Goal: Task Accomplishment & Management: Manage account settings

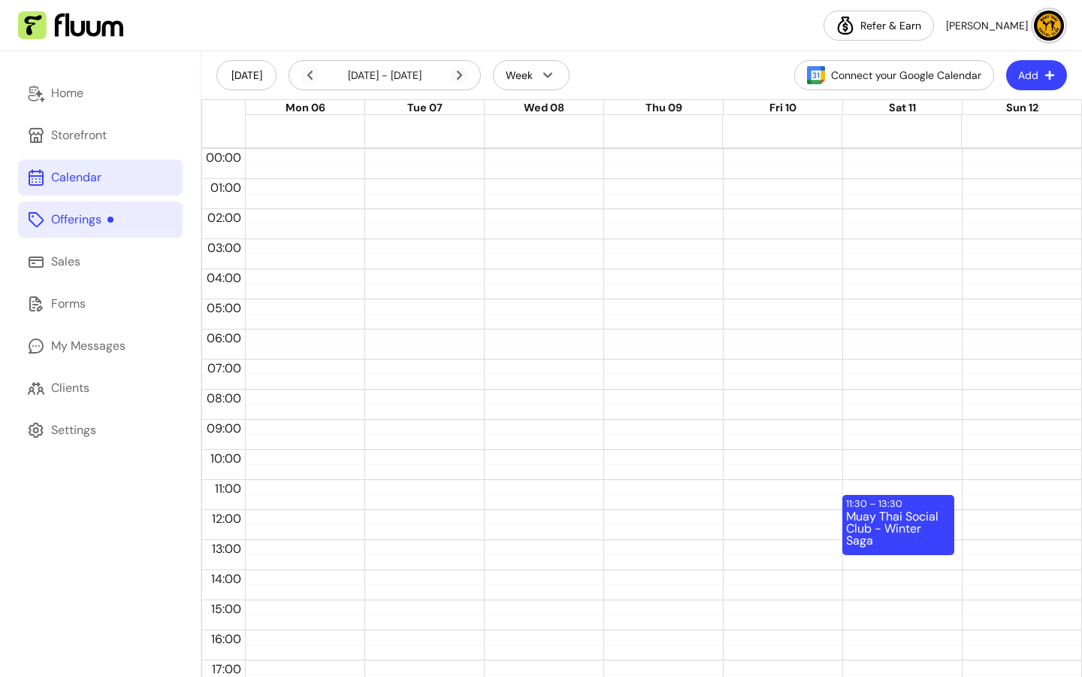
click at [92, 207] on link "Offerings" at bounding box center [100, 219] width 165 height 36
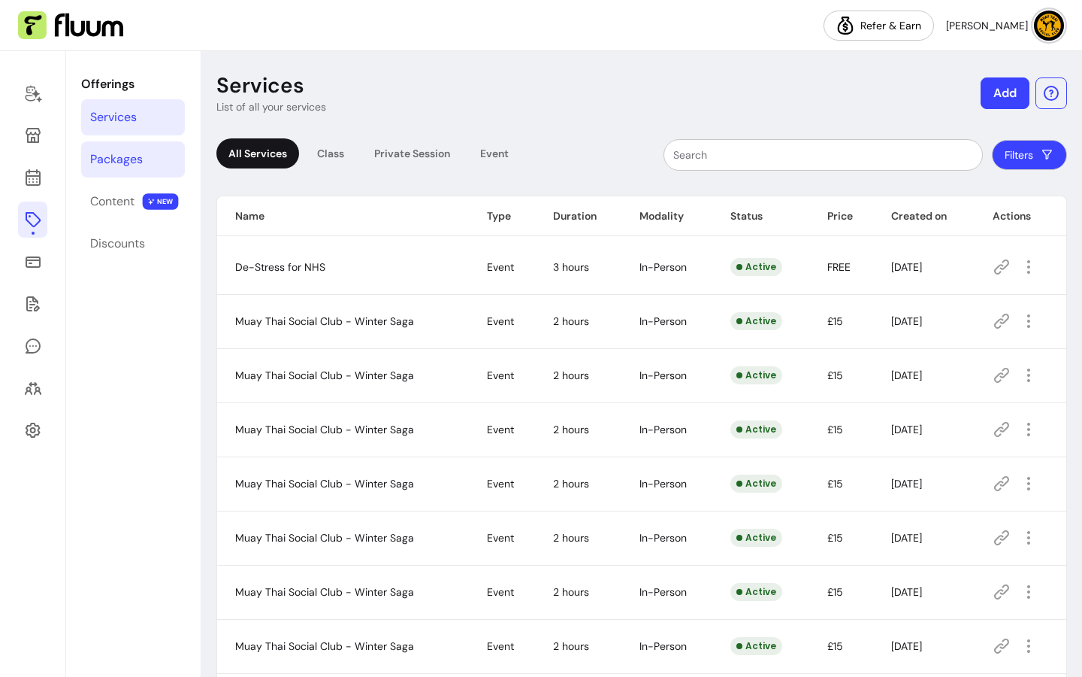
click at [110, 159] on div "Packages" at bounding box center [116, 159] width 53 height 18
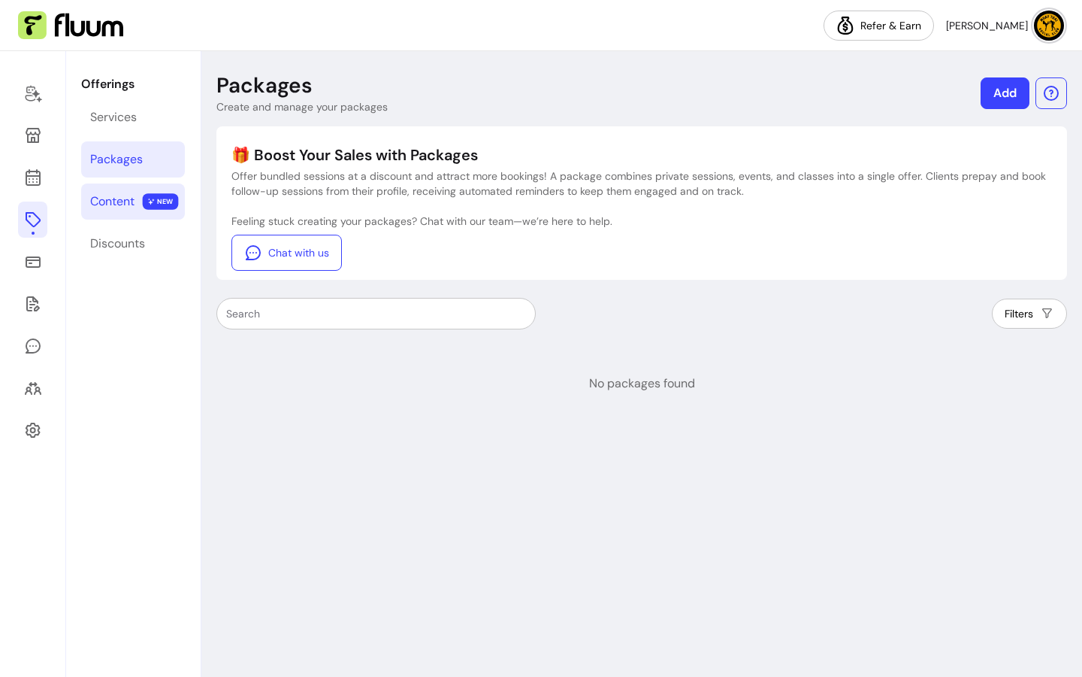
click at [103, 198] on div "Content" at bounding box center [112, 201] width 44 height 18
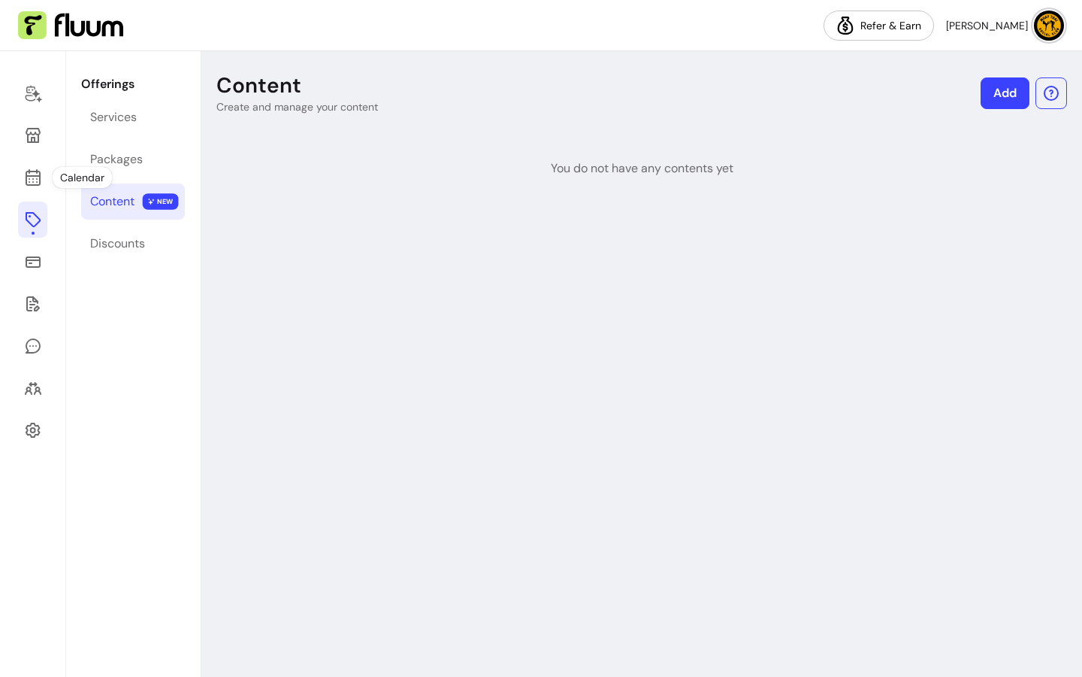
click at [18, 151] on div at bounding box center [33, 363] width 66 height 625
click at [36, 174] on icon at bounding box center [33, 177] width 18 height 18
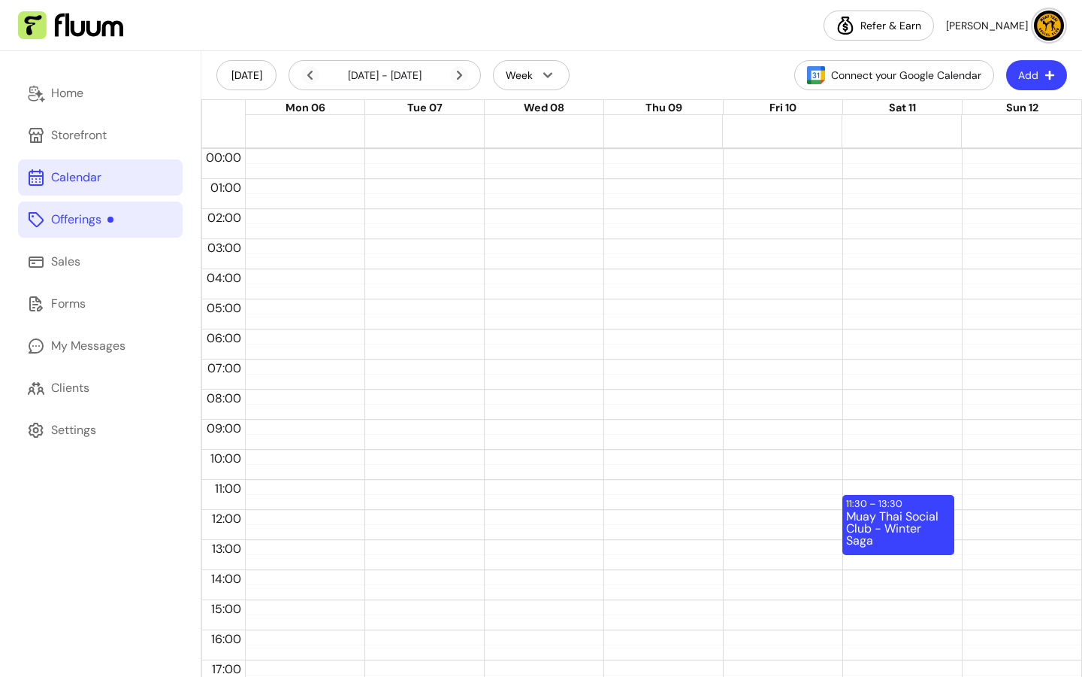
click at [102, 210] on div "Offerings" at bounding box center [82, 219] width 62 height 18
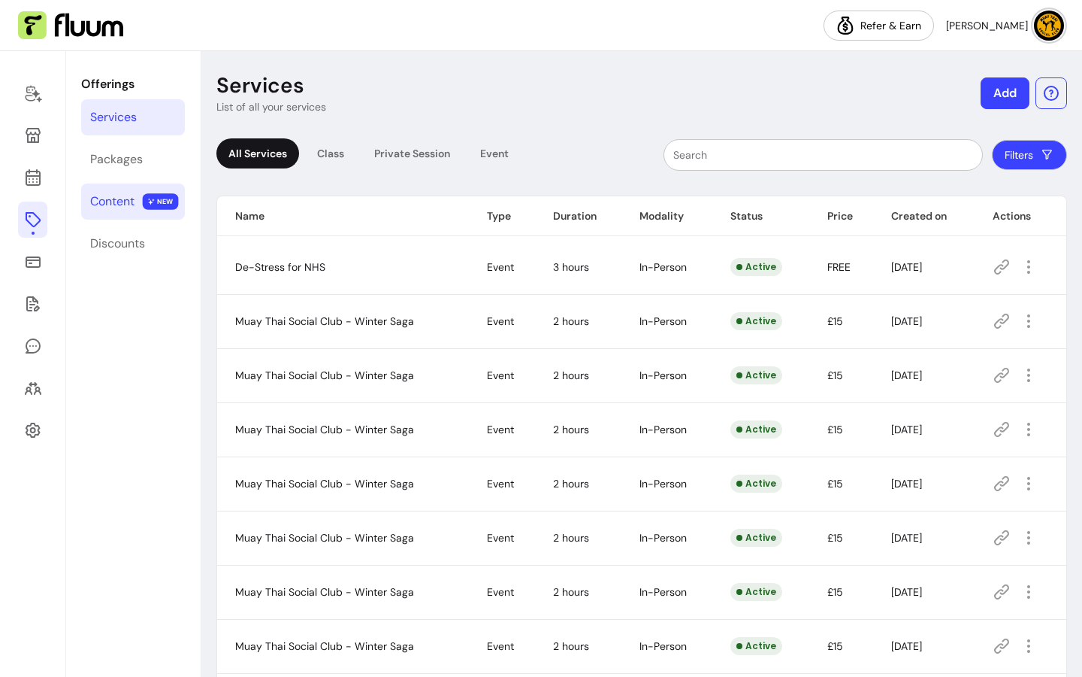
click at [105, 202] on div "Content" at bounding box center [112, 201] width 44 height 18
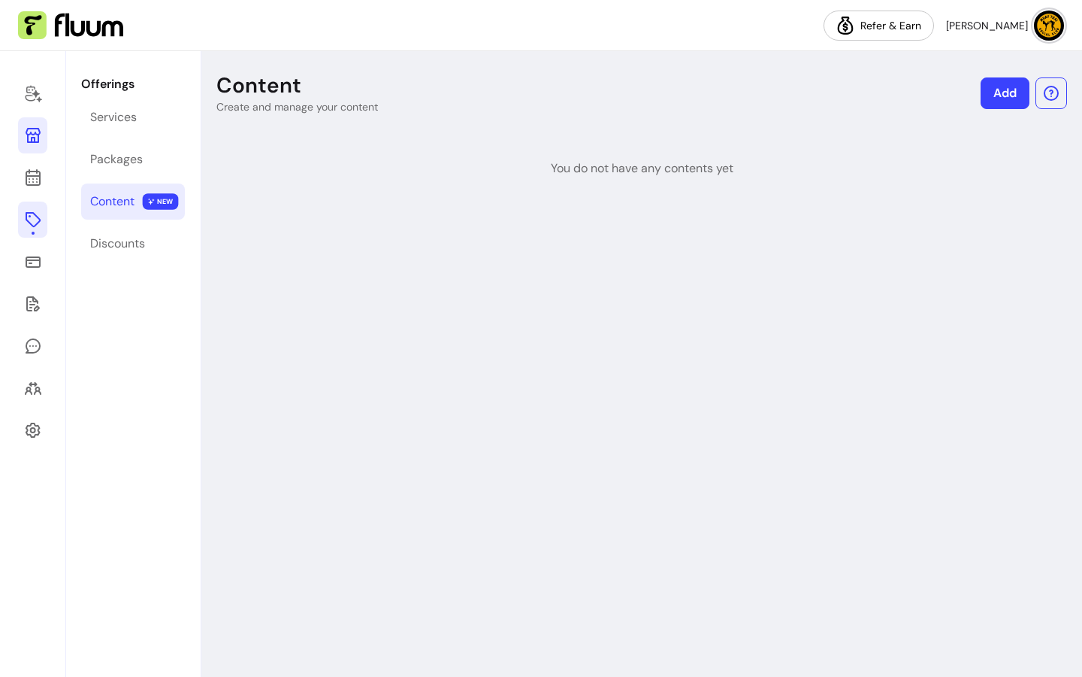
click at [34, 145] on link at bounding box center [32, 135] width 29 height 36
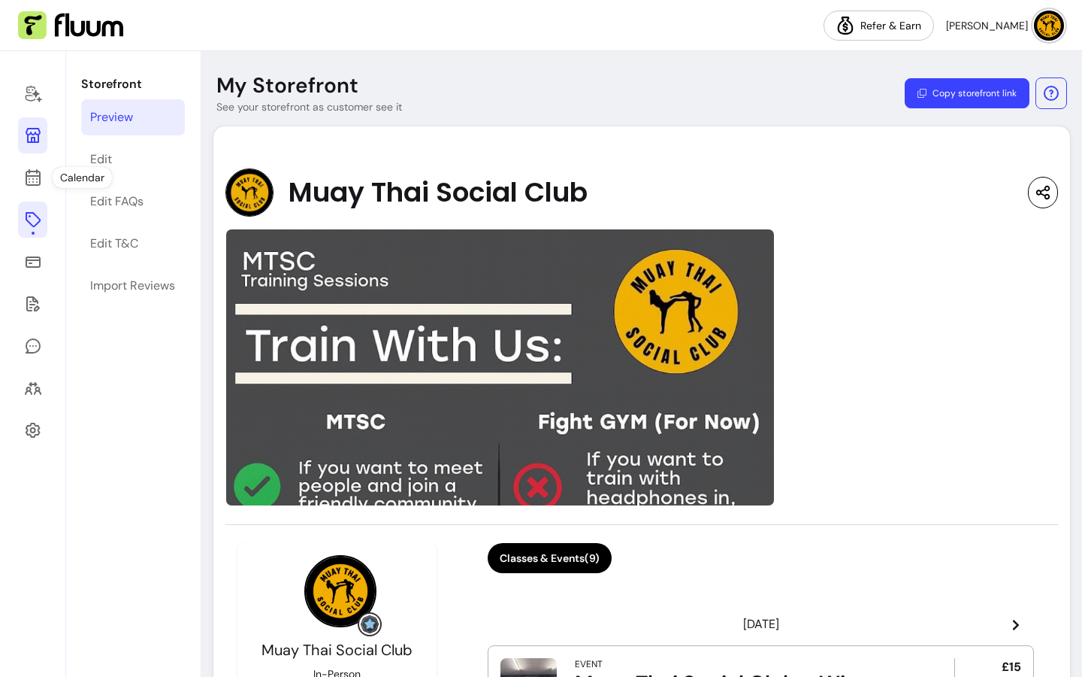
click at [48, 132] on div at bounding box center [33, 363] width 66 height 625
click at [49, 180] on div at bounding box center [33, 363] width 66 height 625
click at [95, 161] on div "Edit" at bounding box center [101, 159] width 22 height 18
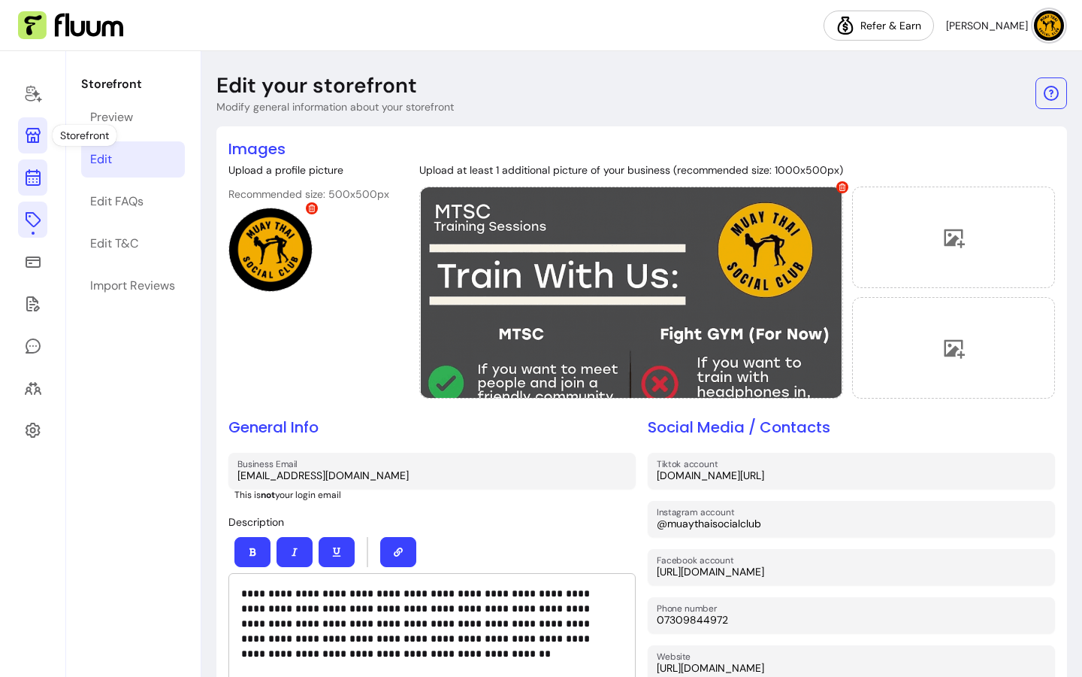
click at [29, 193] on link at bounding box center [32, 177] width 29 height 36
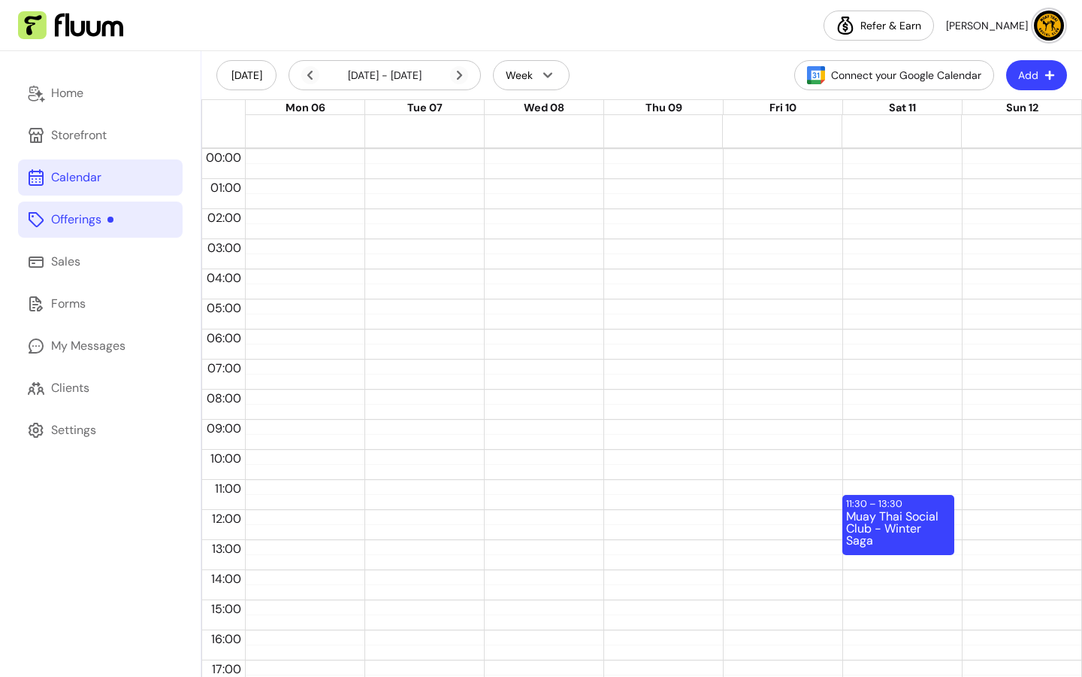
click at [38, 222] on icon at bounding box center [36, 219] width 18 height 18
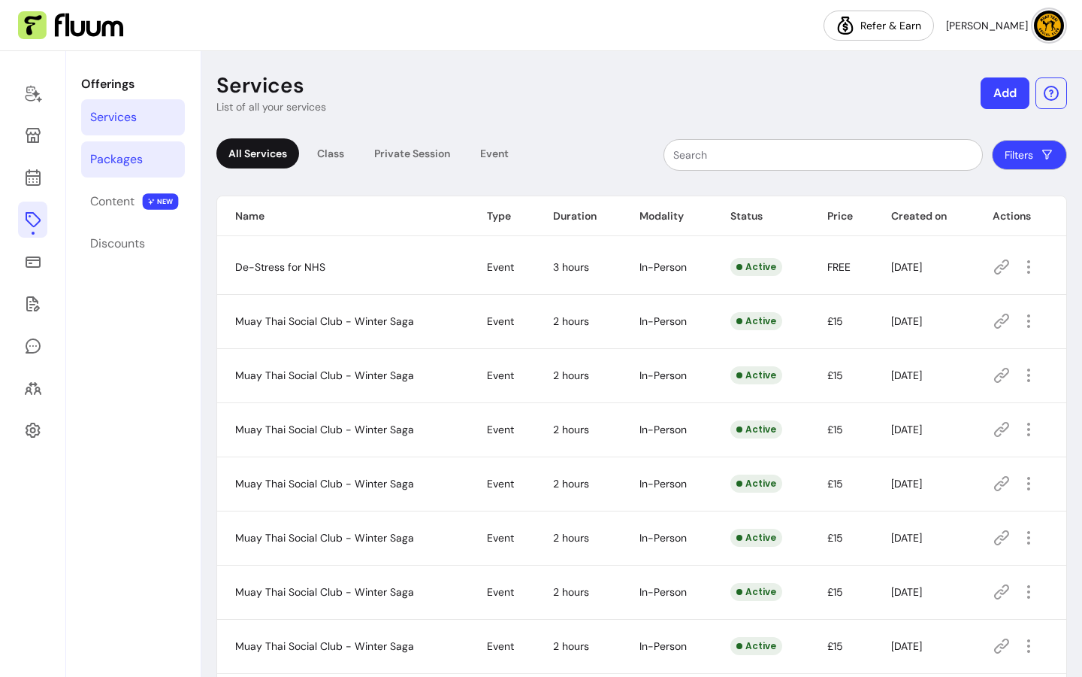
click at [127, 156] on div "Packages" at bounding box center [116, 159] width 53 height 18
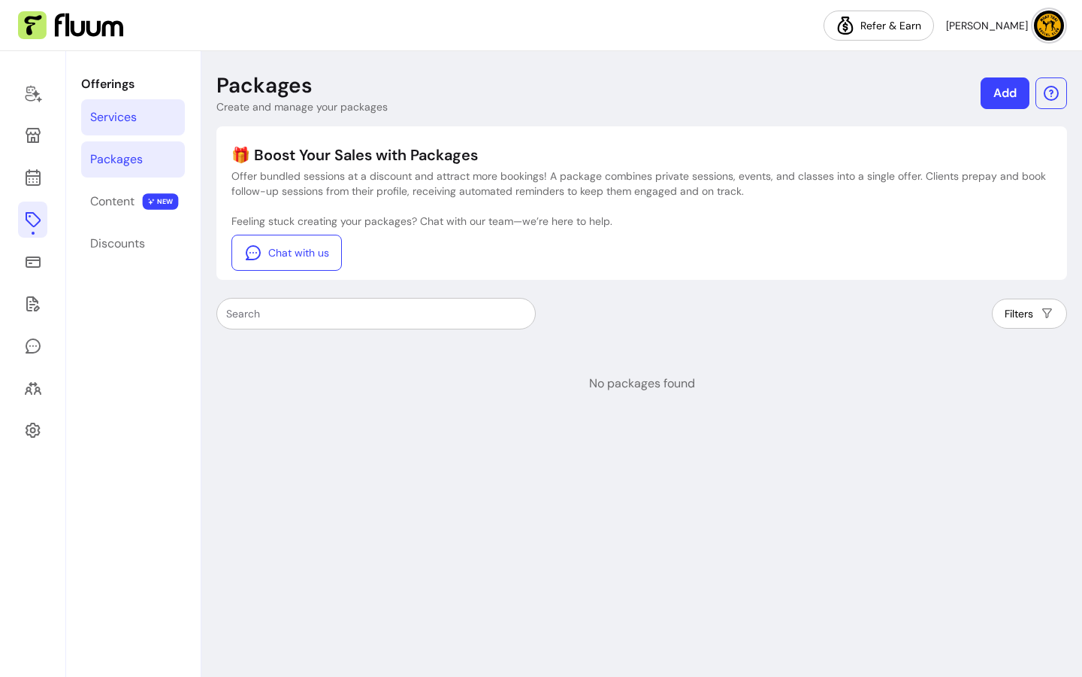
click at [123, 115] on div "Services" at bounding box center [113, 117] width 47 height 18
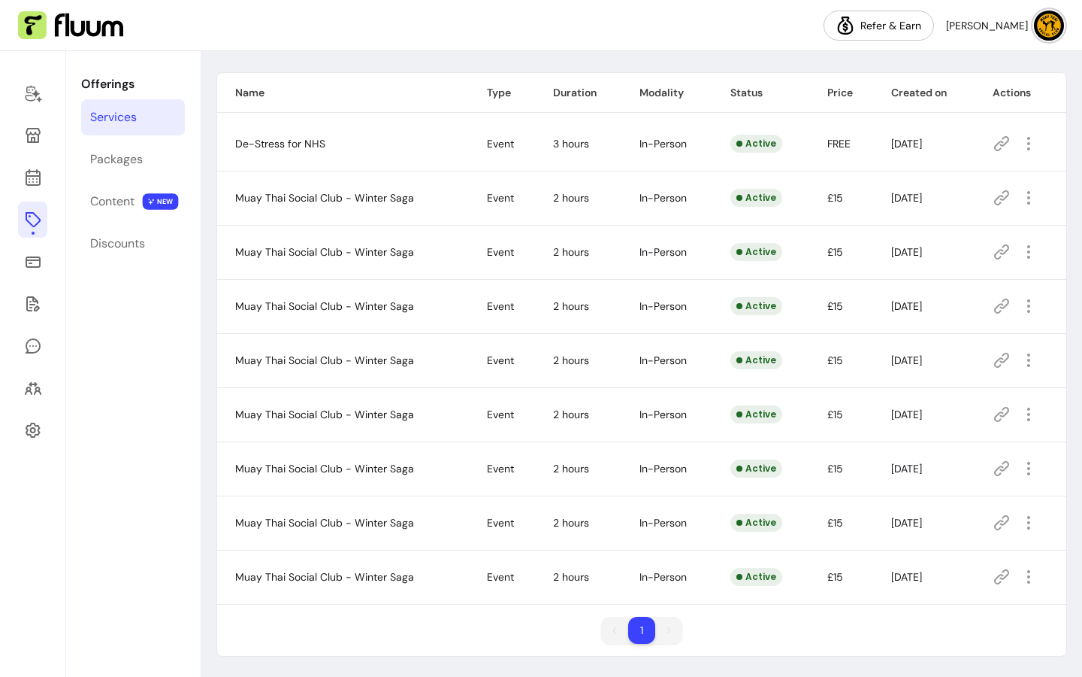
scroll to position [124, 0]
click at [35, 176] on icon at bounding box center [32, 118] width 255 height 214
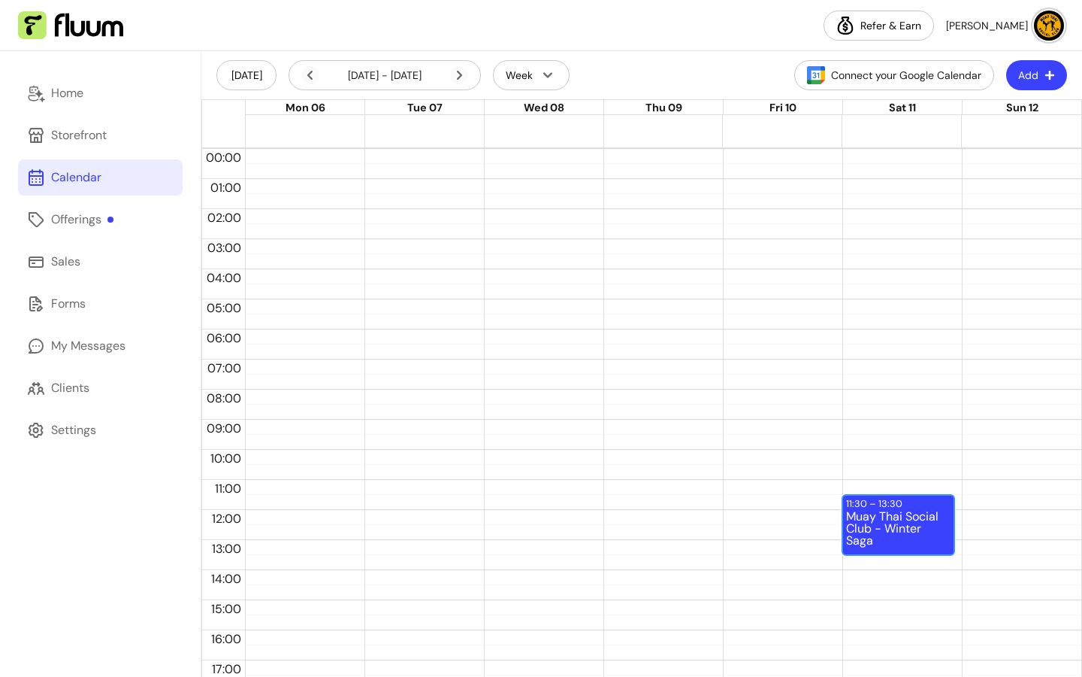
click at [913, 511] on div "Muay Thai Social Club - Winter Saga" at bounding box center [898, 531] width 104 height 43
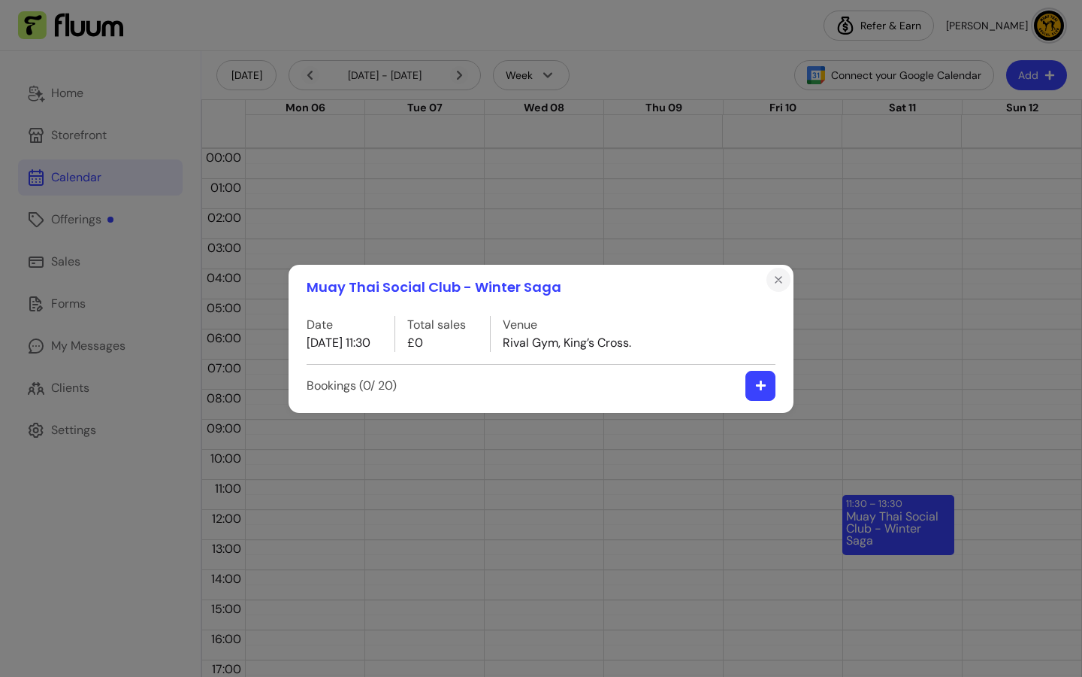
click at [778, 280] on icon "Close" at bounding box center [779, 280] width 12 height 12
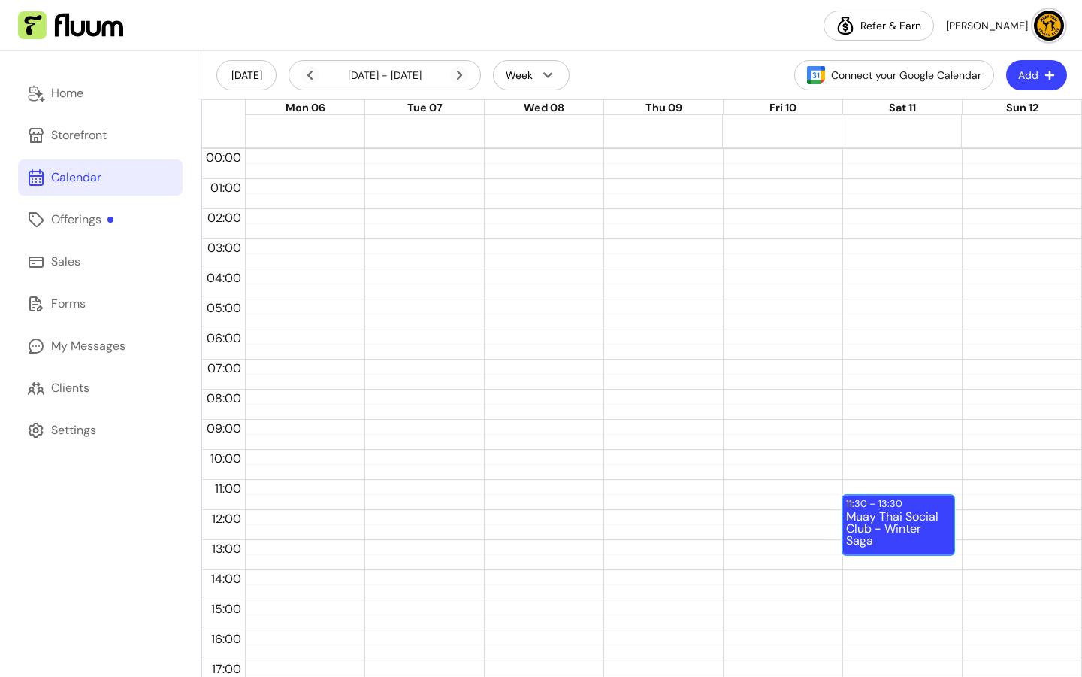
click at [856, 507] on div "11:30 – 13:30" at bounding box center [876, 503] width 60 height 14
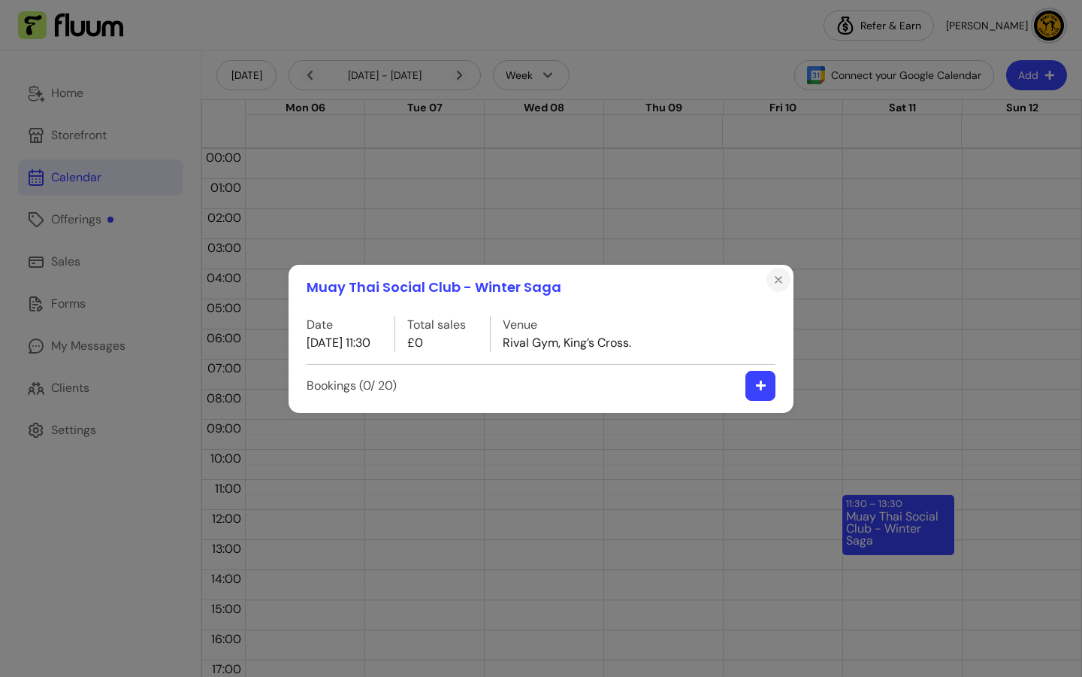
click at [778, 280] on icon "Close" at bounding box center [779, 280] width 6 height 6
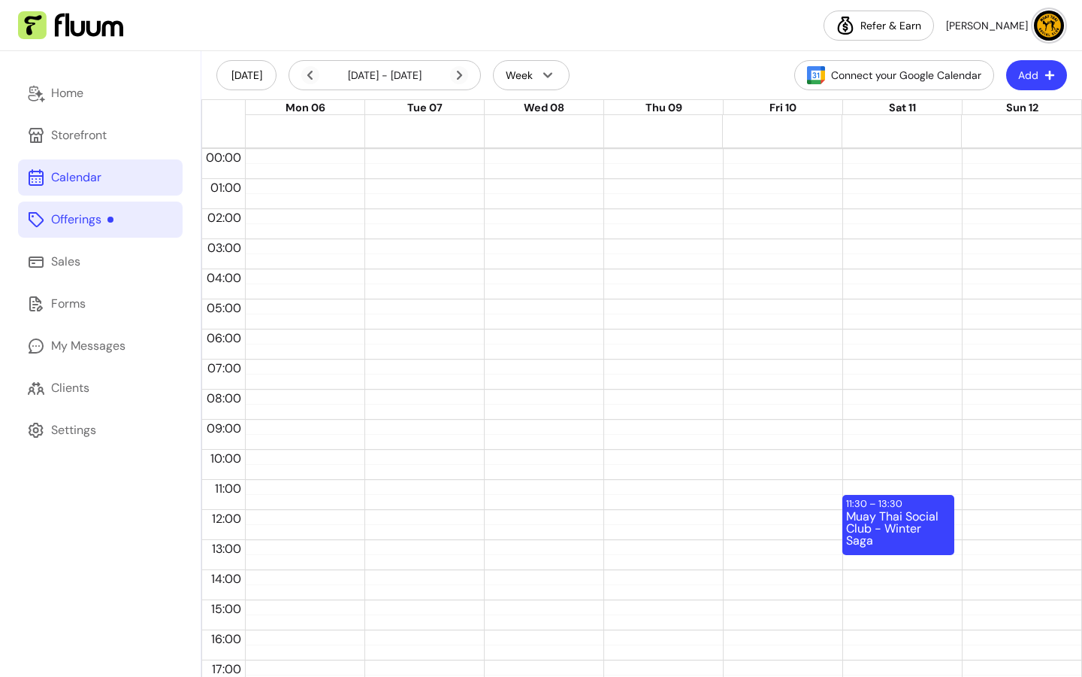
click at [114, 226] on link "Offerings" at bounding box center [100, 219] width 165 height 36
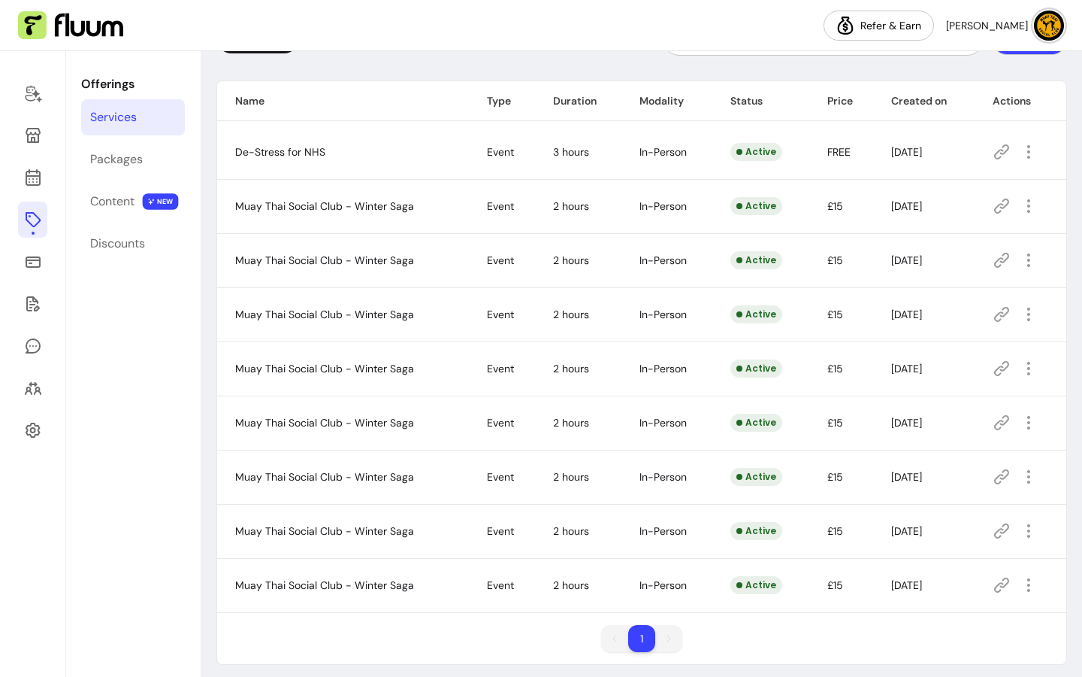
scroll to position [124, 0]
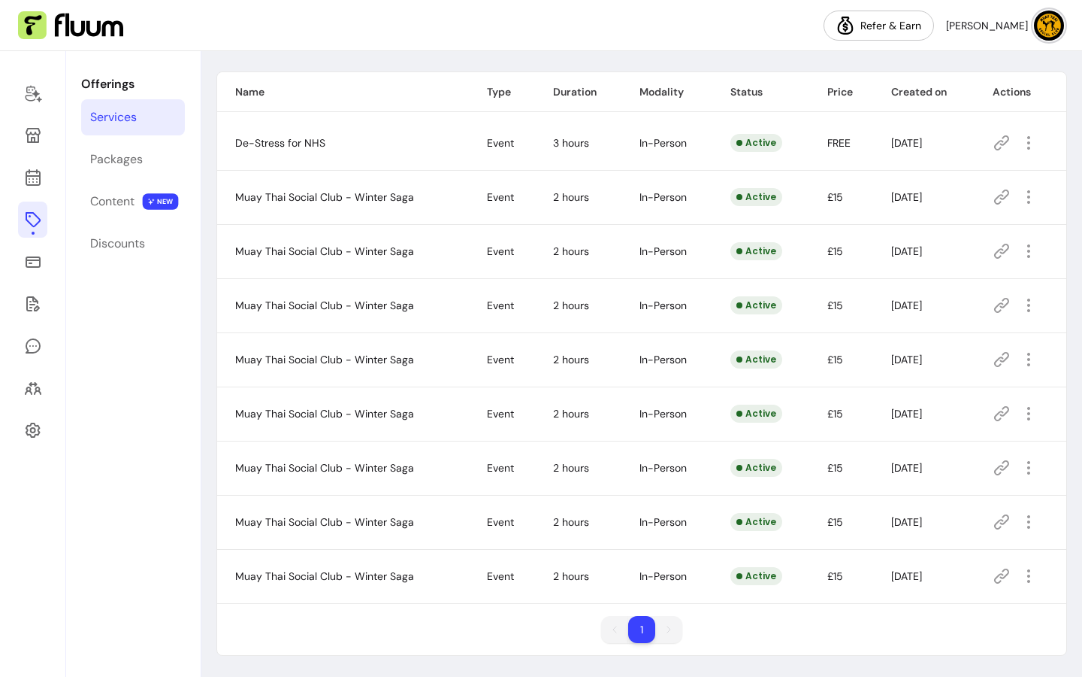
click at [668, 632] on ul "1 1" at bounding box center [641, 629] width 81 height 27
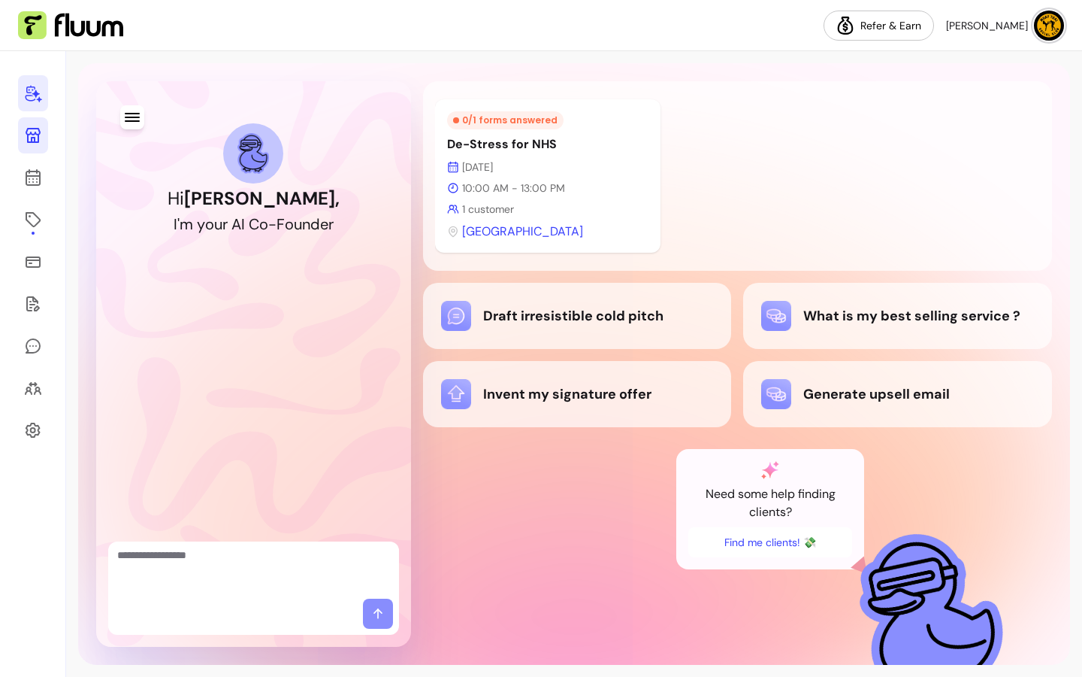
click at [37, 141] on icon at bounding box center [33, 135] width 18 height 18
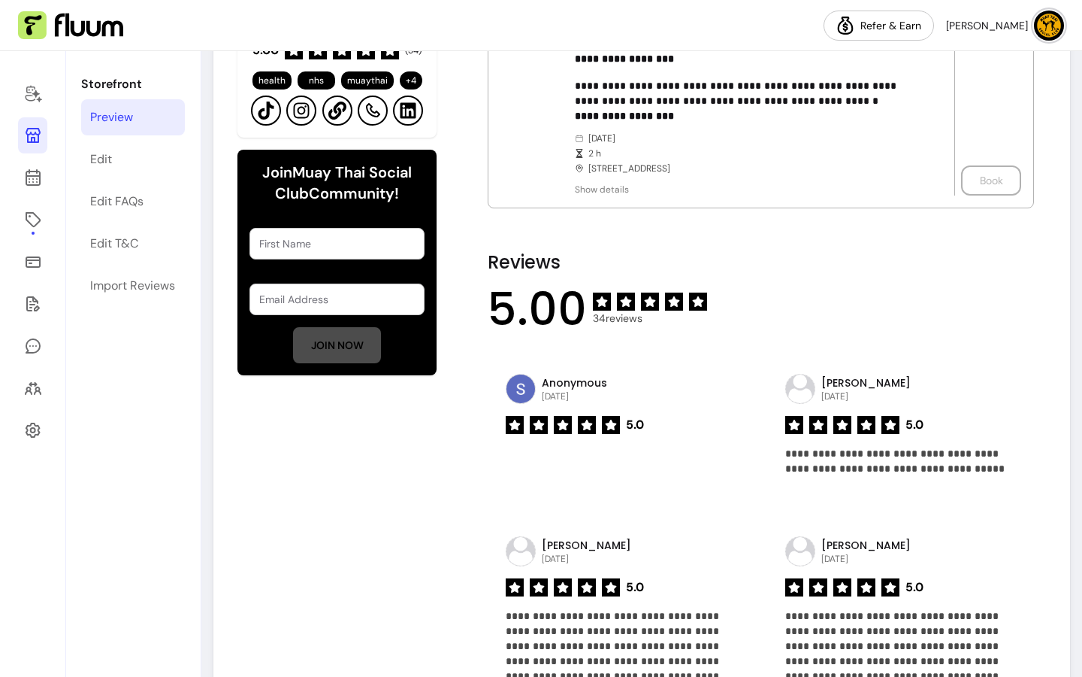
scroll to position [702, 0]
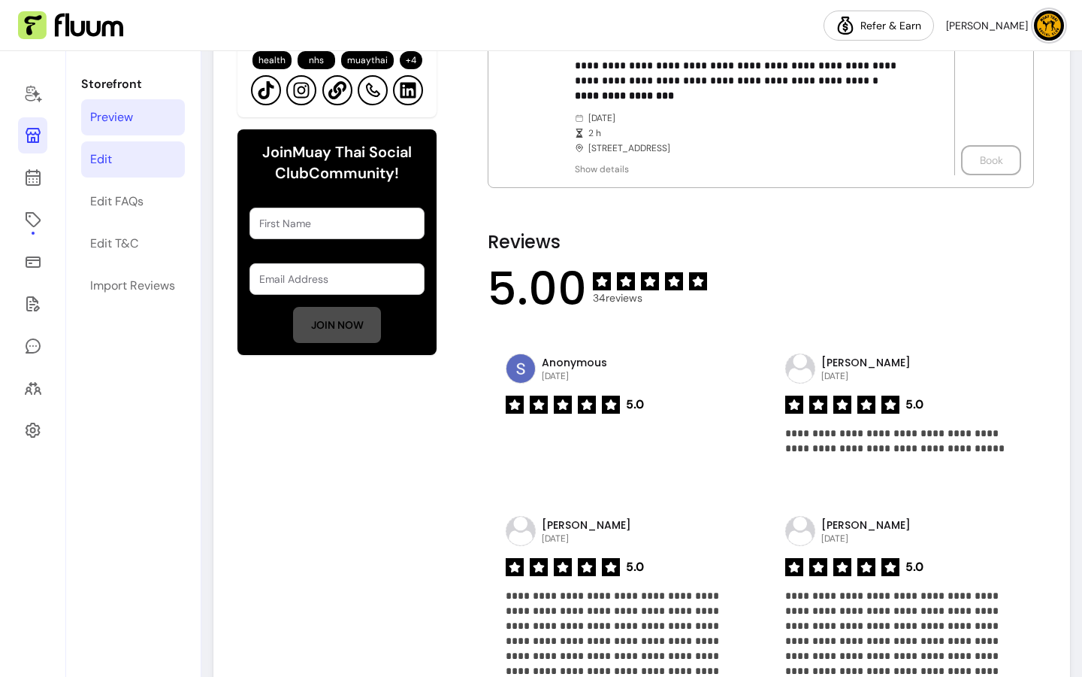
click at [110, 159] on div "Edit" at bounding box center [101, 159] width 22 height 18
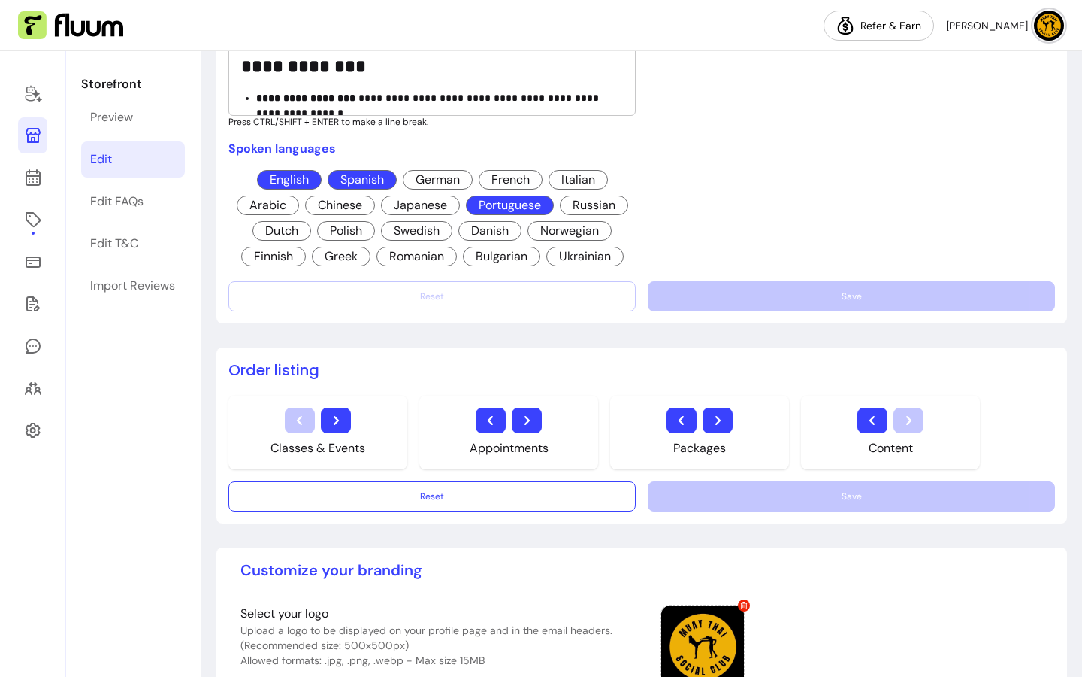
scroll to position [941, 0]
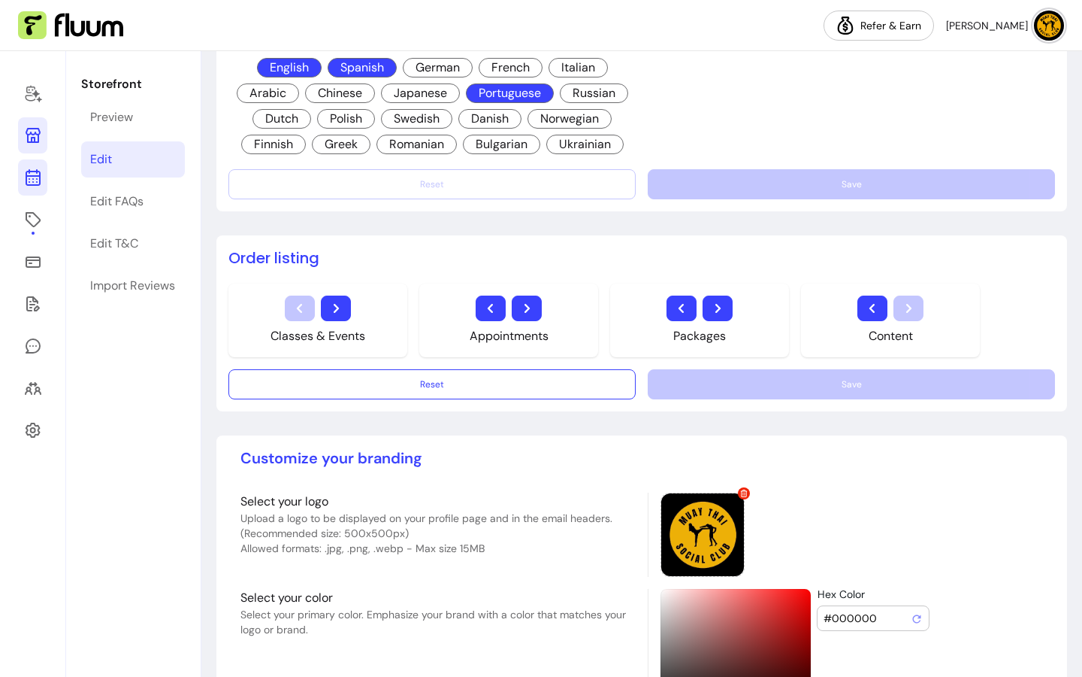
click at [30, 183] on icon at bounding box center [33, 177] width 18 height 18
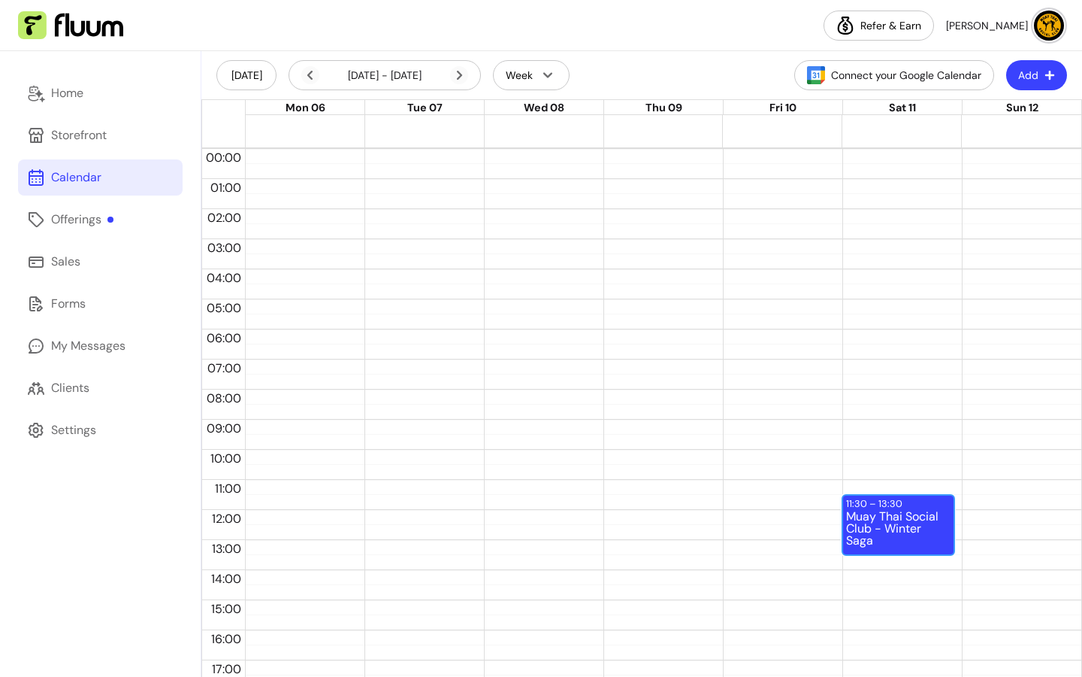
click at [904, 524] on div "Muay Thai Social Club - Winter Saga" at bounding box center [898, 531] width 104 height 43
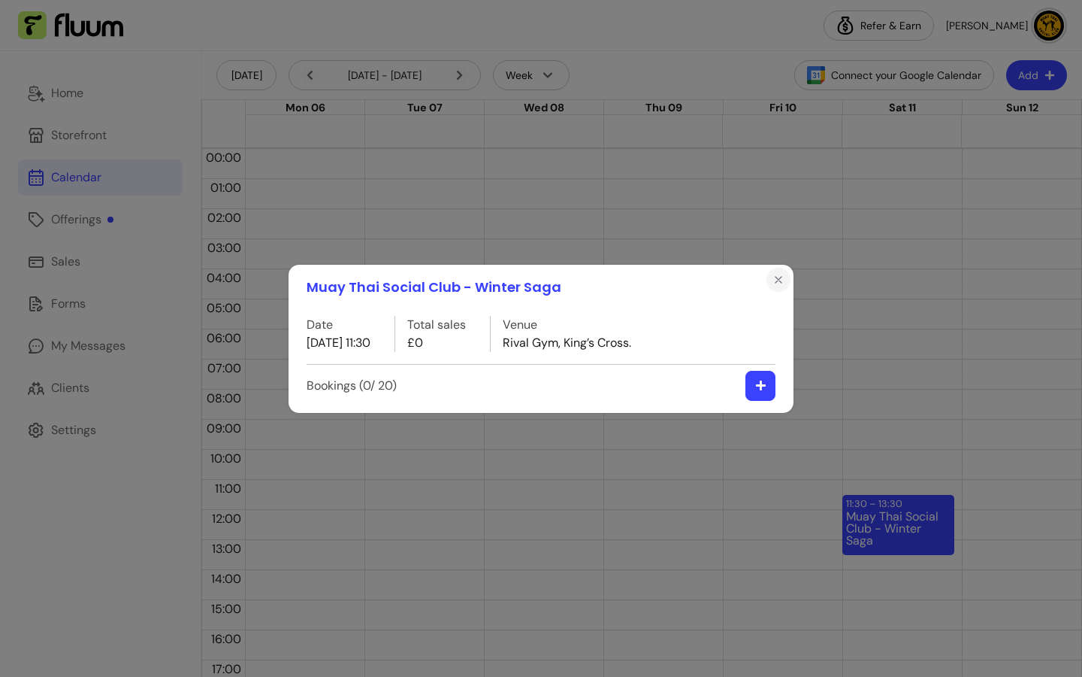
click at [777, 283] on icon "Close" at bounding box center [779, 280] width 12 height 12
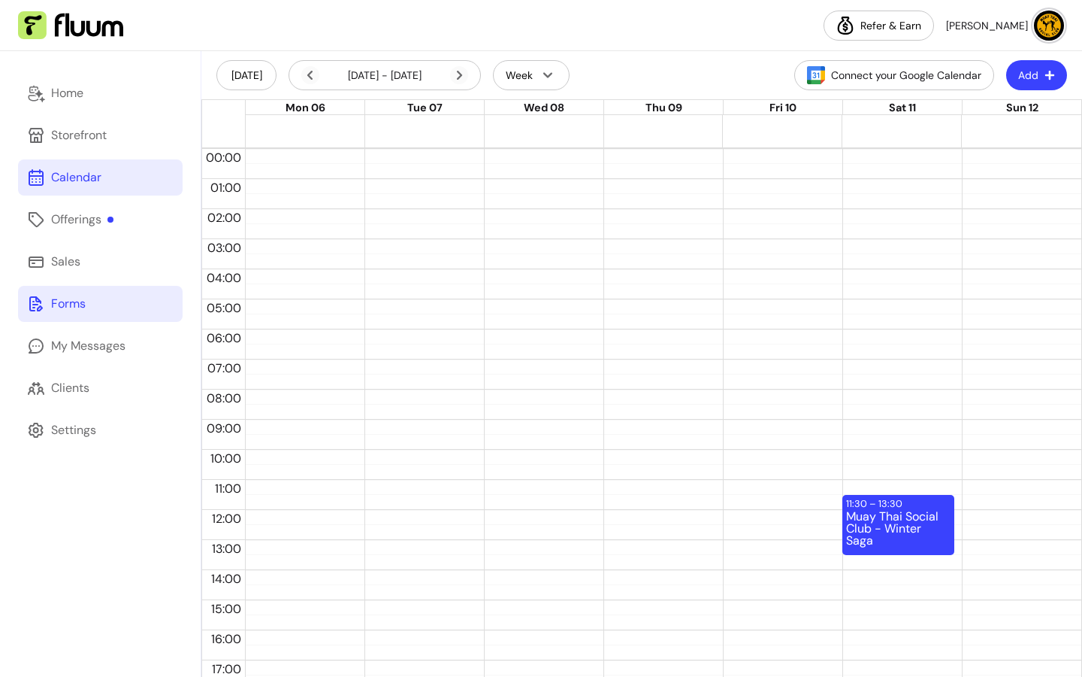
click at [130, 298] on link "Forms" at bounding box center [100, 304] width 165 height 36
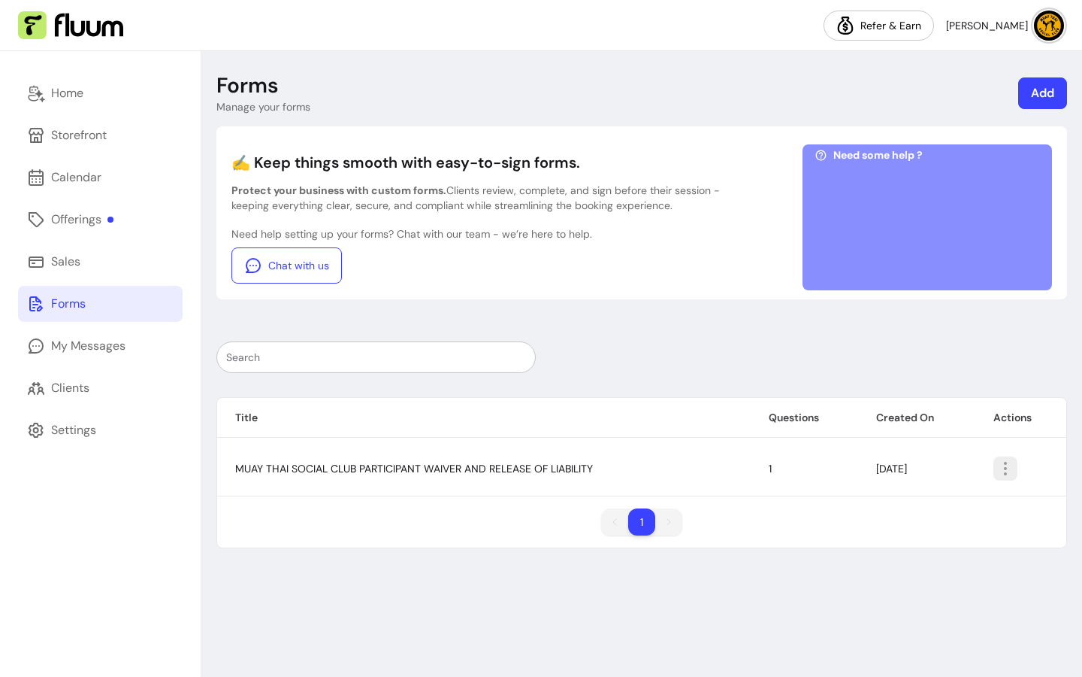
click at [1013, 477] on icon "button" at bounding box center [1006, 468] width 18 height 18
click at [926, 507] on span "Amend" at bounding box center [952, 502] width 110 height 15
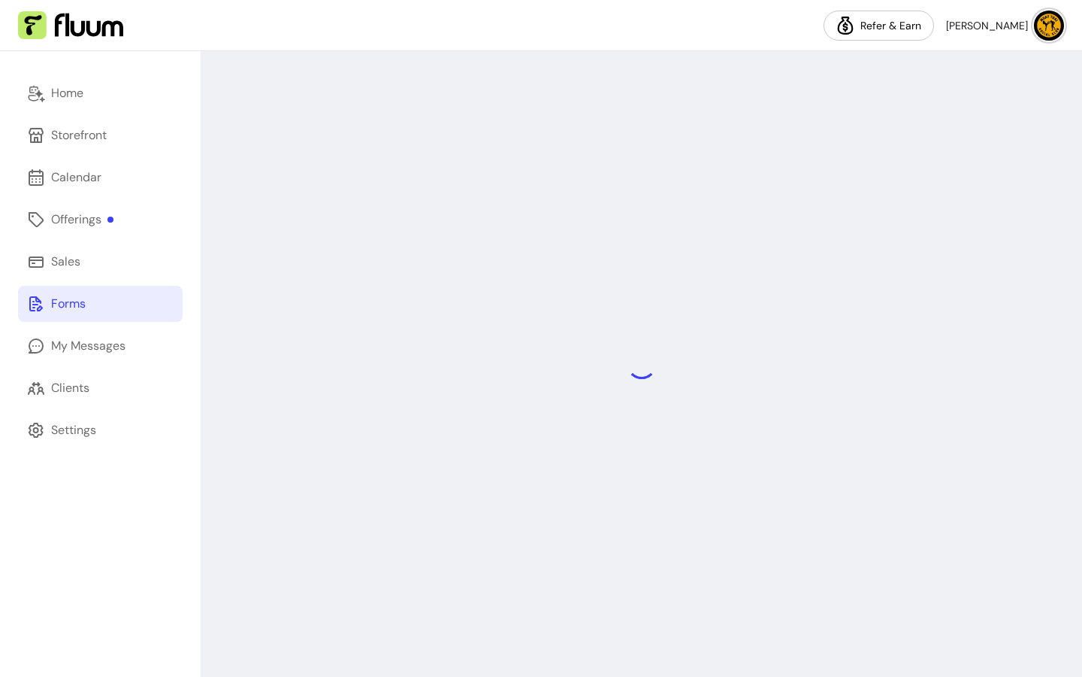
select select "*"
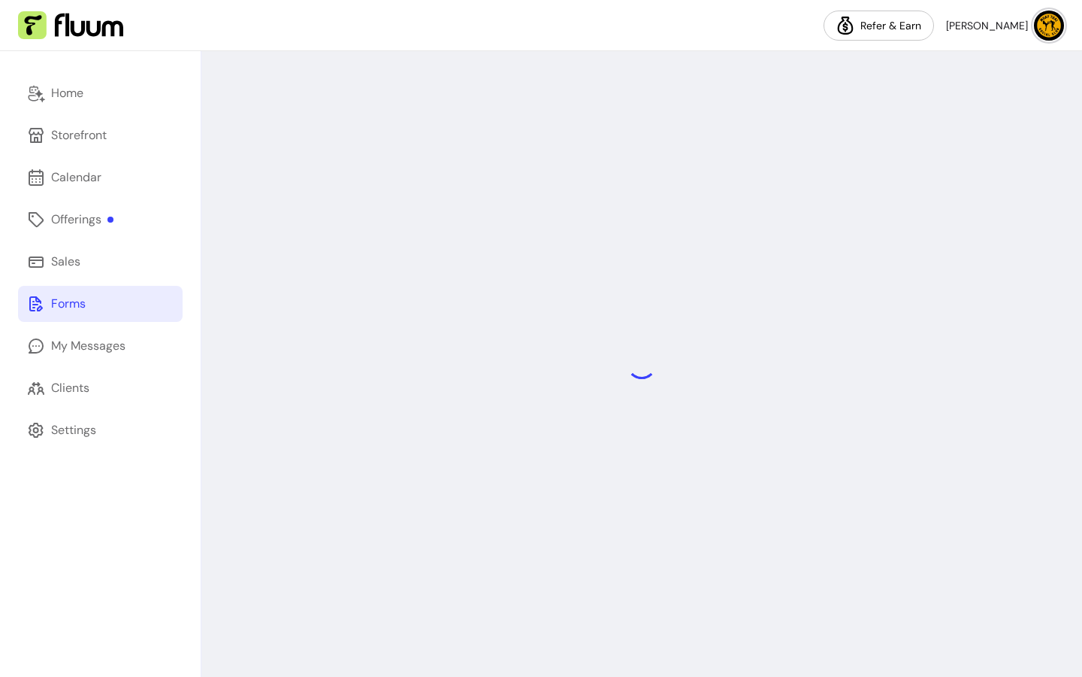
select select "*"
select select "****"
select select "*"
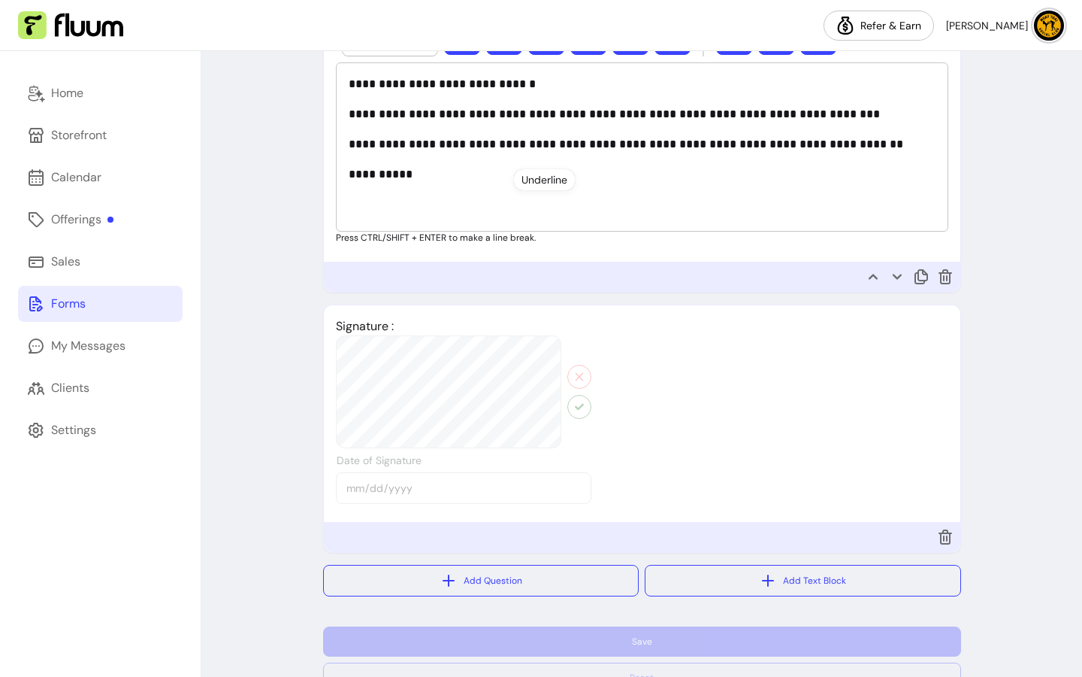
scroll to position [2597, 0]
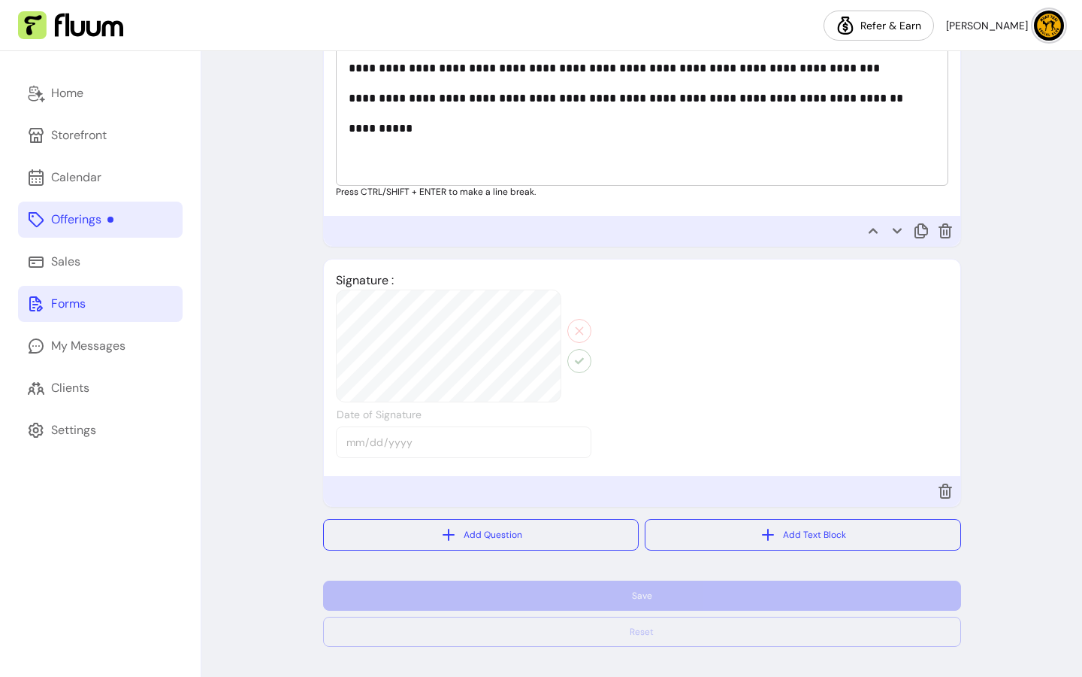
click at [83, 217] on div "Offerings" at bounding box center [82, 219] width 62 height 18
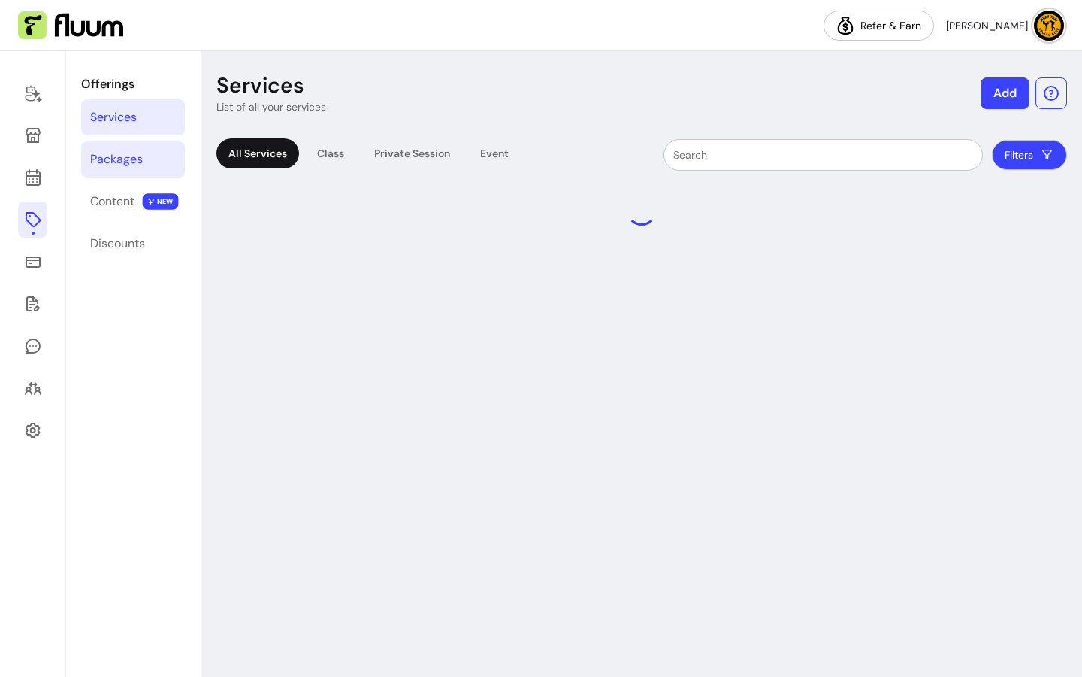
click at [120, 158] on div "Packages" at bounding box center [116, 159] width 53 height 18
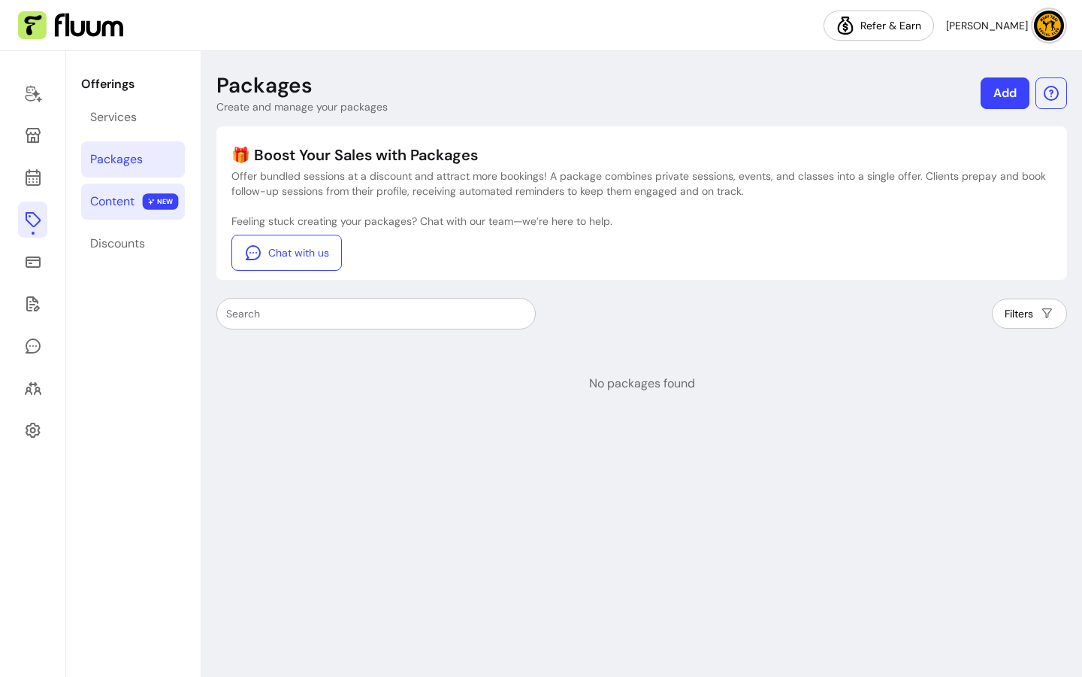
click at [134, 201] on div "Content" at bounding box center [112, 201] width 44 height 18
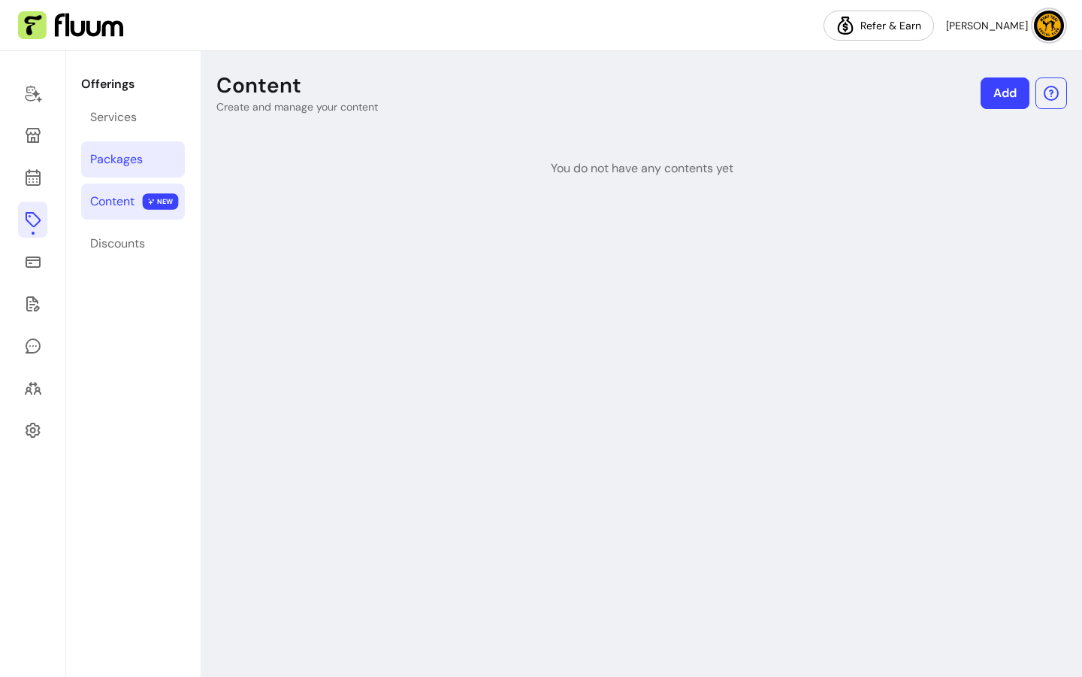
click at [162, 169] on link "Packages" at bounding box center [133, 159] width 104 height 36
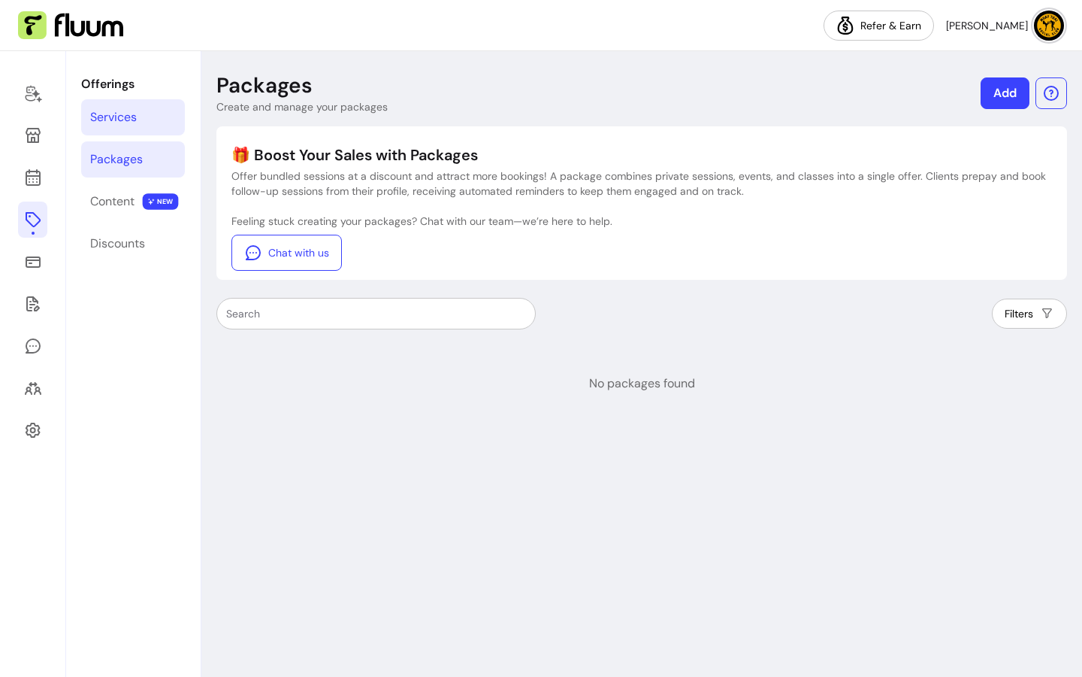
click at [151, 123] on link "Services" at bounding box center [133, 117] width 104 height 36
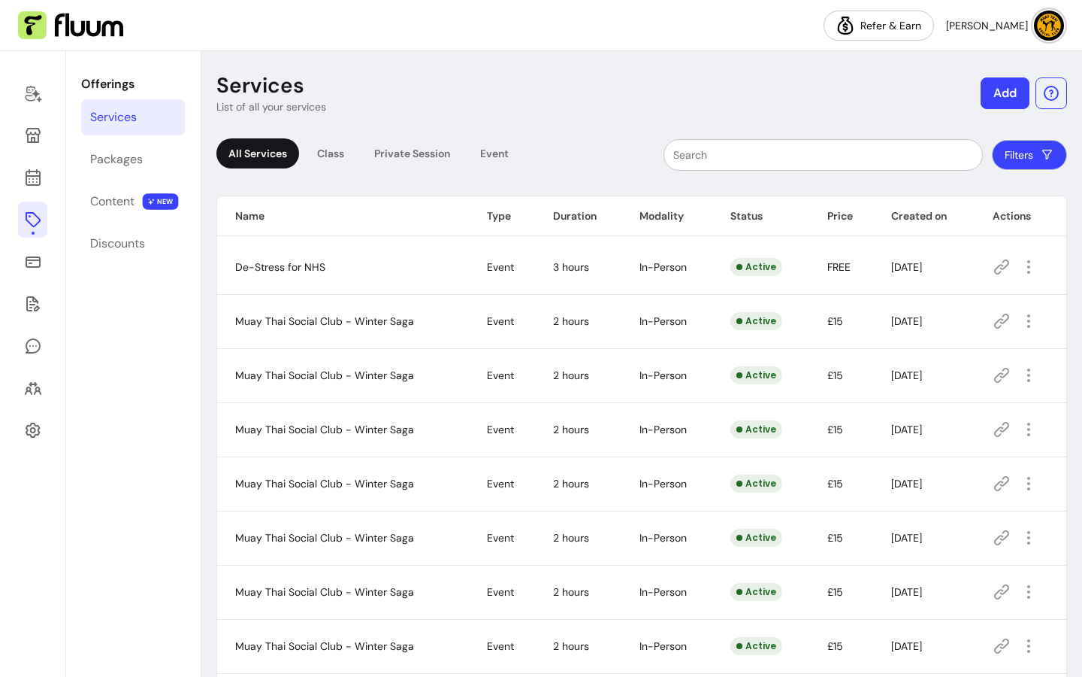
scroll to position [124, 0]
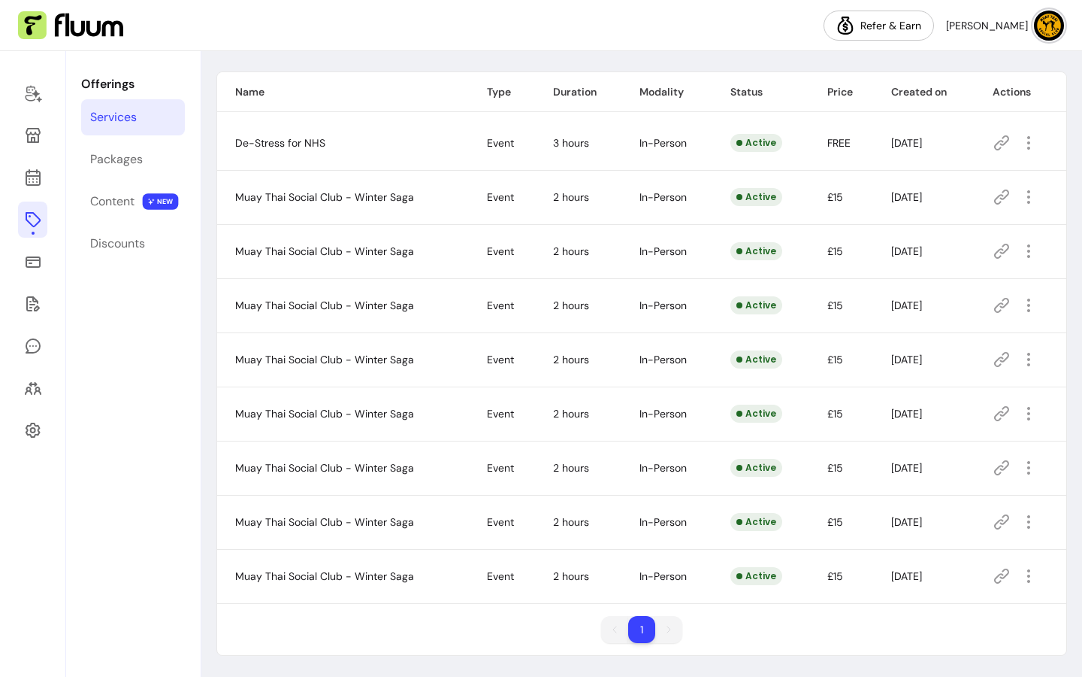
click at [652, 628] on ul "1 1" at bounding box center [641, 629] width 81 height 27
click at [101, 205] on div "Content" at bounding box center [112, 201] width 44 height 18
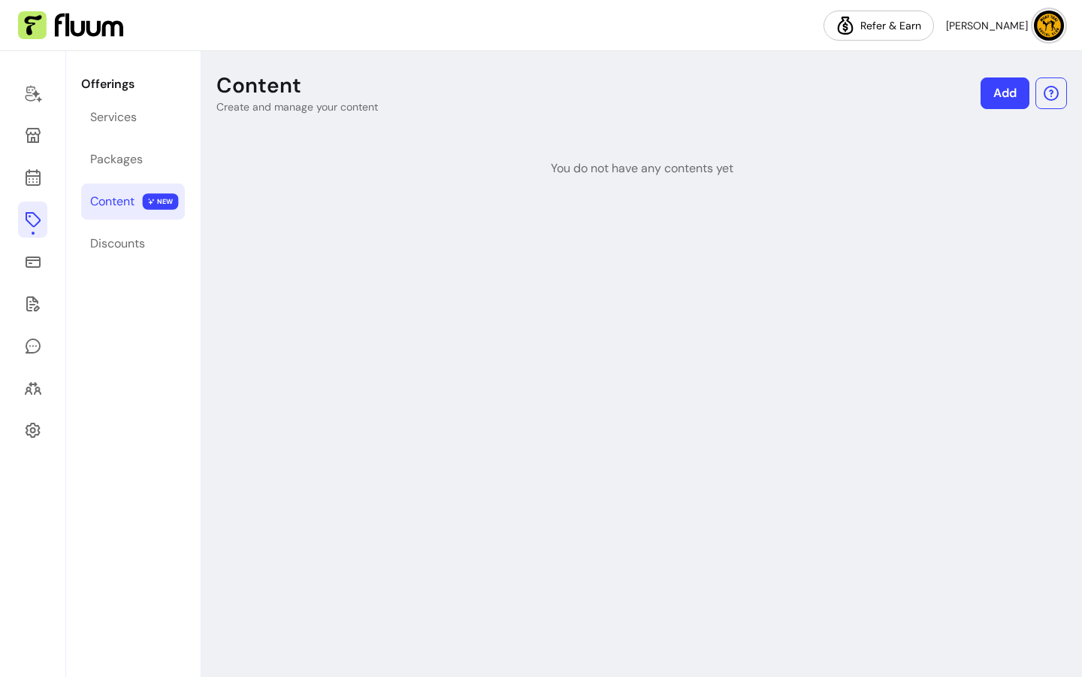
click at [45, 213] on link at bounding box center [32, 219] width 29 height 36
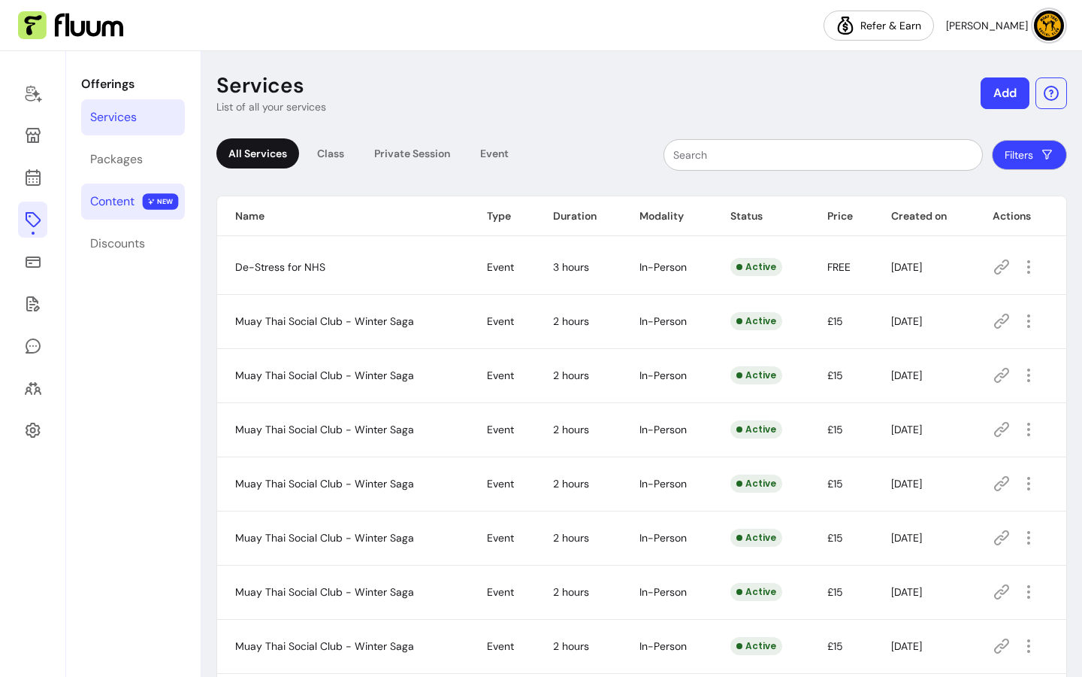
click at [137, 202] on link "Content NEW" at bounding box center [133, 201] width 104 height 36
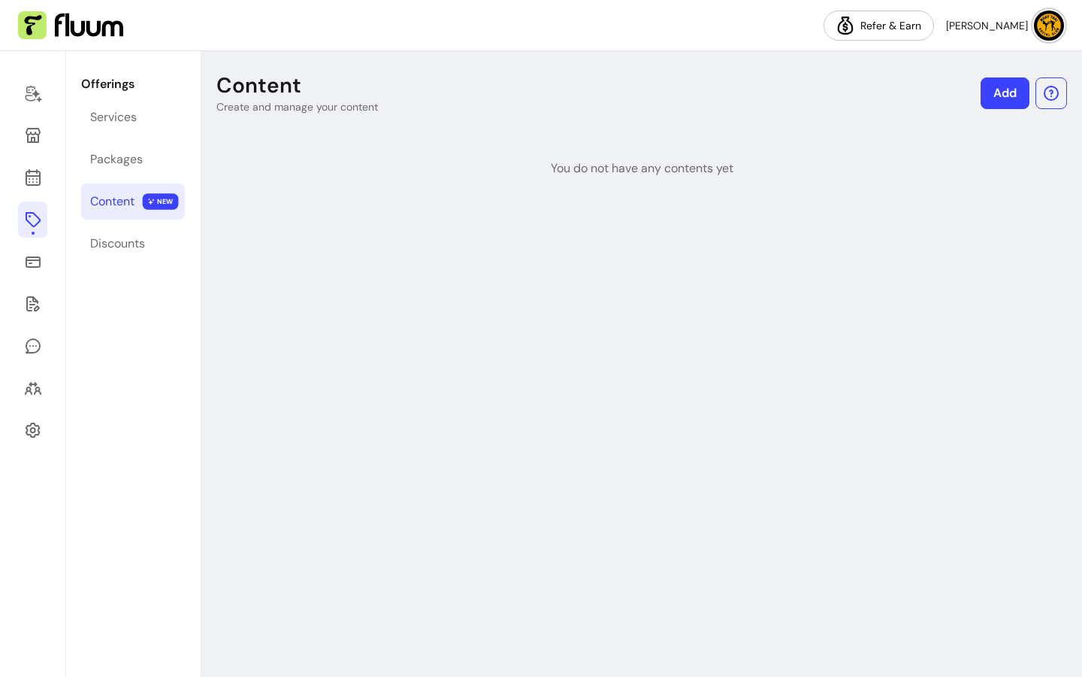
click at [132, 137] on div "Offerings Services Packages Content NEW Discounts" at bounding box center [133, 363] width 134 height 625
click at [134, 153] on div "Packages" at bounding box center [116, 159] width 53 height 18
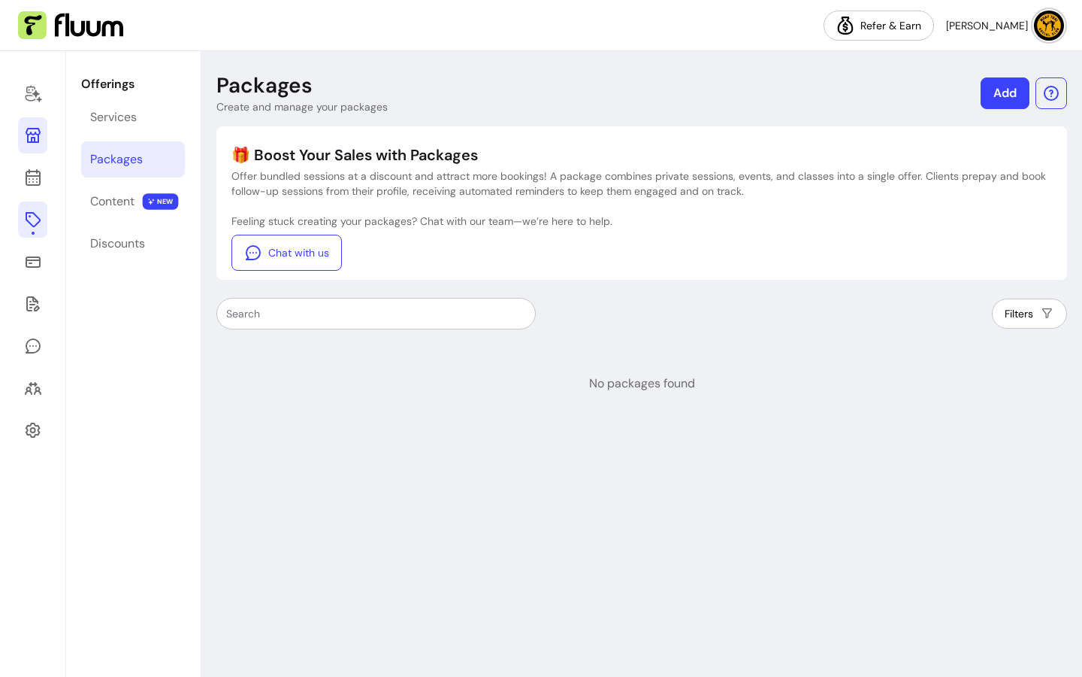
click at [34, 138] on icon at bounding box center [33, 135] width 15 height 15
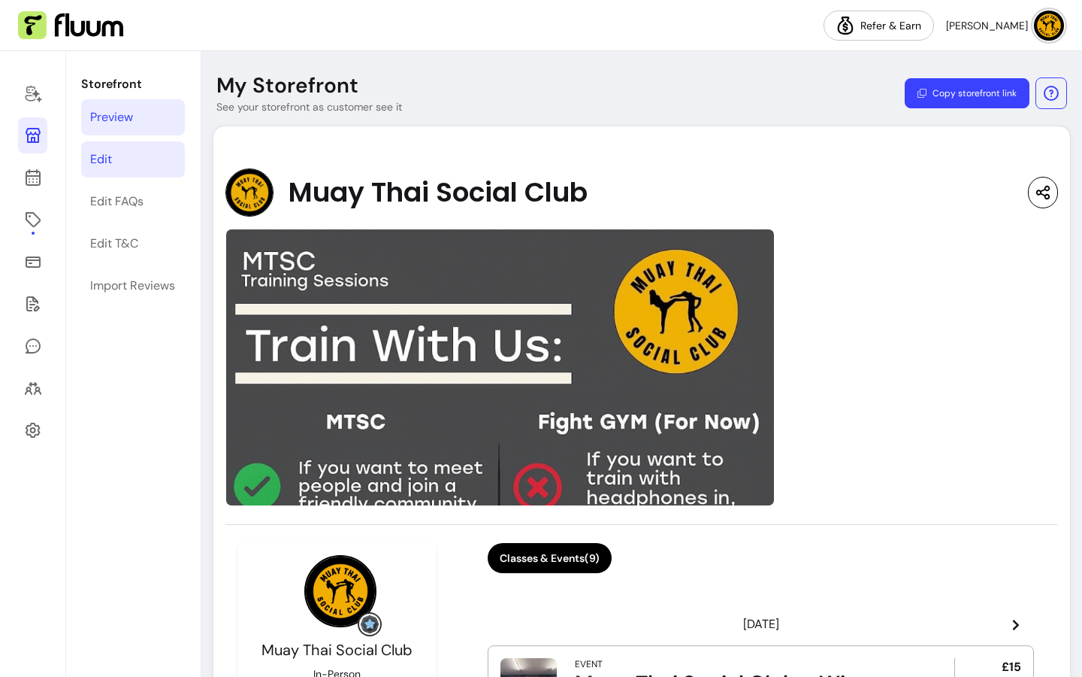
click at [99, 159] on div "Edit" at bounding box center [101, 159] width 22 height 18
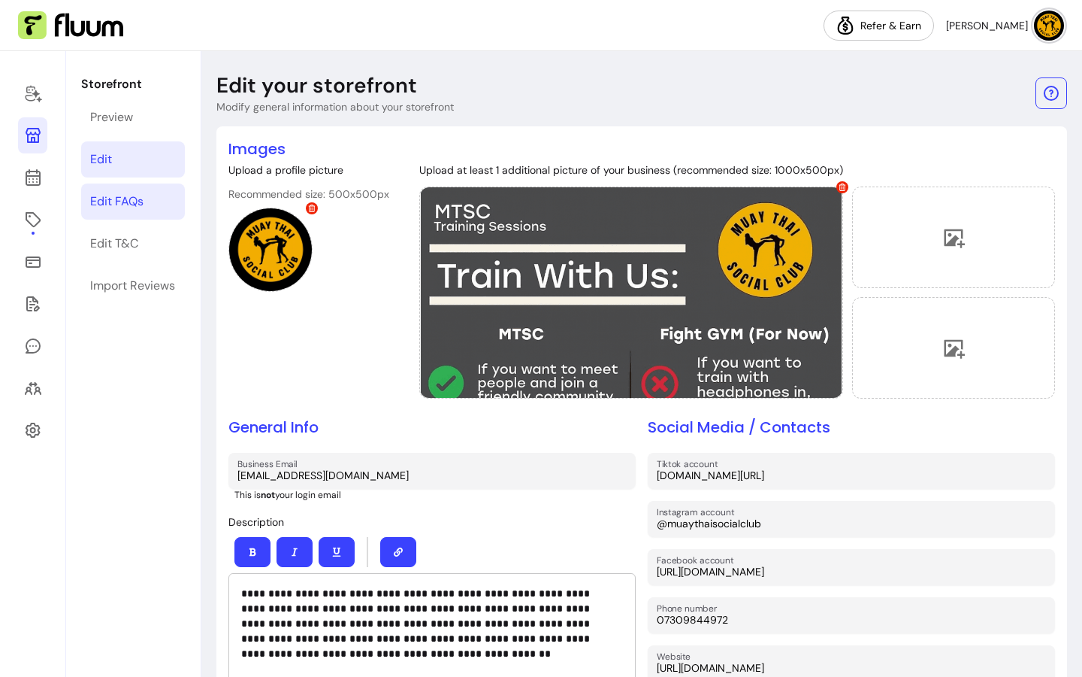
click at [102, 209] on div "Edit FAQs" at bounding box center [116, 201] width 53 height 18
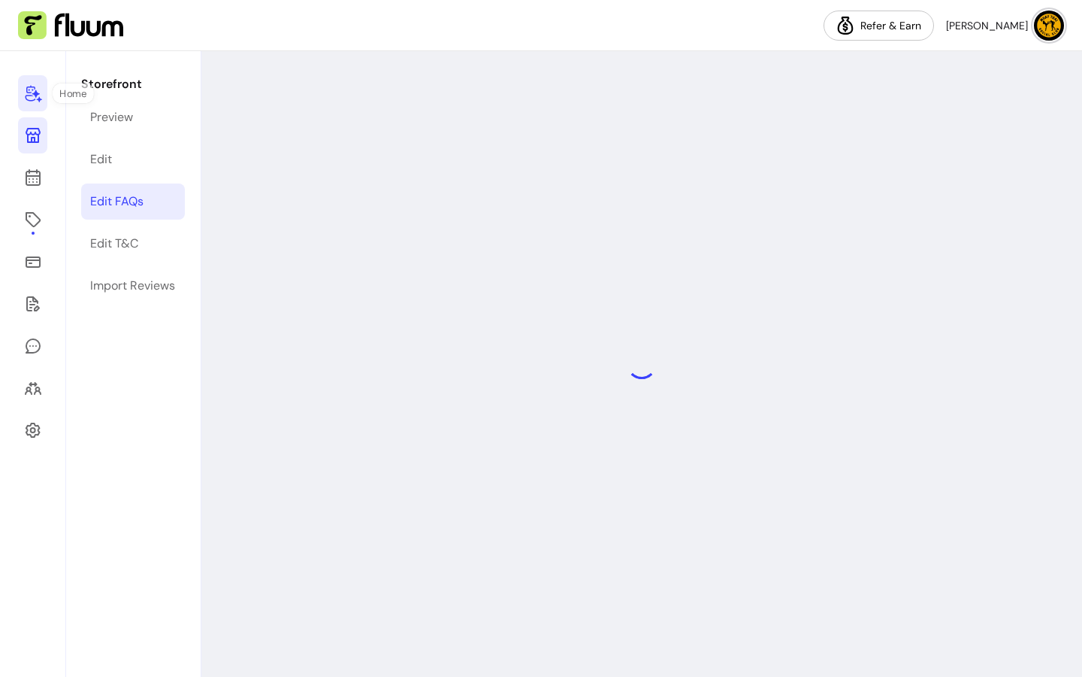
click at [46, 108] on link at bounding box center [32, 93] width 29 height 36
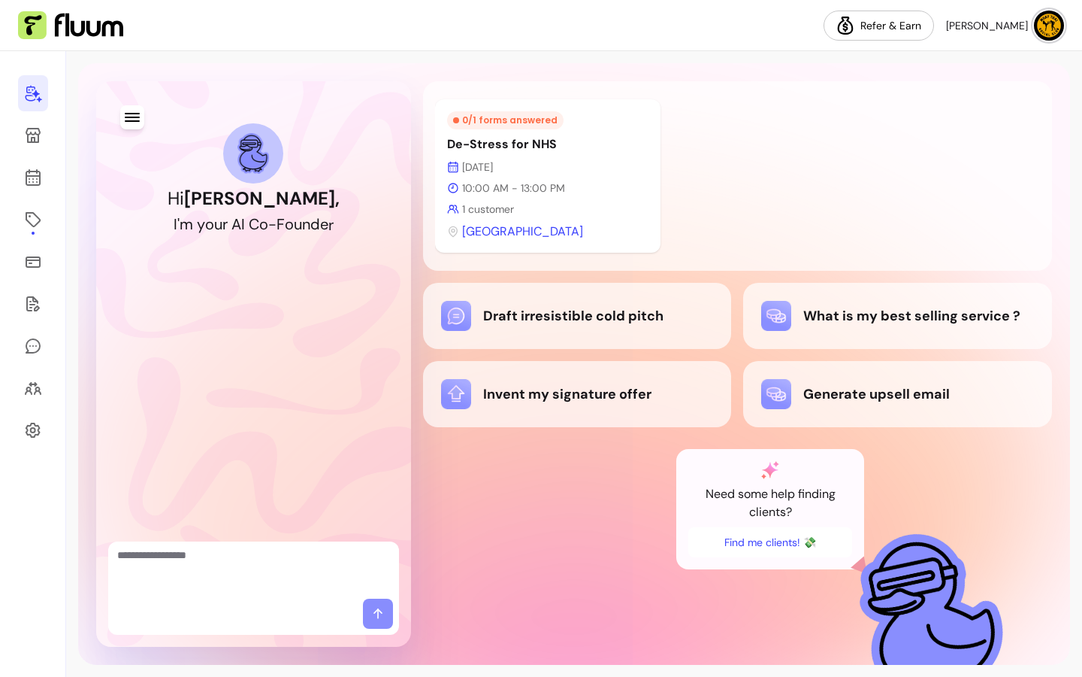
click at [310, 552] on textarea "Ask me anything..." at bounding box center [253, 569] width 273 height 45
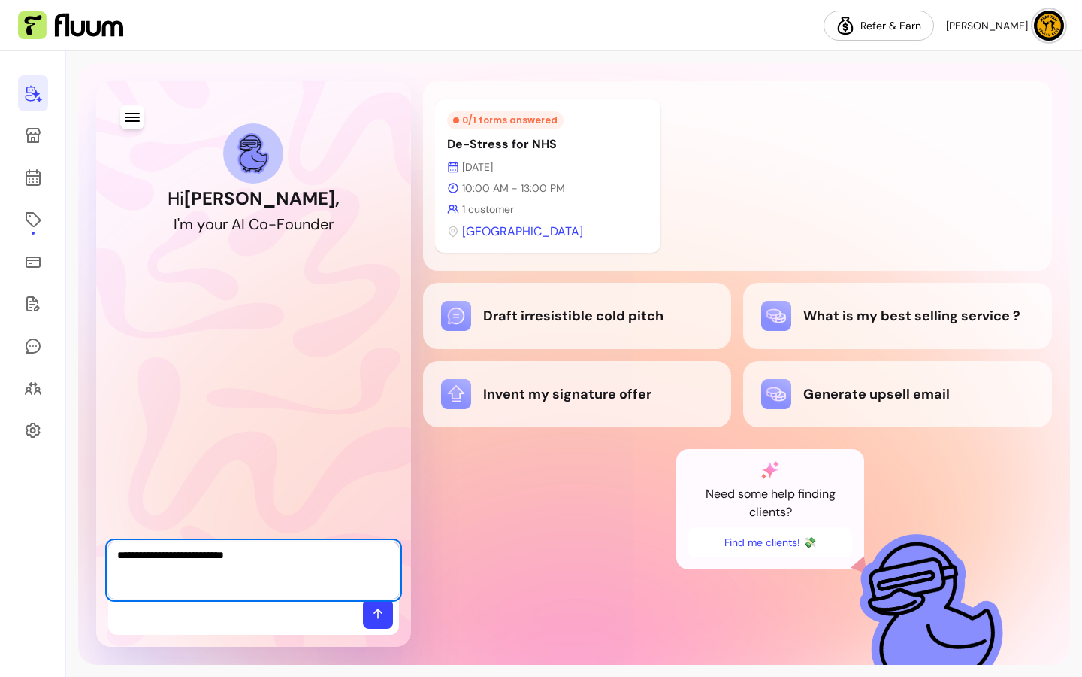
type textarea "**********"
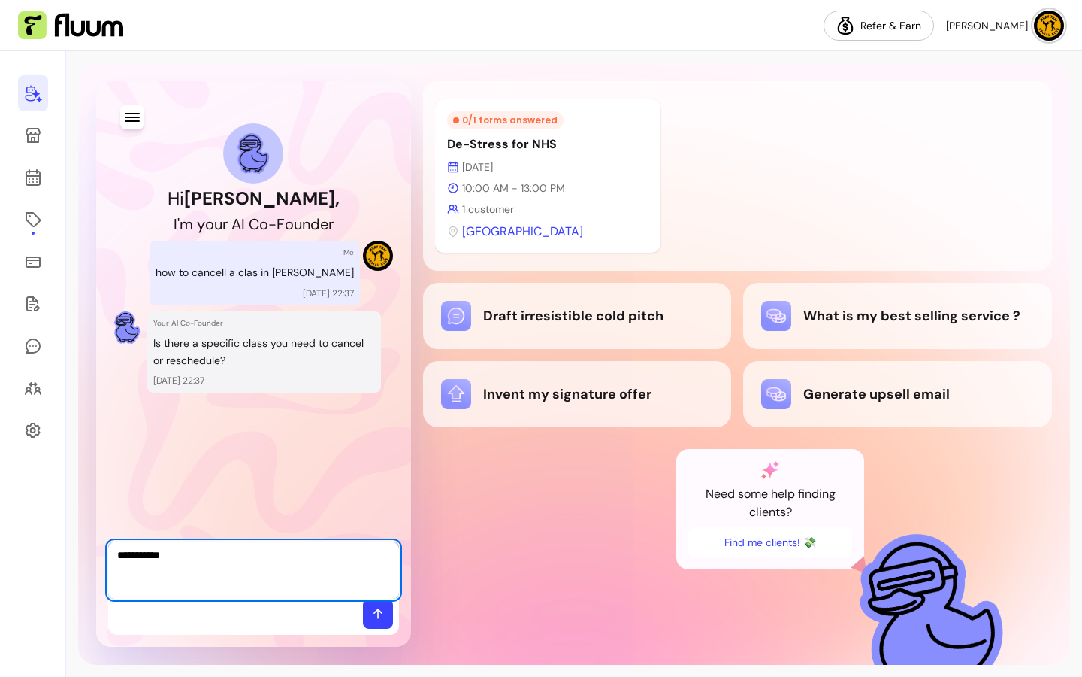
type textarea "**********"
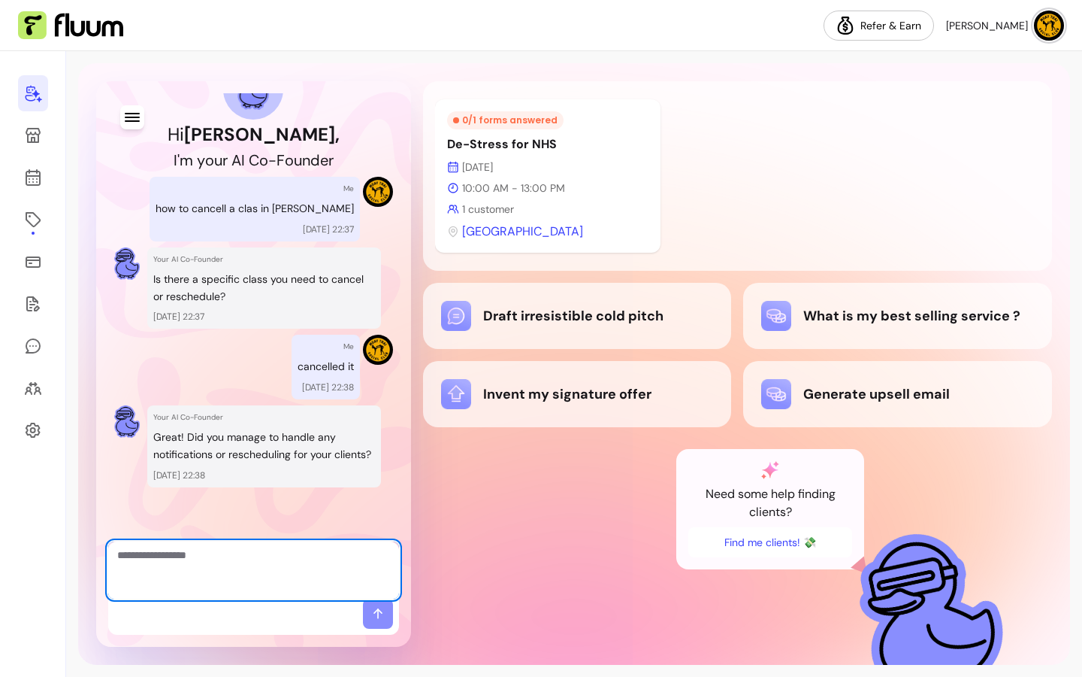
click at [200, 568] on textarea "Ask me anything..." at bounding box center [253, 569] width 273 height 45
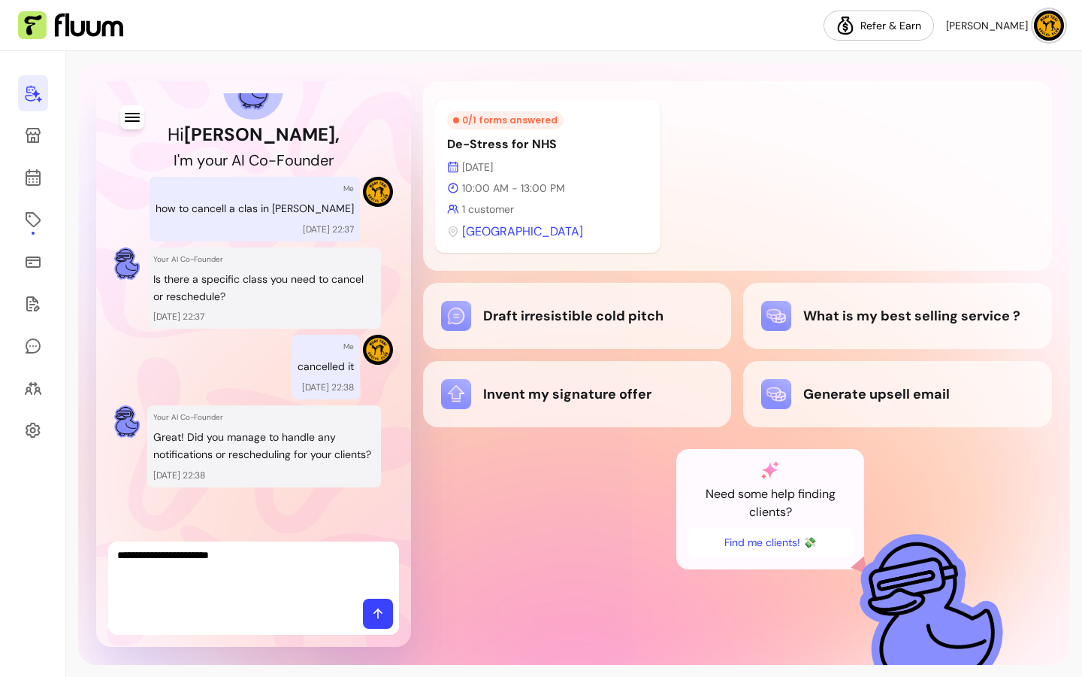
type textarea "**********"
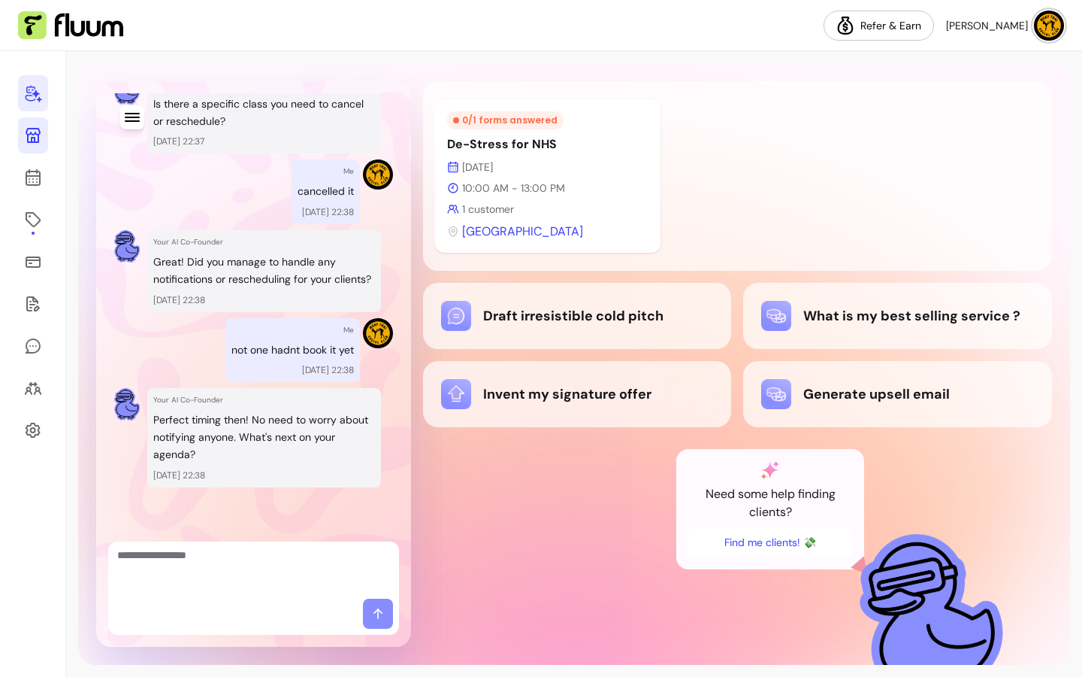
click at [26, 133] on icon at bounding box center [33, 135] width 15 height 15
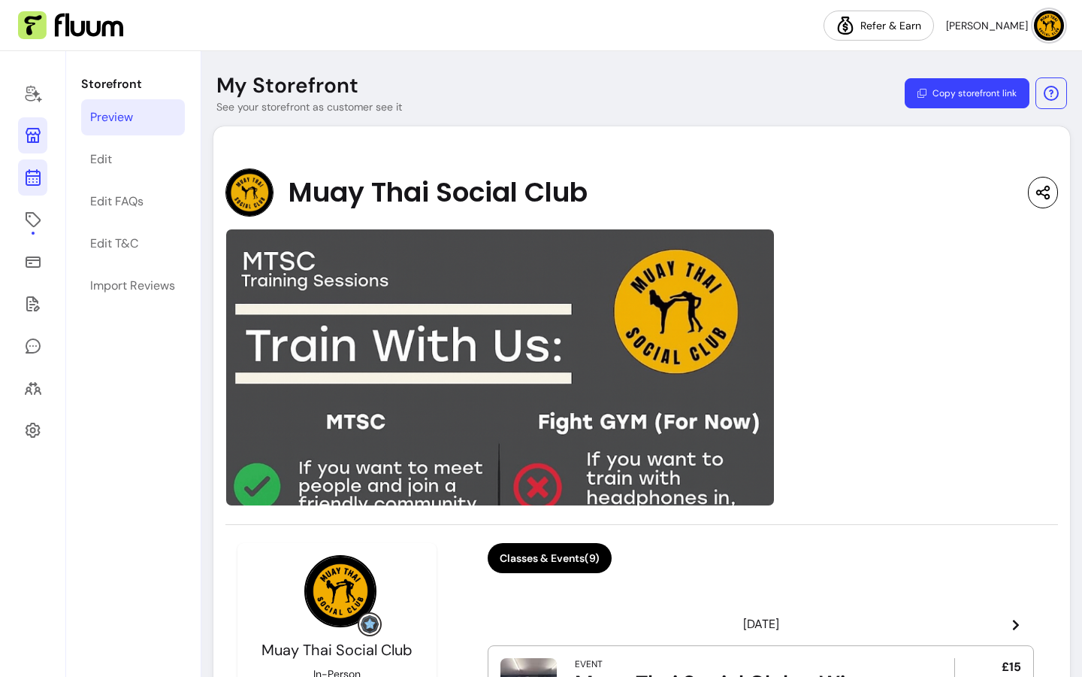
click at [29, 185] on icon at bounding box center [32, 118] width 255 height 214
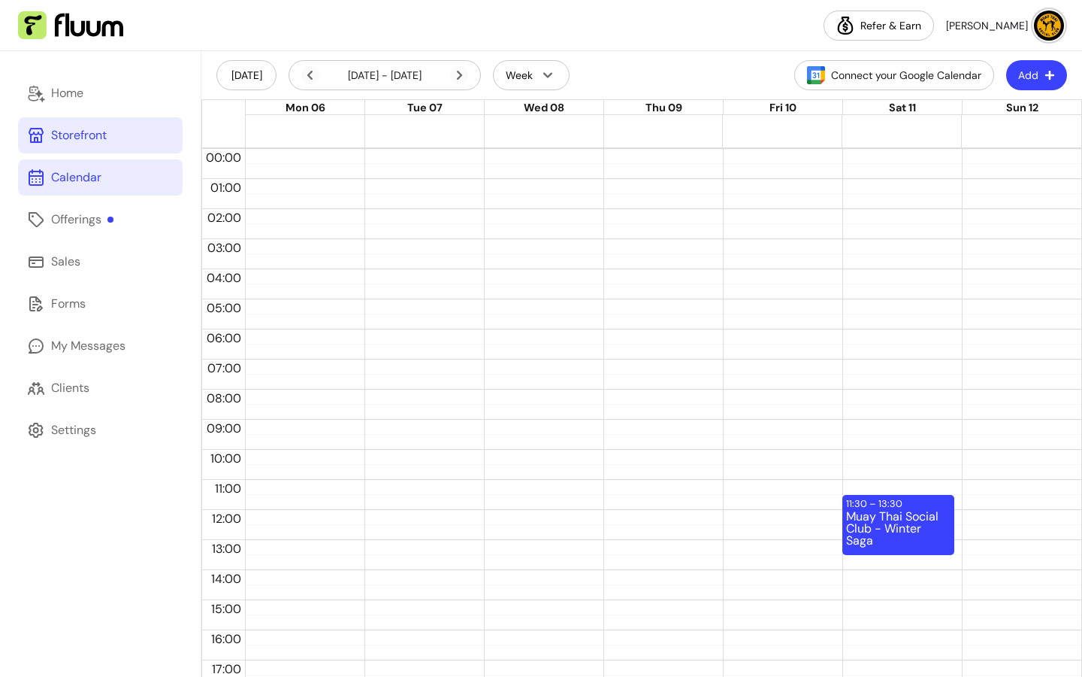
click at [71, 138] on div "Storefront" at bounding box center [79, 135] width 56 height 18
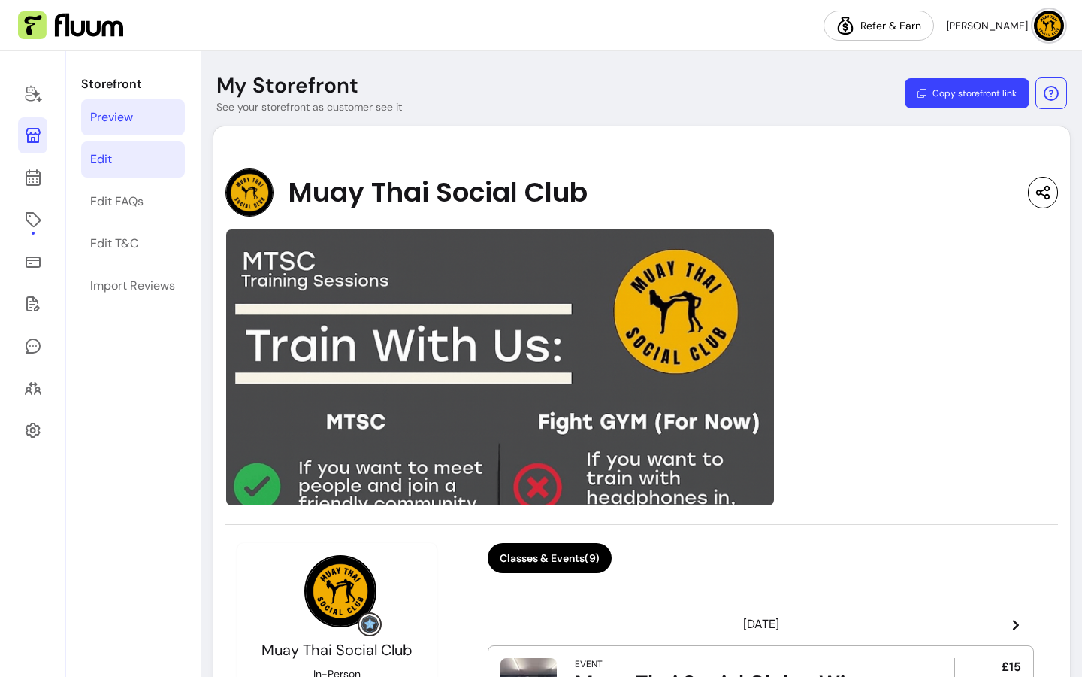
click at [95, 161] on div "Edit" at bounding box center [101, 159] width 22 height 18
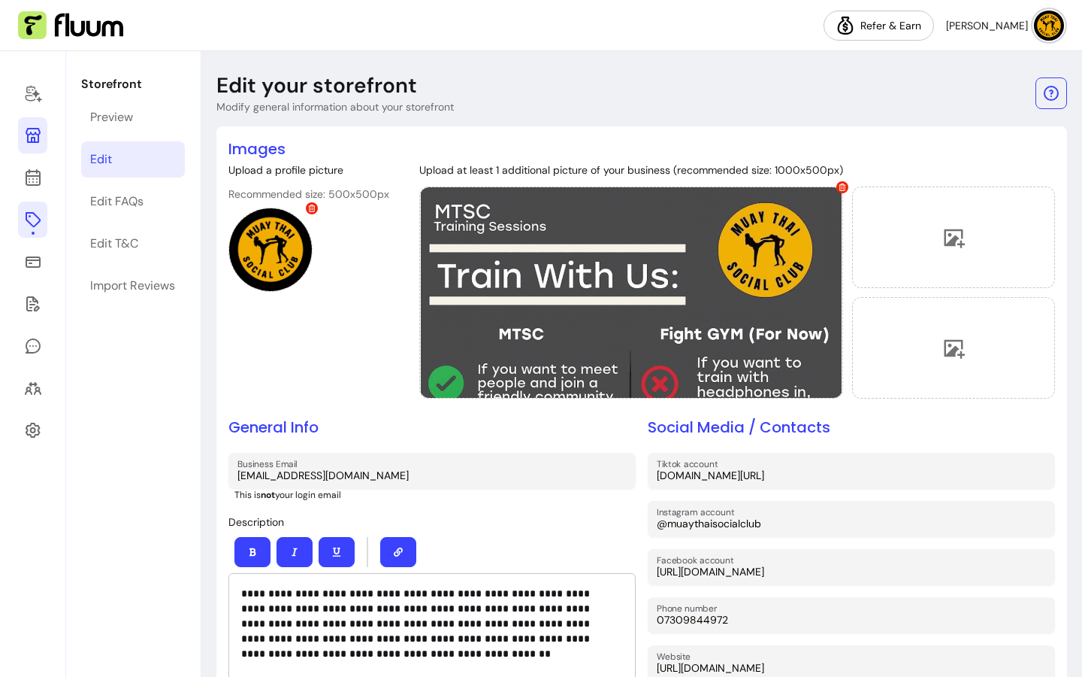
click at [33, 217] on icon at bounding box center [33, 219] width 18 height 18
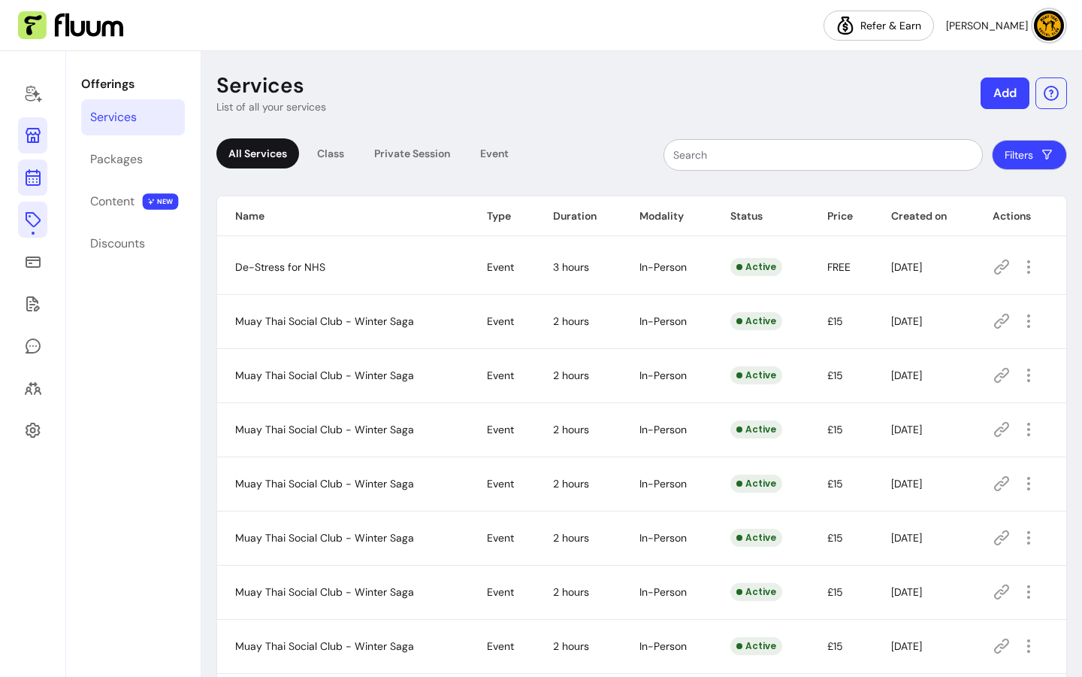
click at [29, 173] on icon at bounding box center [33, 177] width 18 height 18
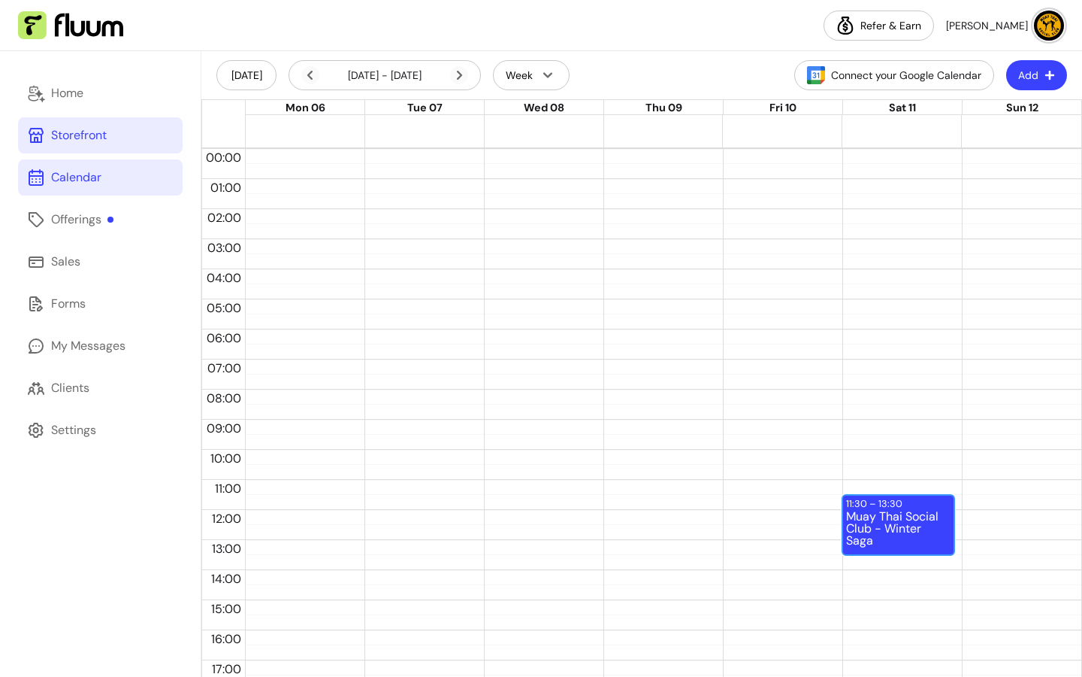
click at [877, 507] on div "11:30 – 13:30" at bounding box center [876, 503] width 60 height 14
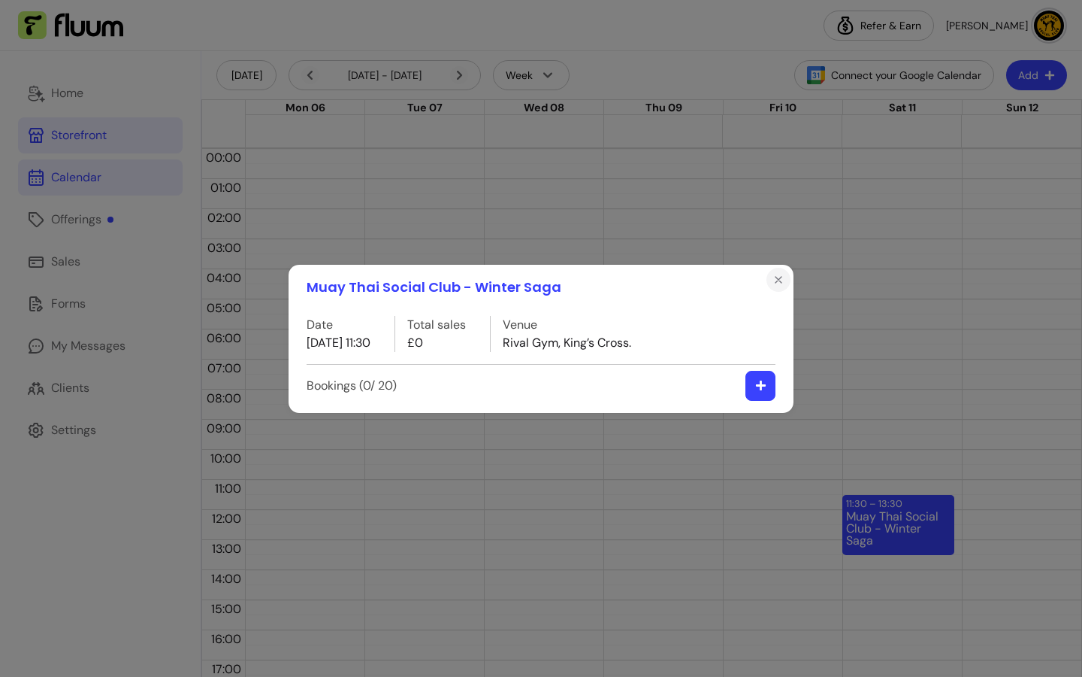
click at [777, 279] on icon "Close" at bounding box center [779, 280] width 12 height 12
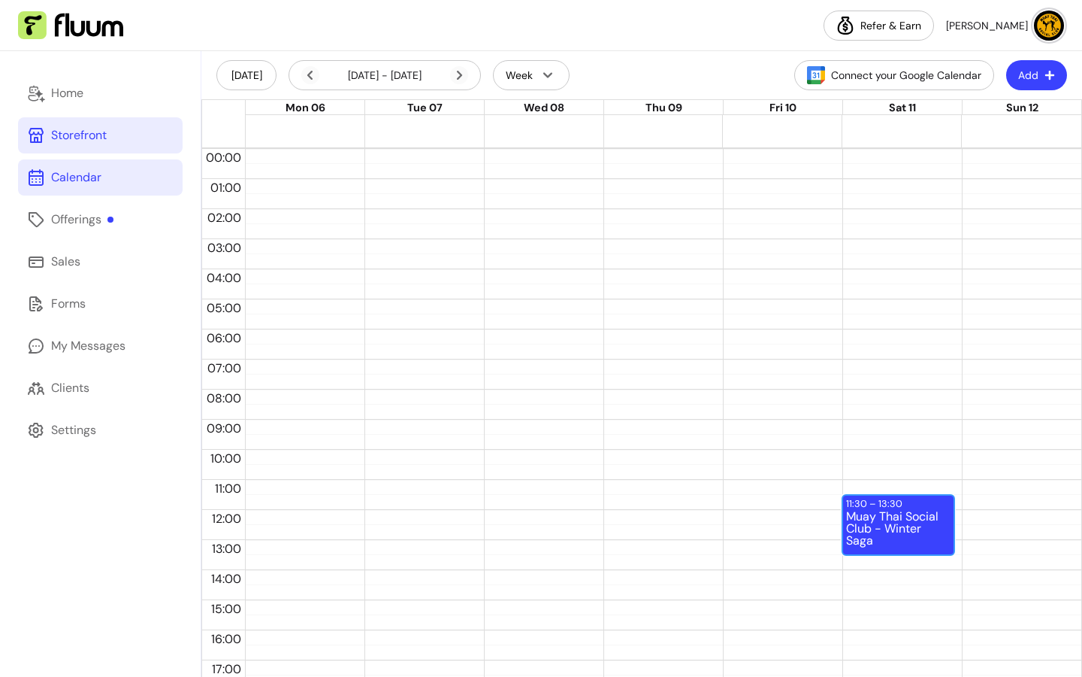
click at [875, 520] on div "Muay Thai Social Club - Winter Saga" at bounding box center [898, 531] width 104 height 43
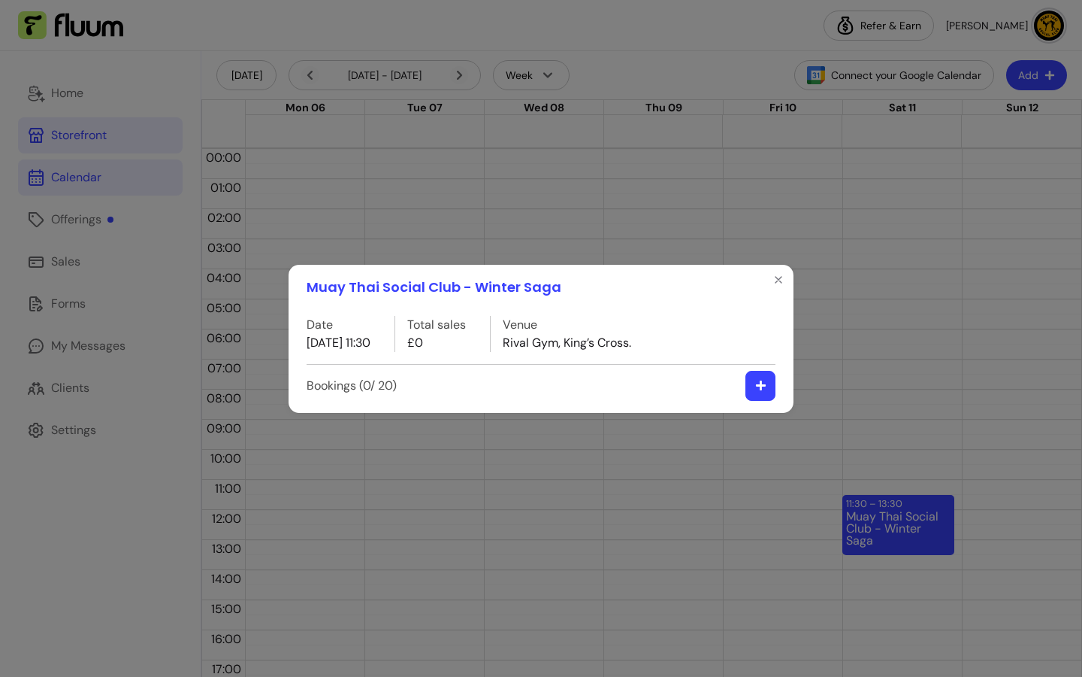
drag, startPoint x: 777, startPoint y: 282, endPoint x: 753, endPoint y: 287, distance: 23.9
click at [777, 282] on icon "Close" at bounding box center [779, 280] width 12 height 12
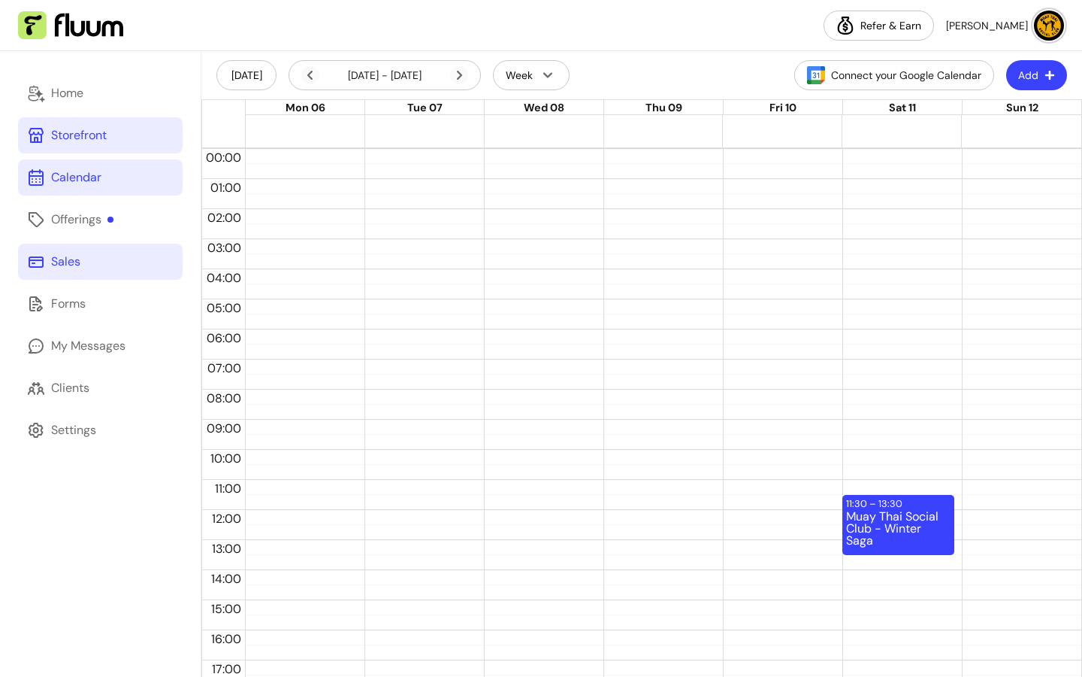
click at [68, 269] on div "Sales" at bounding box center [65, 262] width 29 height 18
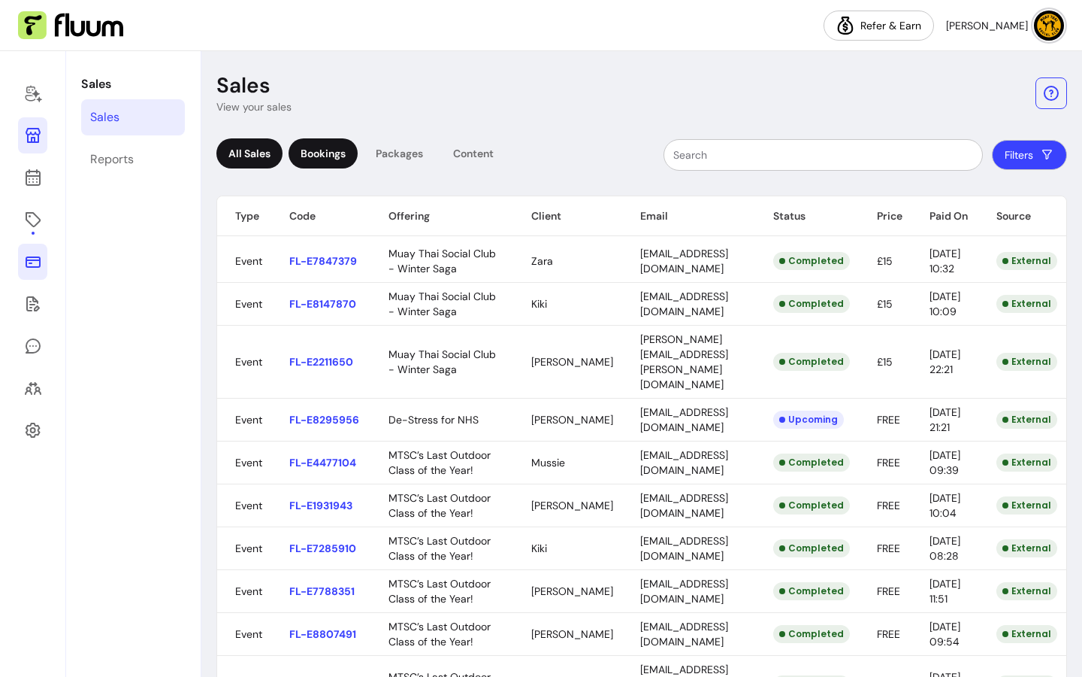
click at [325, 155] on div "Bookings" at bounding box center [323, 153] width 69 height 30
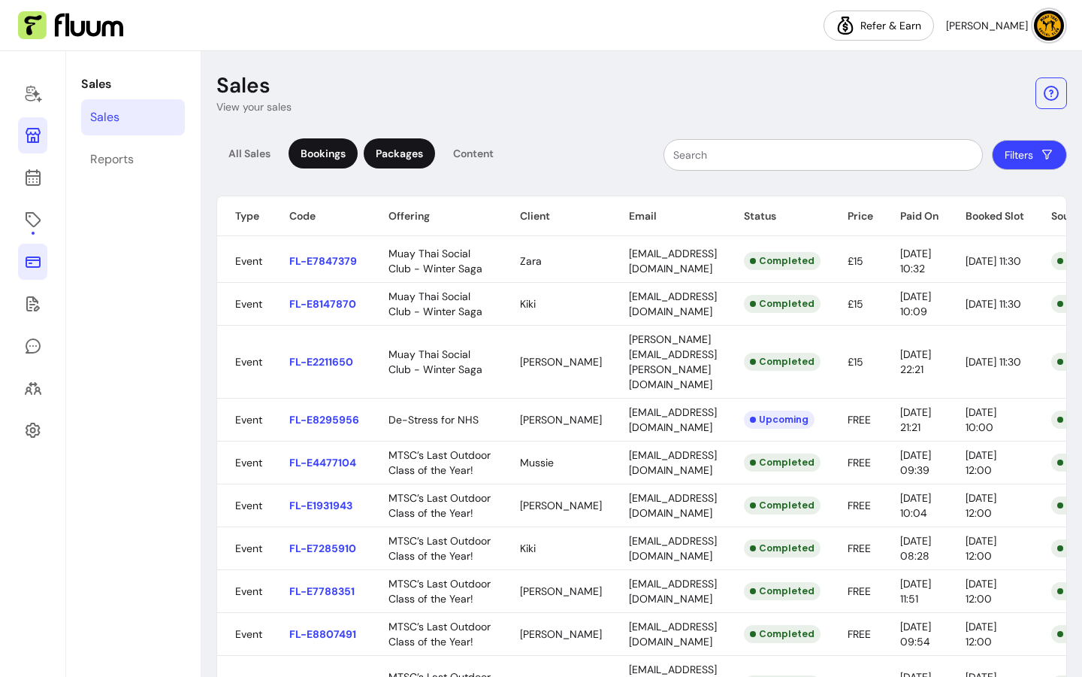
click at [401, 154] on div "Packages" at bounding box center [399, 153] width 71 height 30
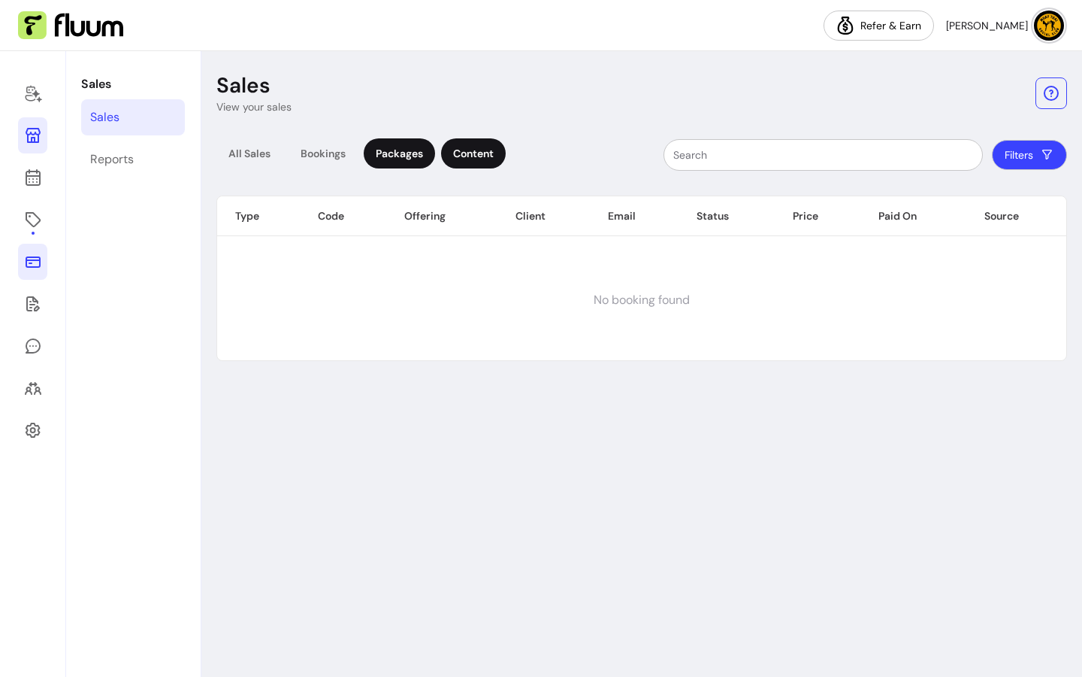
click at [450, 148] on div "Content" at bounding box center [473, 153] width 65 height 30
click at [123, 113] on link "Sales" at bounding box center [133, 117] width 104 height 36
click at [268, 162] on div "All Sales" at bounding box center [249, 153] width 66 height 30
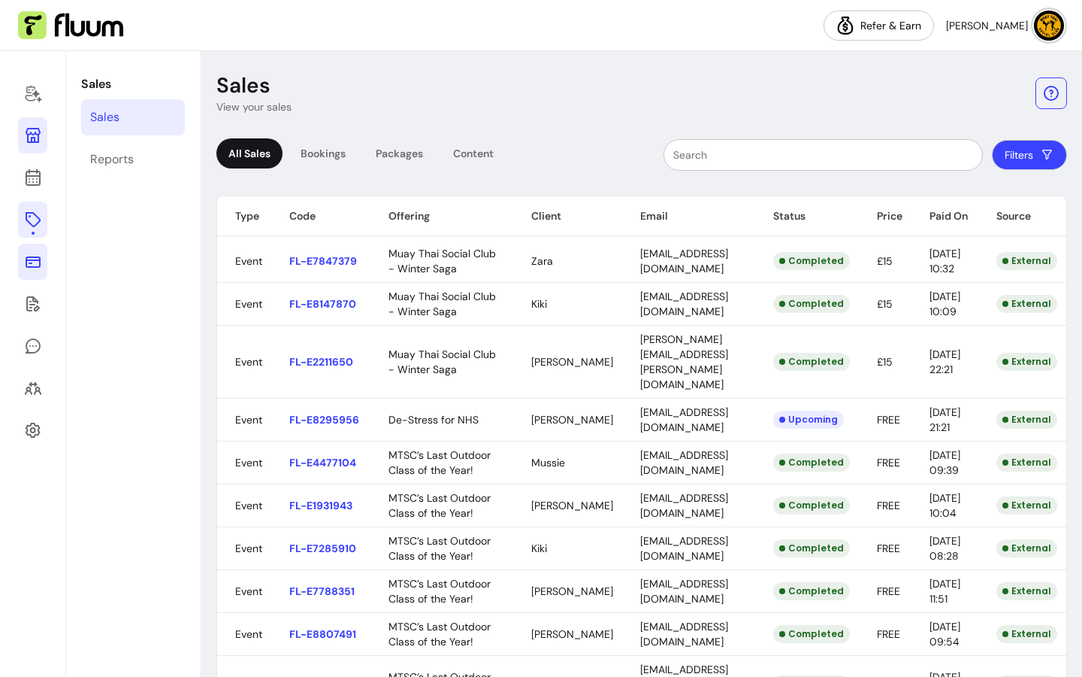
click at [26, 210] on icon at bounding box center [33, 219] width 18 height 18
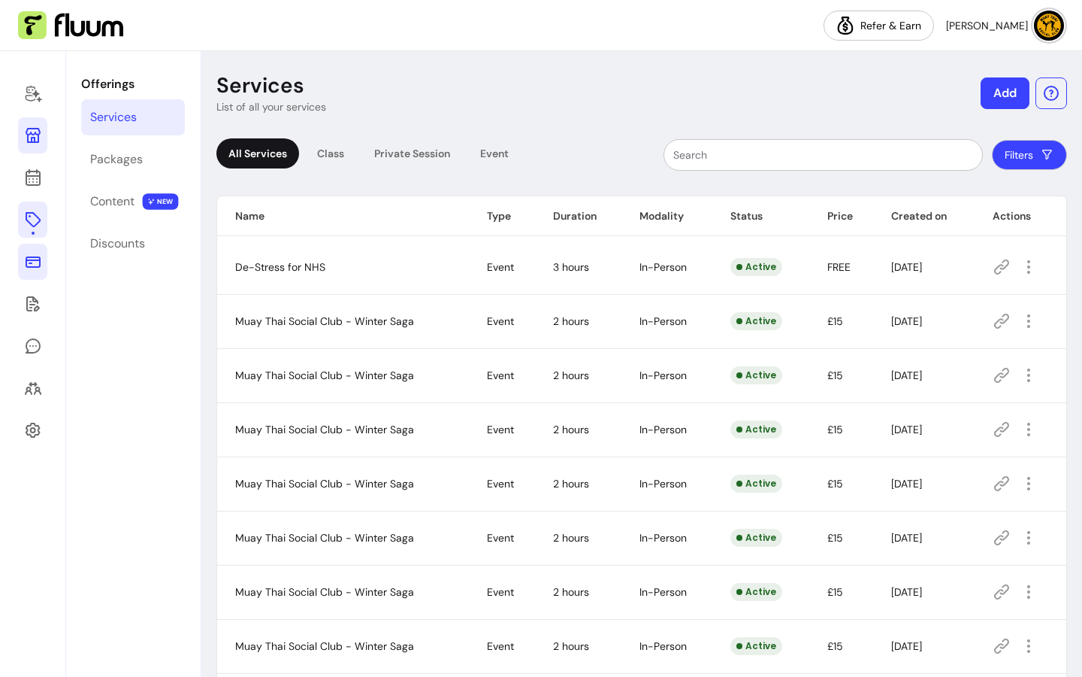
click at [304, 151] on div "All Services Class Private Session Event" at bounding box center [368, 154] width 304 height 33
drag, startPoint x: 336, startPoint y: 156, endPoint x: 380, endPoint y: 163, distance: 44.1
click at [337, 156] on div "Class" at bounding box center [330, 153] width 51 height 30
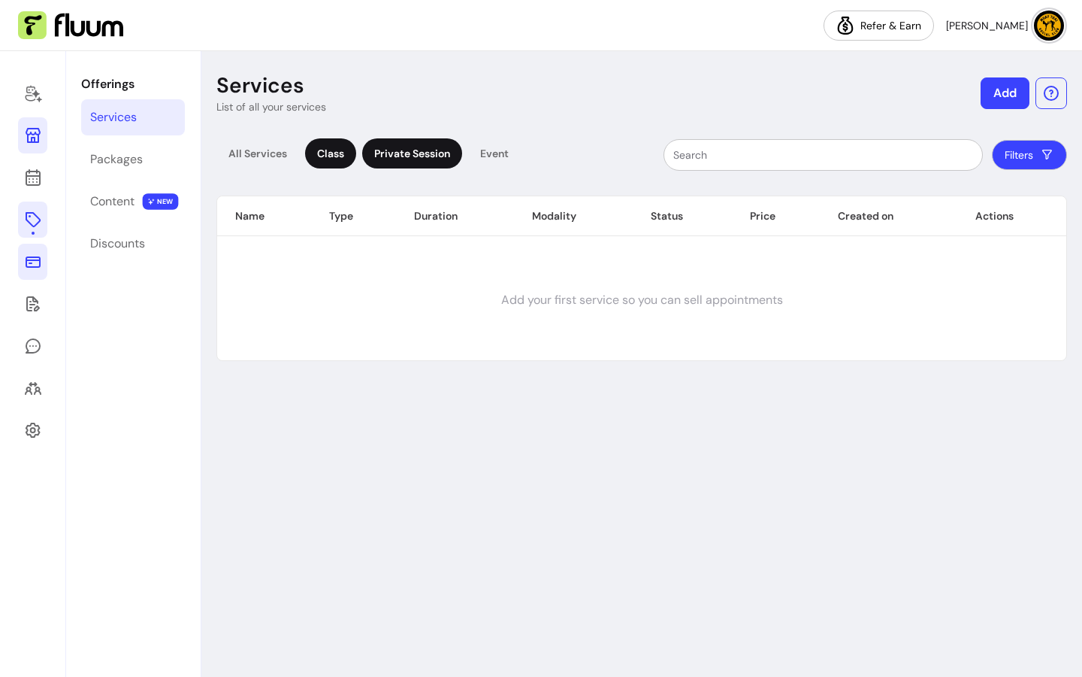
click at [430, 164] on div "Private Session" at bounding box center [412, 153] width 100 height 30
click at [507, 155] on div "Event" at bounding box center [494, 153] width 53 height 30
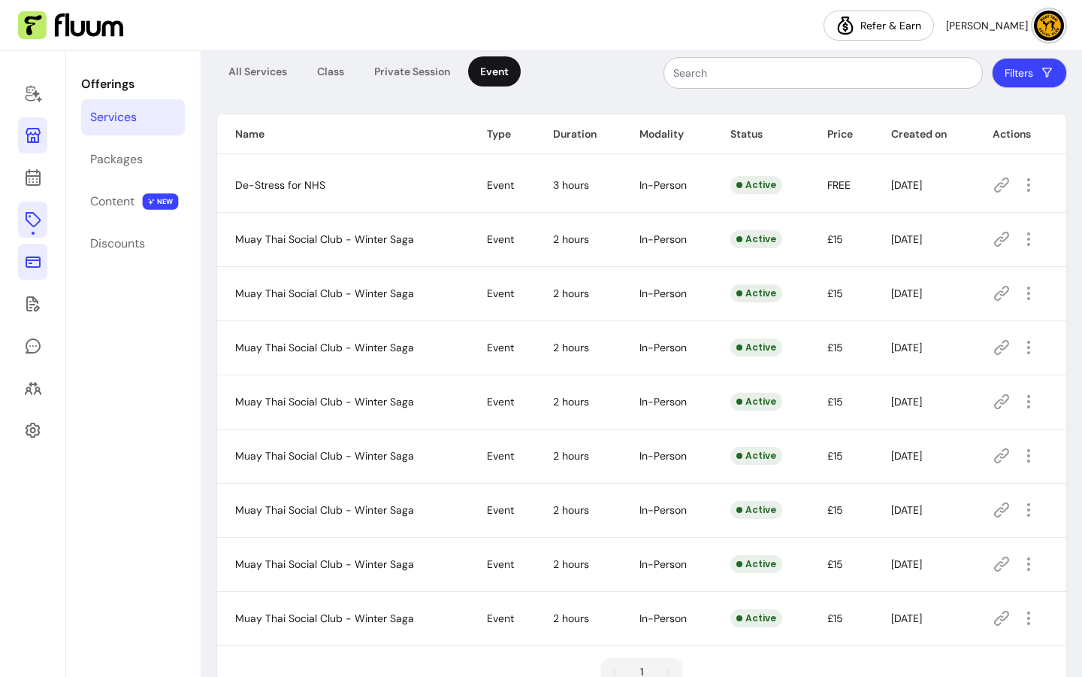
scroll to position [124, 0]
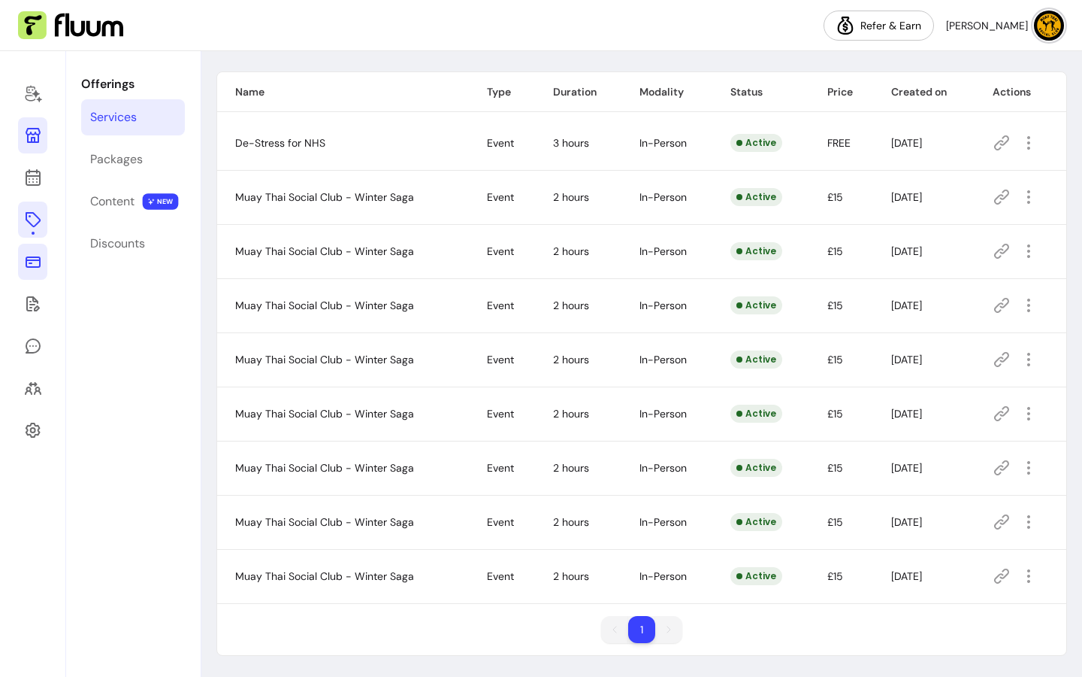
click at [993, 92] on th "Actions" at bounding box center [1021, 92] width 92 height 40
click at [1021, 135] on icon "button" at bounding box center [1029, 143] width 18 height 18
click at [774, 134] on td "Active" at bounding box center [761, 143] width 96 height 54
click at [897, 197] on span "[DATE]" at bounding box center [907, 197] width 31 height 14
click at [1020, 198] on icon "button" at bounding box center [1028, 196] width 17 height 17
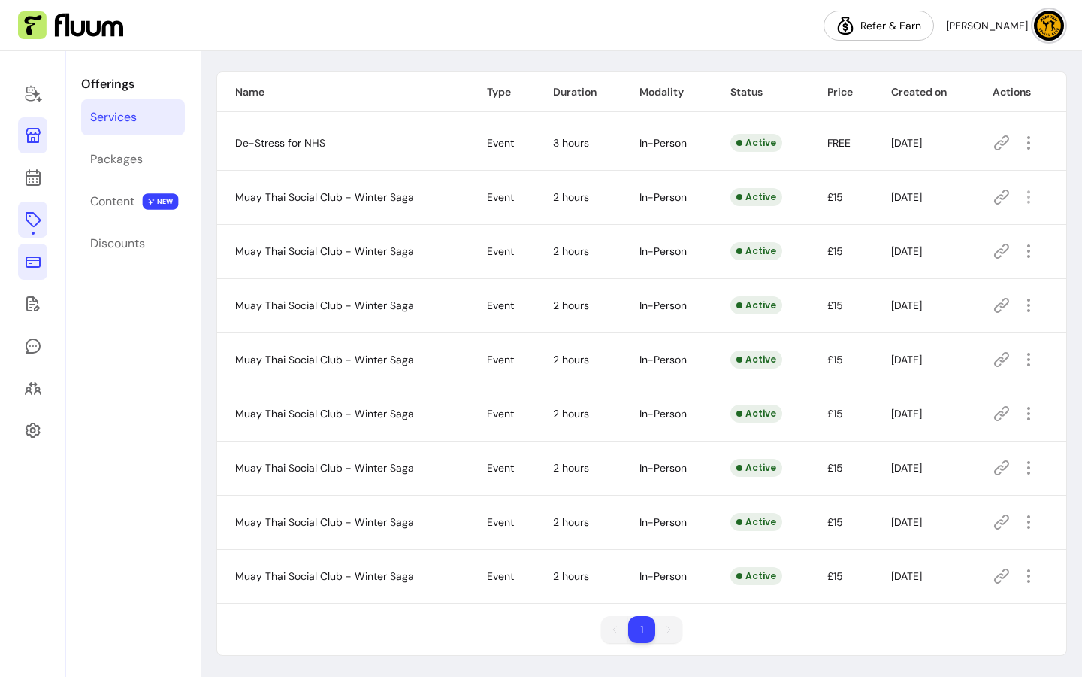
click at [607, 262] on tr "Muay Thai Social Club - Winter Saga Event 2 hours In-Person Active £15 [DATE]" at bounding box center [641, 251] width 849 height 54
click at [333, 197] on span "Muay Thai Social Club - Winter Saga" at bounding box center [324, 197] width 179 height 14
click at [168, 170] on link "Packages" at bounding box center [133, 159] width 104 height 36
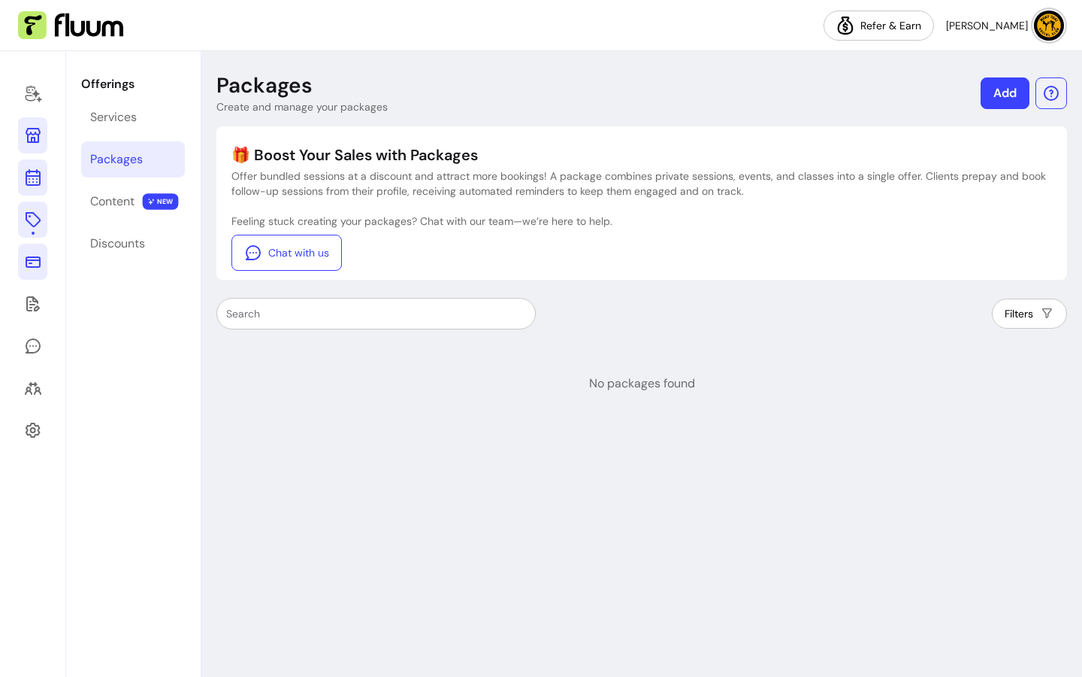
click at [42, 172] on link at bounding box center [32, 177] width 29 height 36
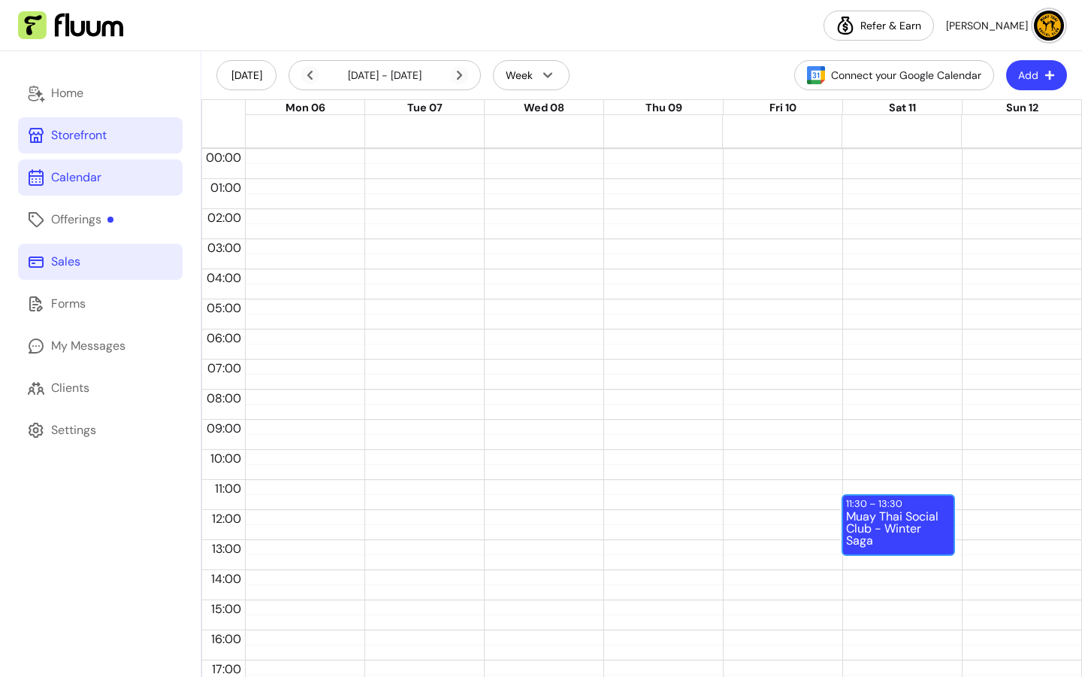
click at [880, 510] on div "Muay Thai Social Club - Winter Saga" at bounding box center [898, 531] width 104 height 43
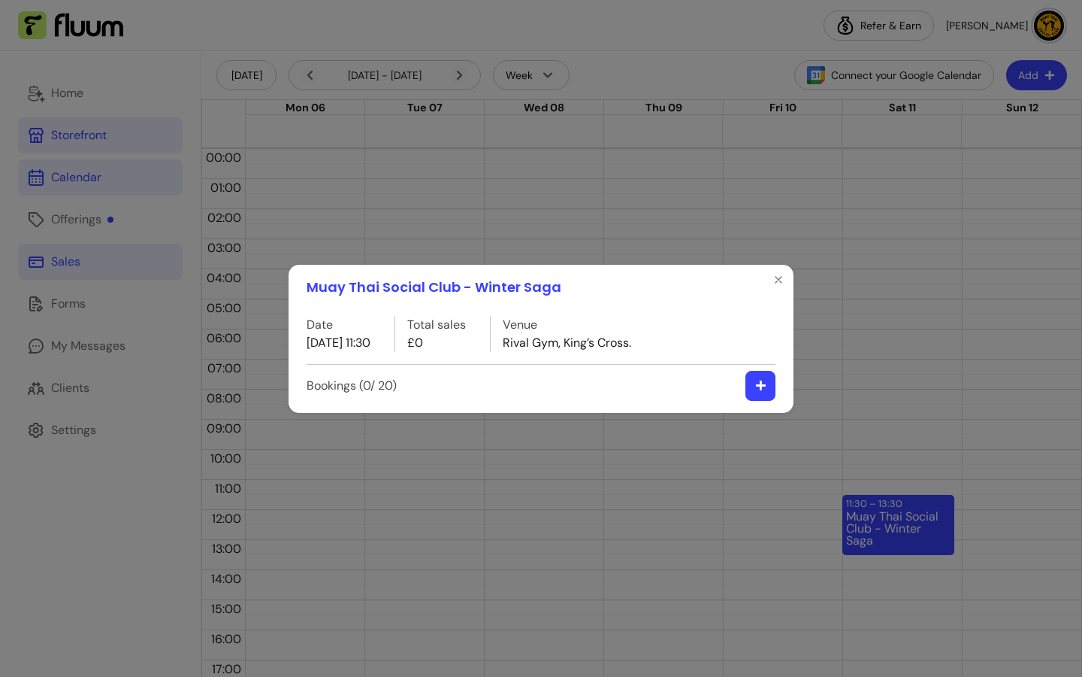
drag, startPoint x: 593, startPoint y: 288, endPoint x: 503, endPoint y: 294, distance: 90.4
click at [592, 289] on header "Muay Thai Social Club - Winter Saga" at bounding box center [541, 287] width 505 height 45
click at [490, 286] on h1 "Muay Thai Social Club - Winter Saga" at bounding box center [434, 287] width 255 height 21
click at [765, 284] on header "Muay Thai Social Club - Winter Saga" at bounding box center [541, 287] width 505 height 45
click at [777, 277] on icon "Close" at bounding box center [779, 280] width 6 height 6
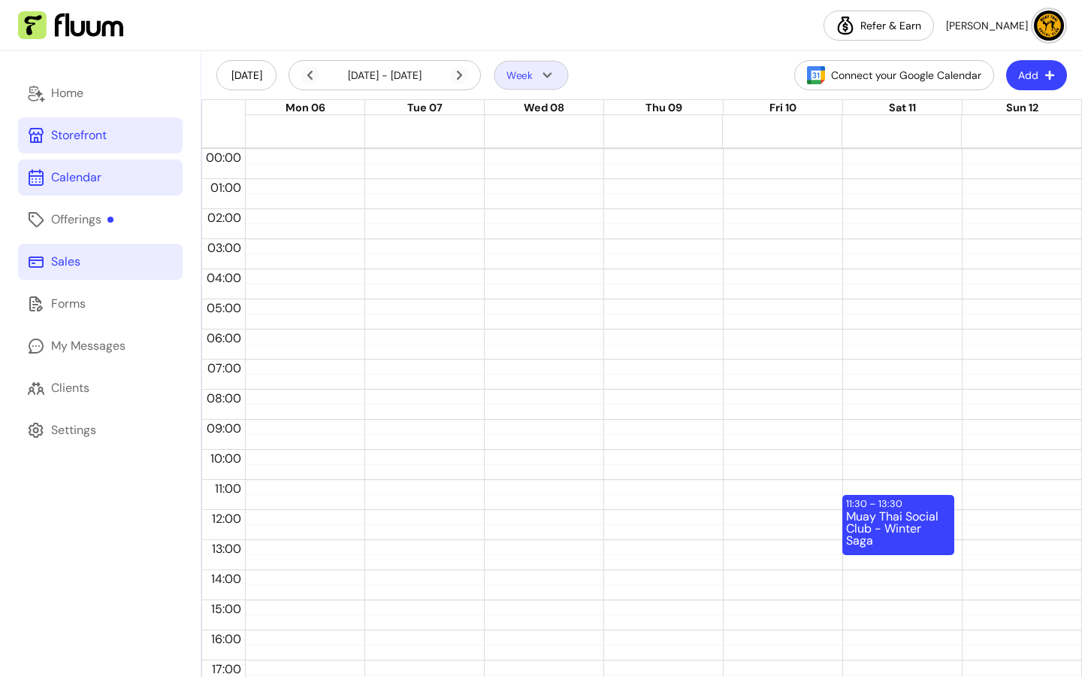
click at [555, 83] on icon "button" at bounding box center [547, 74] width 17 height 17
click at [648, 71] on header "[DATE] [DATE] - [DATE] Week Connect your Google Calendar Add" at bounding box center [641, 75] width 881 height 48
click at [1021, 18] on span "[PERSON_NAME]" at bounding box center [987, 25] width 82 height 15
click at [732, 74] on header "[DATE] [DATE] - [DATE] Week Connect your Google Calendar Add" at bounding box center [641, 75] width 881 height 48
click at [1025, 83] on button "Add" at bounding box center [1037, 75] width 61 height 30
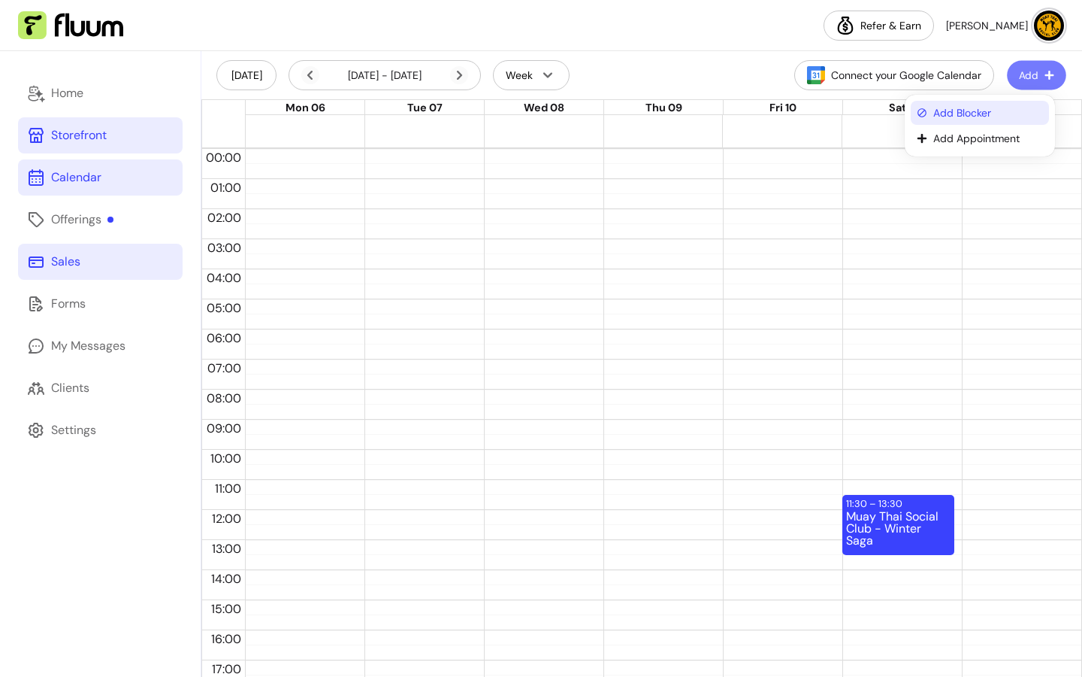
click at [967, 112] on span "Add Blocker" at bounding box center [989, 112] width 110 height 15
select select "*********"
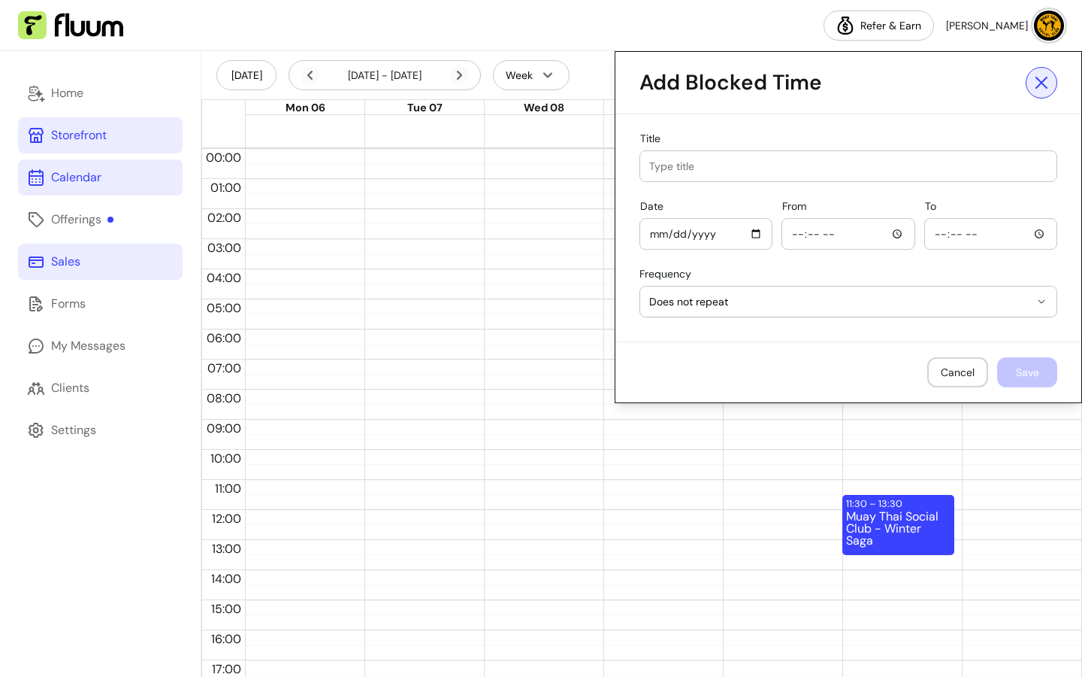
click at [1040, 76] on span at bounding box center [1042, 83] width 32 height 32
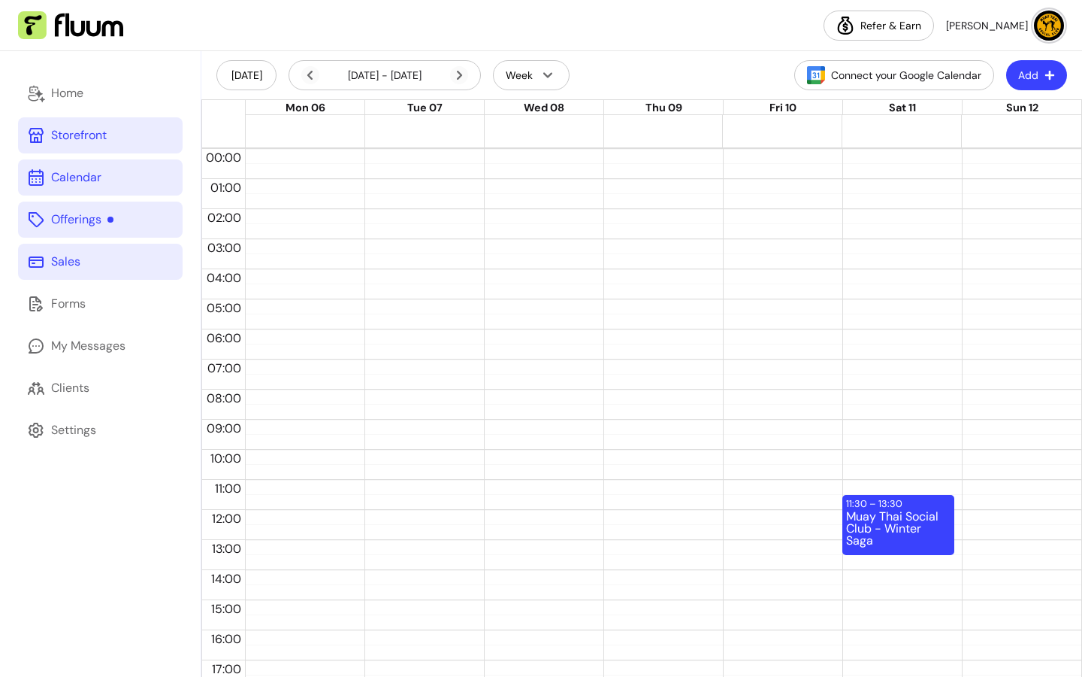
click at [98, 228] on div "Offerings" at bounding box center [82, 219] width 62 height 18
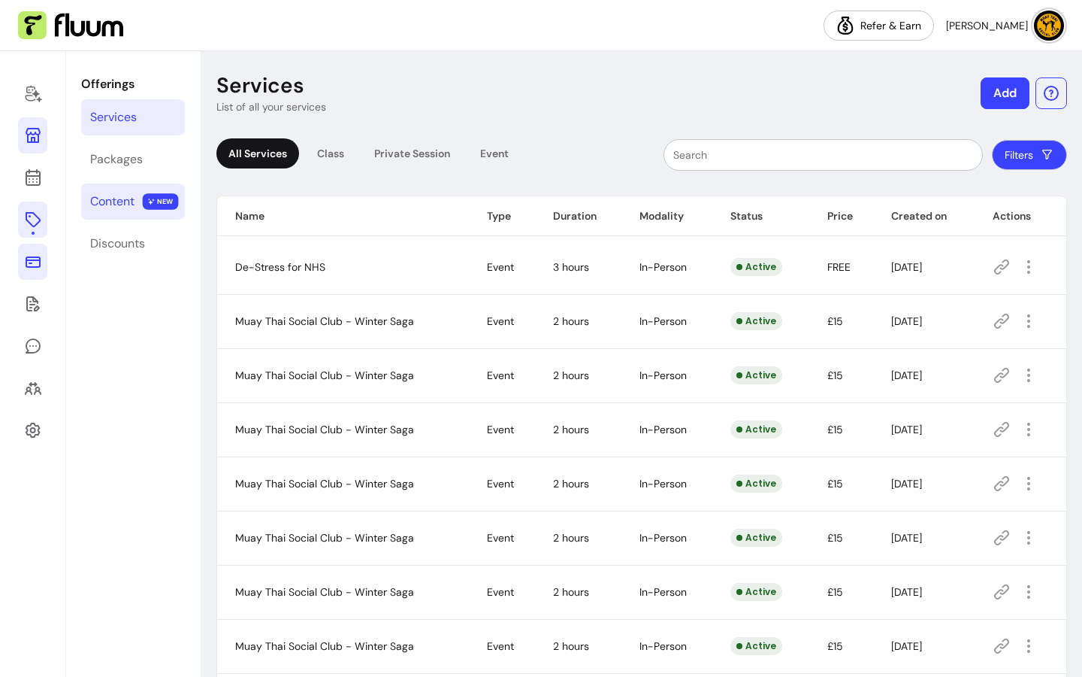
click at [114, 207] on div "Content" at bounding box center [112, 201] width 44 height 18
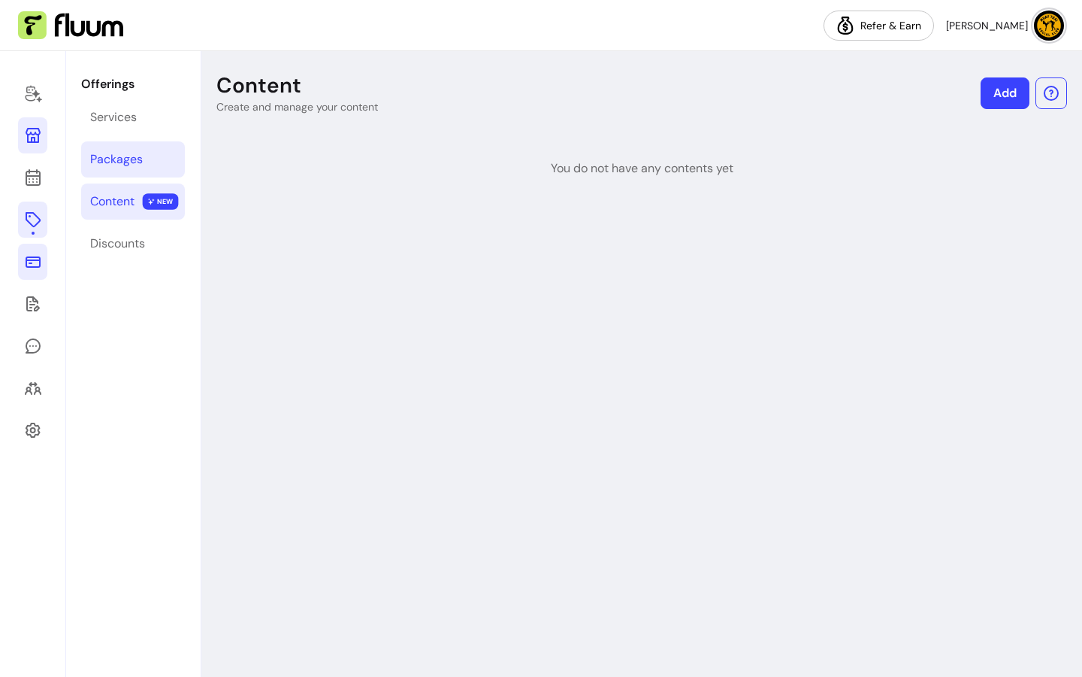
click at [137, 145] on link "Packages" at bounding box center [133, 159] width 104 height 36
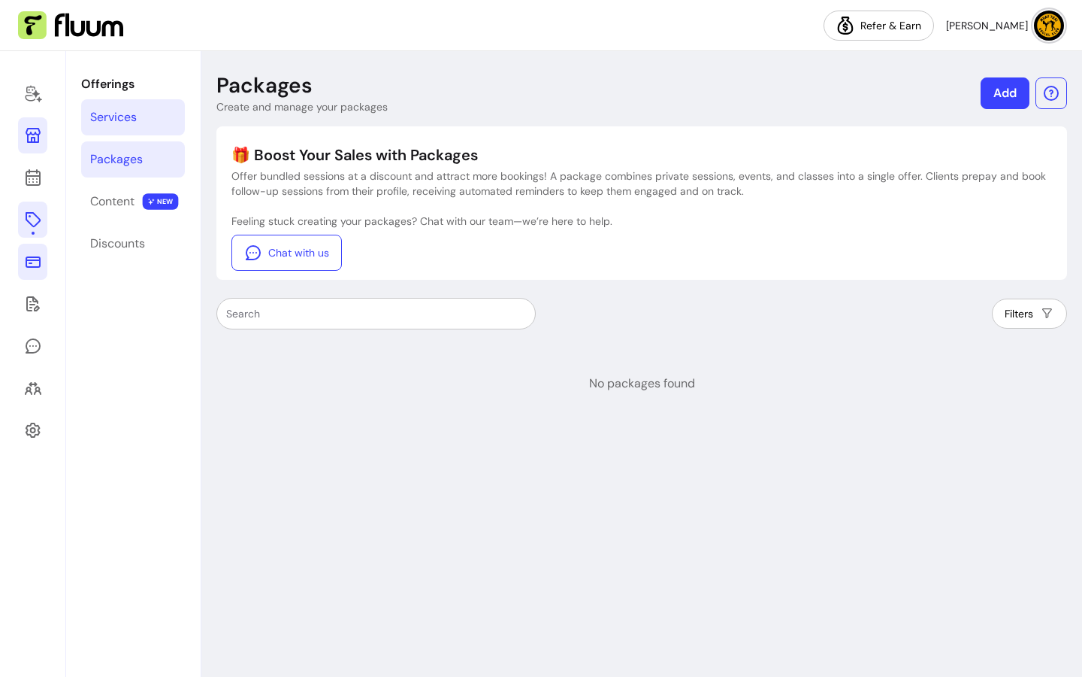
click at [147, 117] on link "Services" at bounding box center [133, 117] width 104 height 36
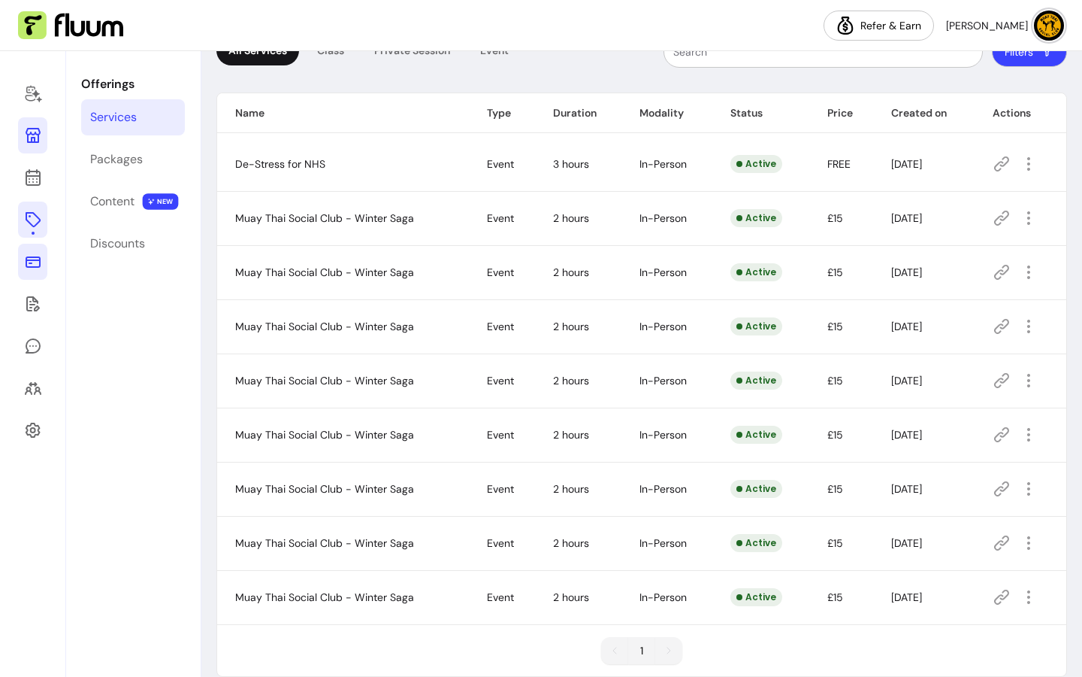
scroll to position [124, 0]
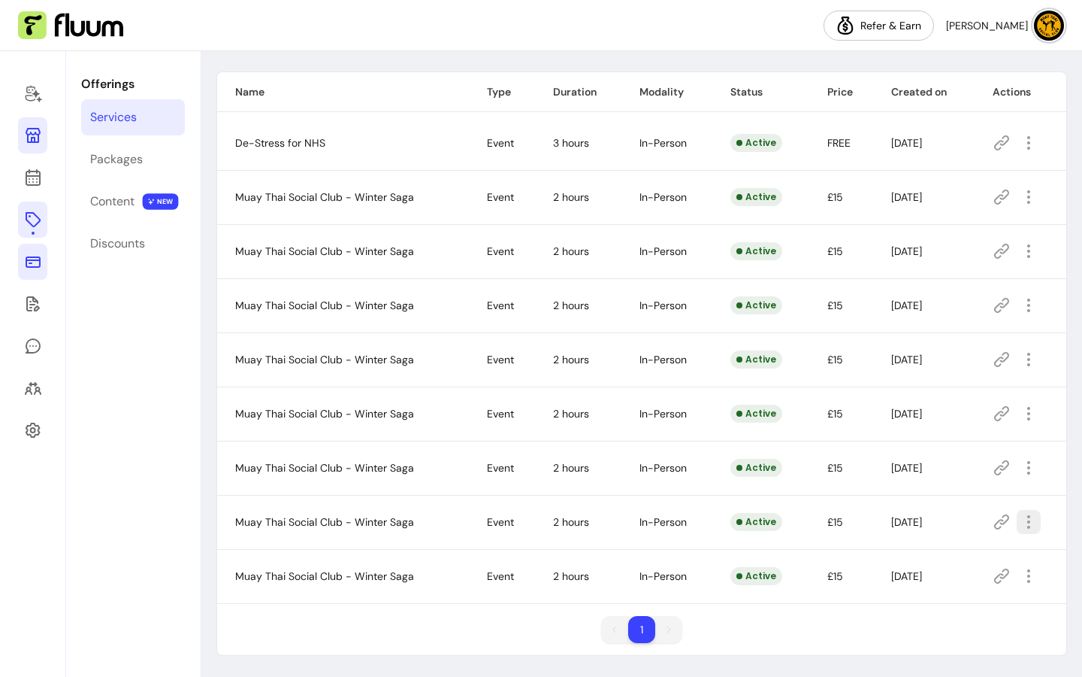
click at [1027, 527] on icon "button" at bounding box center [1029, 522] width 18 height 18
click at [927, 386] on span "Amend" at bounding box center [965, 384] width 110 height 15
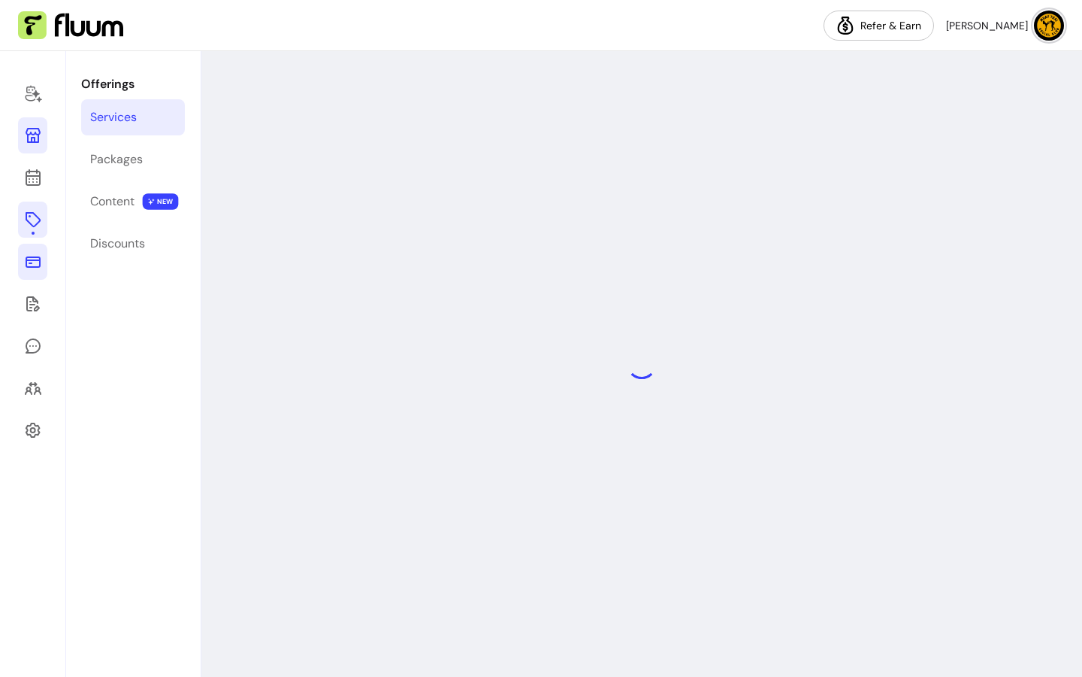
select select "***"
select select "**********"
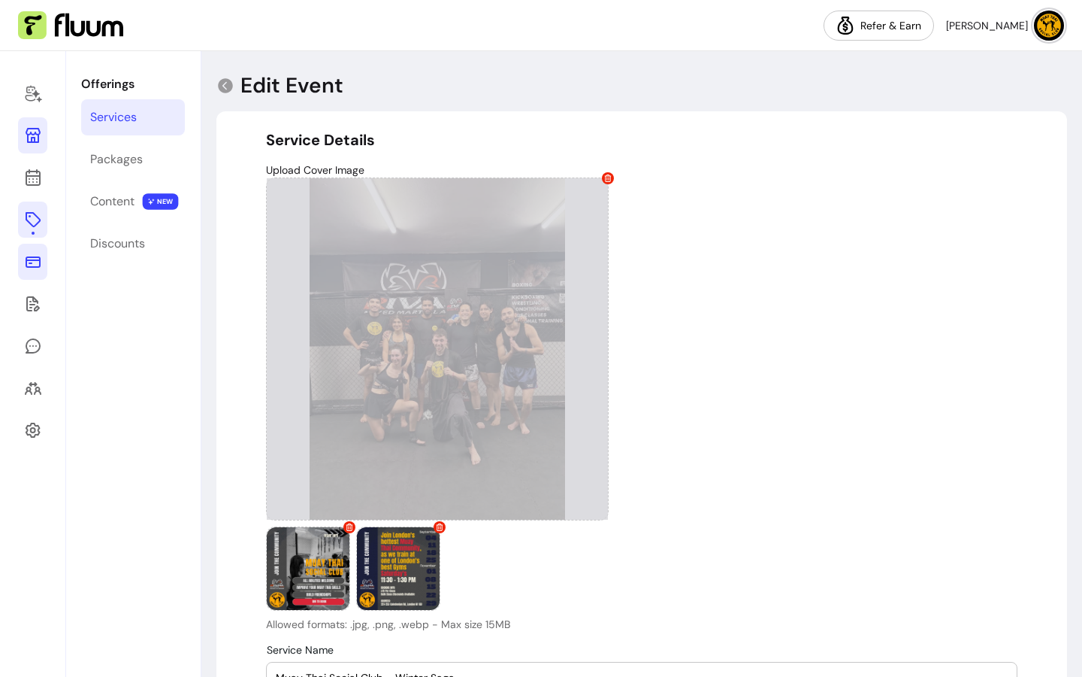
type input "**********"
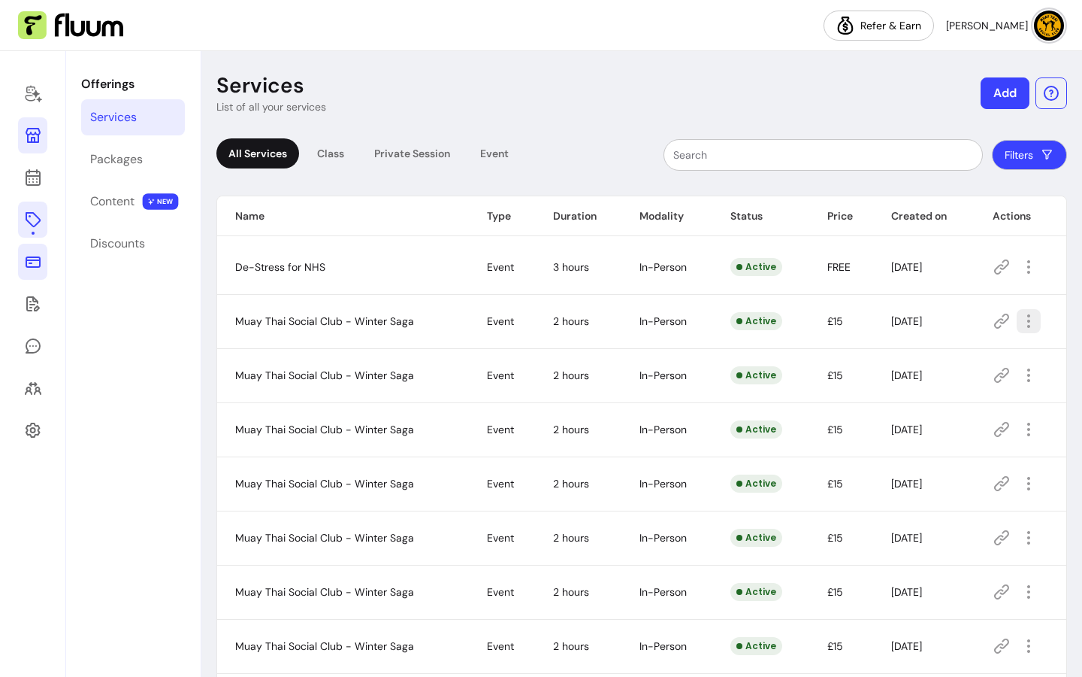
click at [1025, 317] on icon "button" at bounding box center [1029, 321] width 18 height 18
click at [970, 374] on span "Amend" at bounding box center [965, 373] width 110 height 15
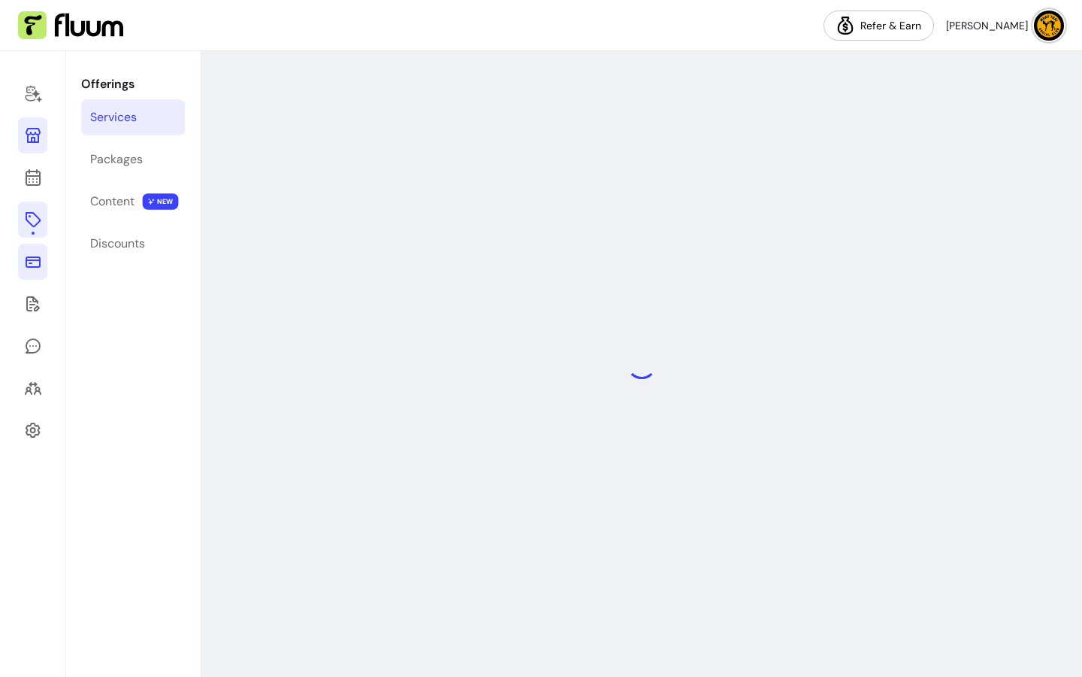
select select "***"
select select "**********"
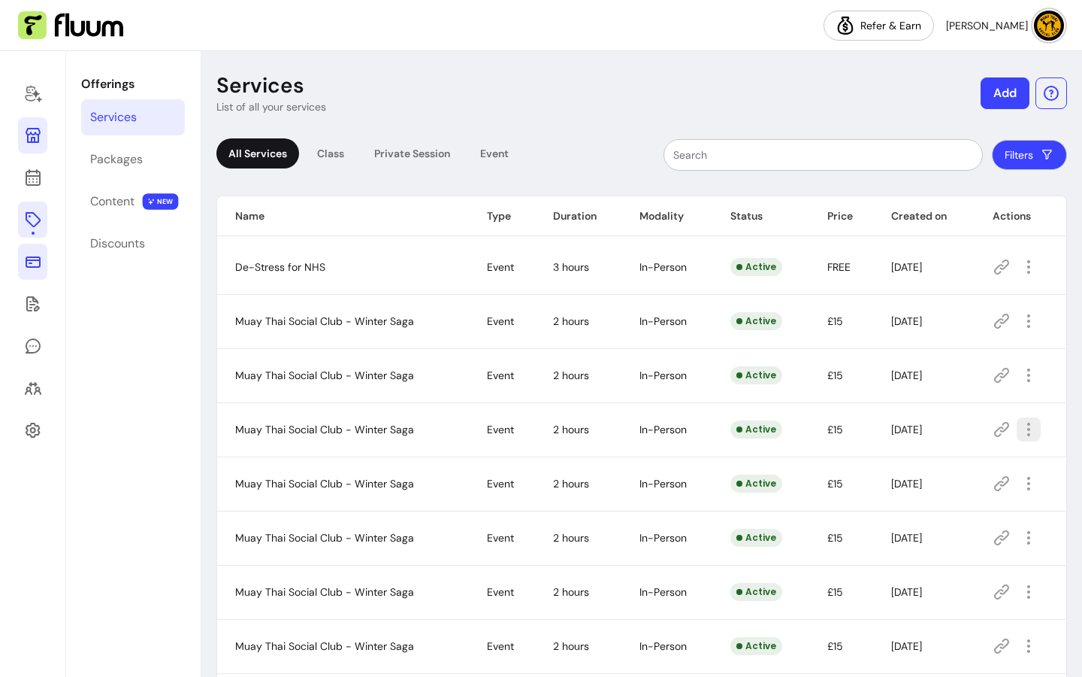
click at [1020, 429] on icon "button" at bounding box center [1029, 429] width 18 height 18
click at [934, 474] on span "Amend" at bounding box center [965, 481] width 110 height 15
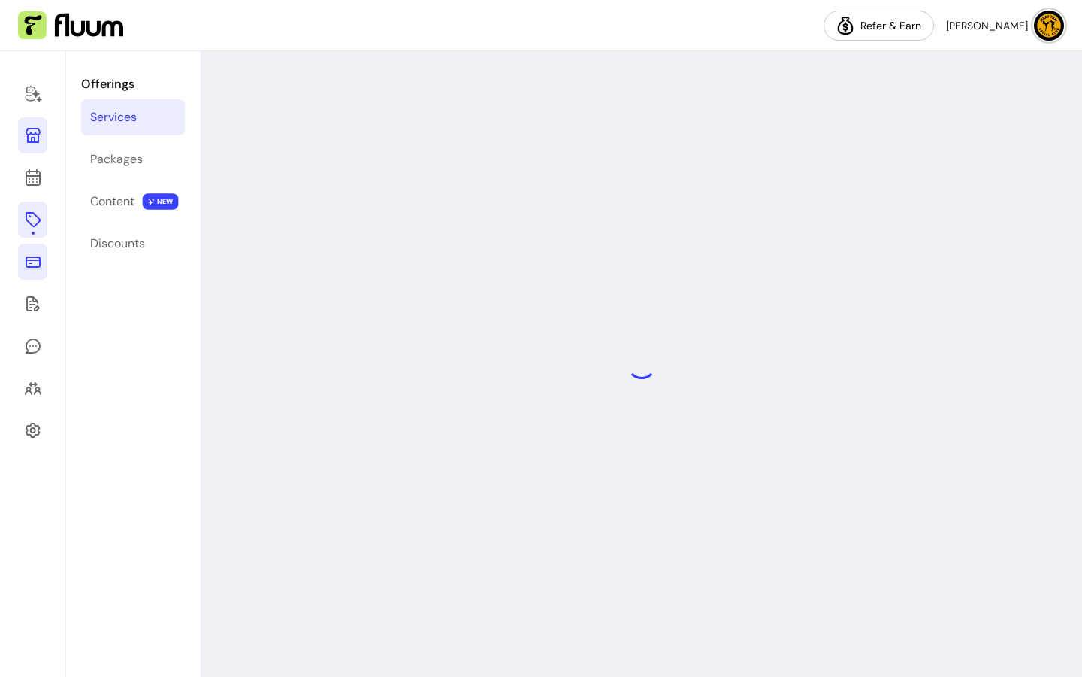
select select "***"
select select "**********"
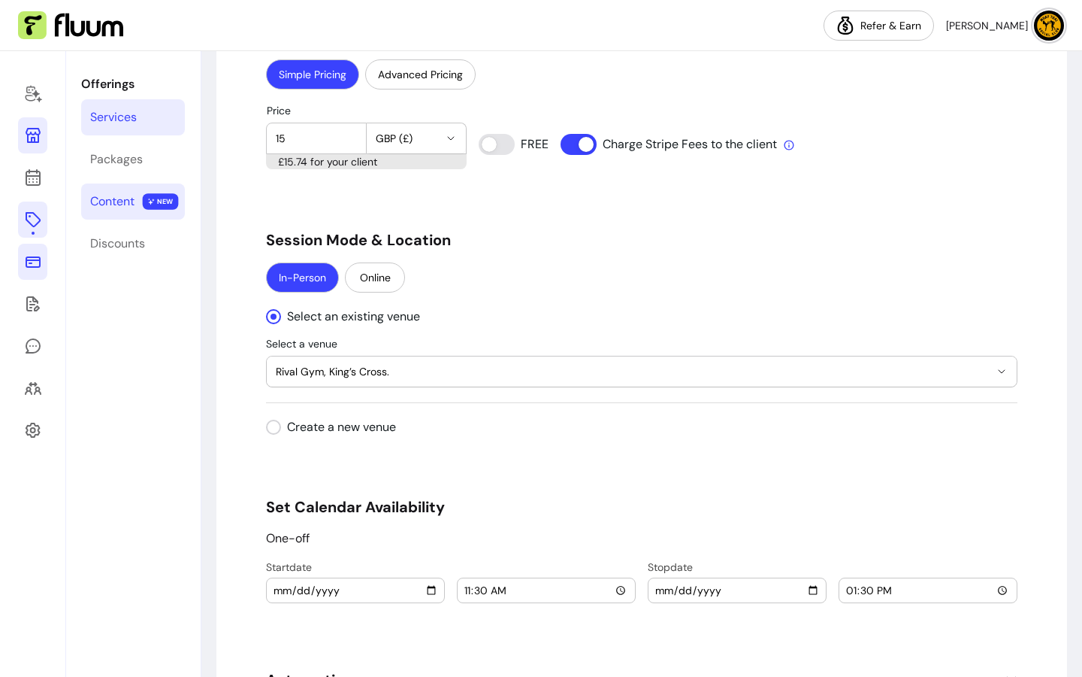
scroll to position [1417, 0]
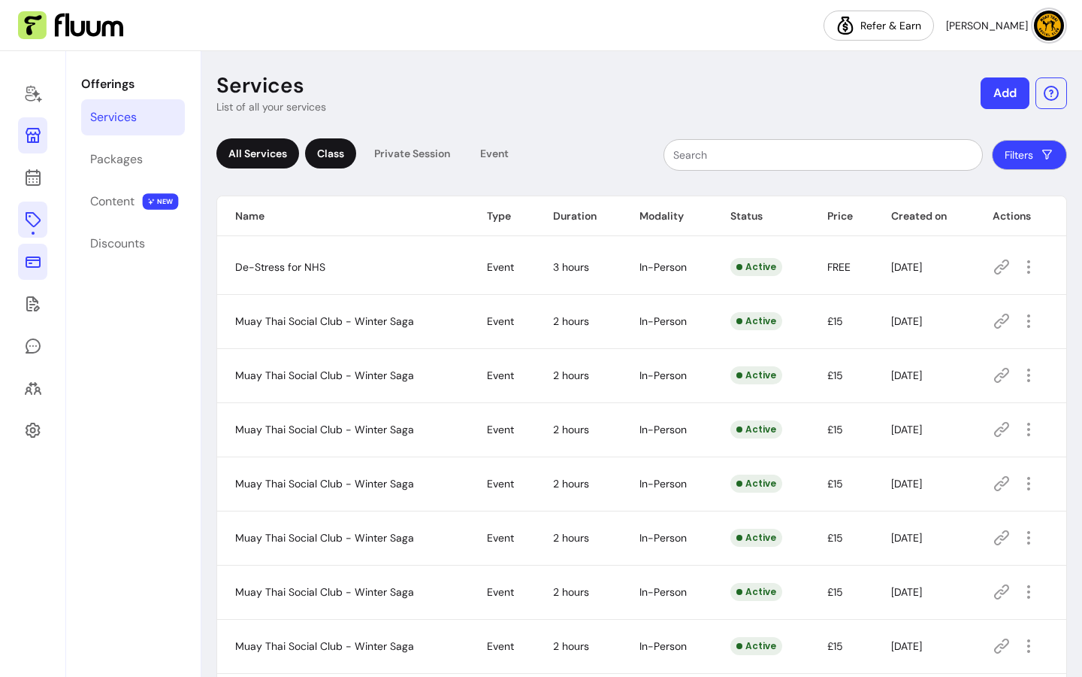
click at [334, 151] on div "Class" at bounding box center [330, 153] width 51 height 30
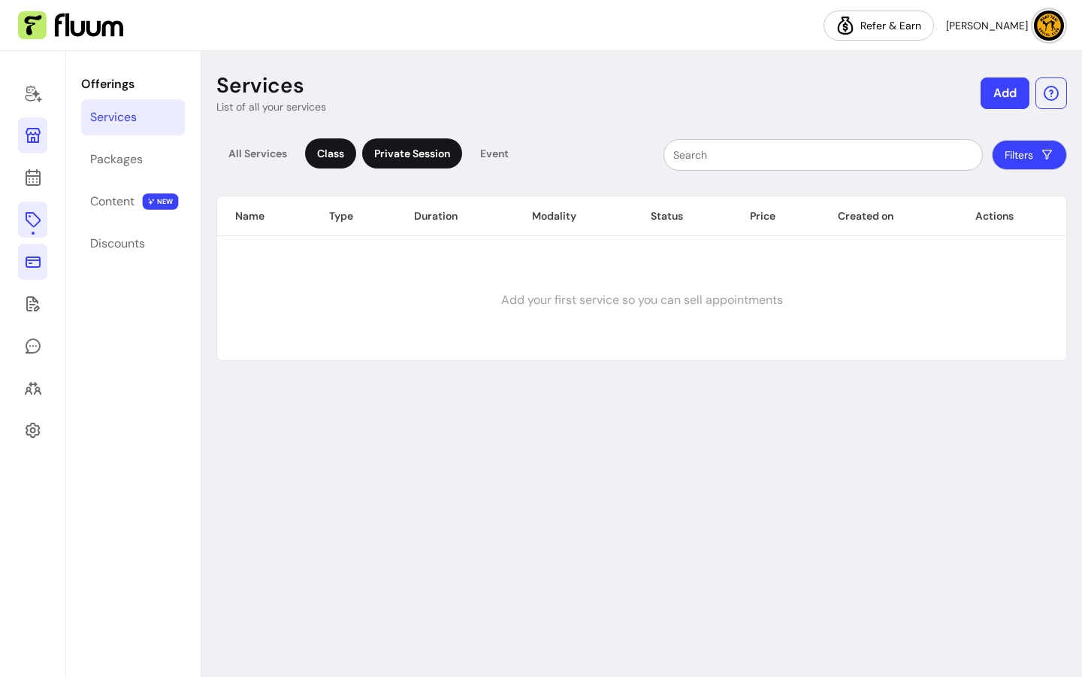
drag, startPoint x: 406, startPoint y: 155, endPoint x: 478, endPoint y: 160, distance: 72.4
click at [407, 155] on div "Private Session" at bounding box center [412, 153] width 100 height 30
click at [501, 157] on div "Event" at bounding box center [494, 153] width 53 height 30
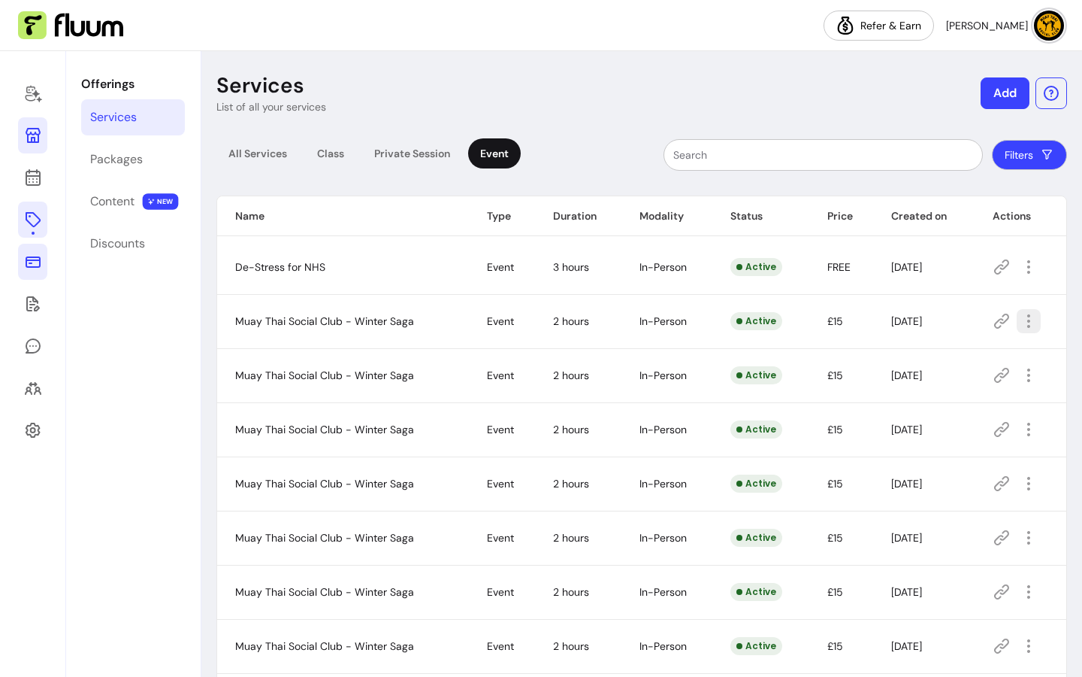
click at [1021, 323] on icon "button" at bounding box center [1029, 321] width 18 height 18
click at [971, 367] on span "Amend" at bounding box center [965, 373] width 110 height 15
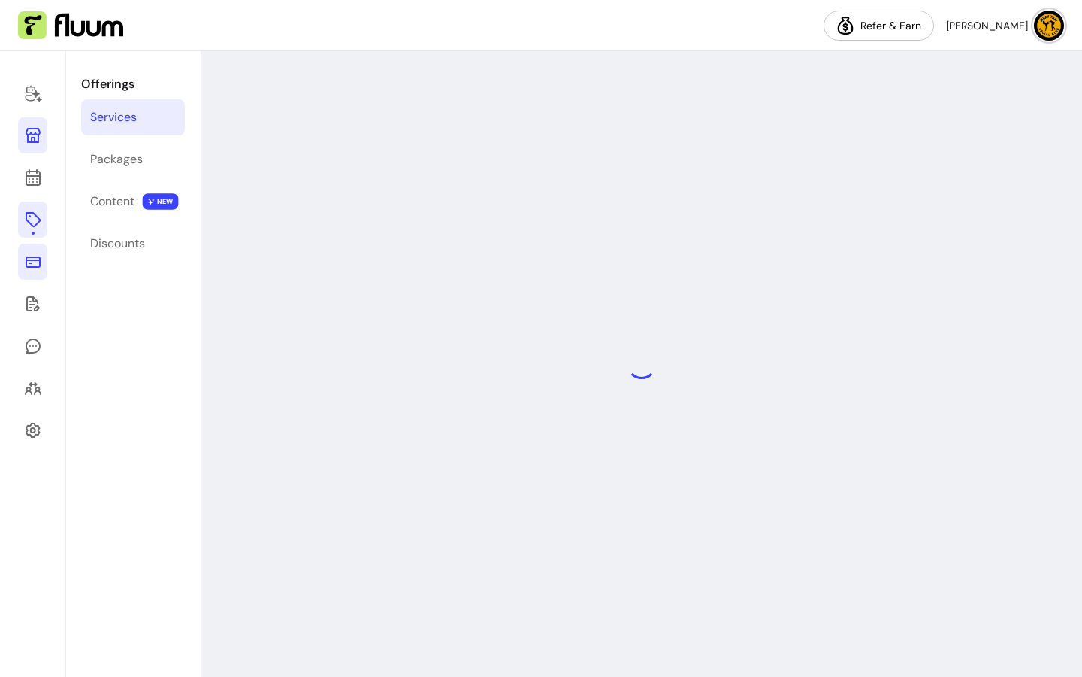
select select "***"
select select "**********"
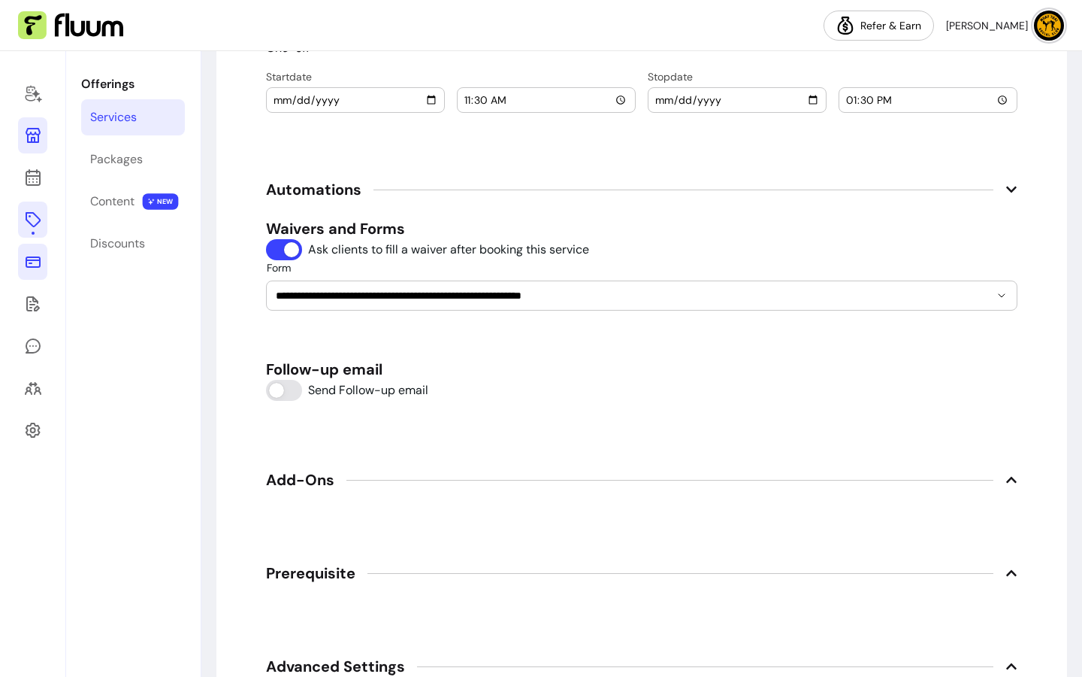
scroll to position [1905, 0]
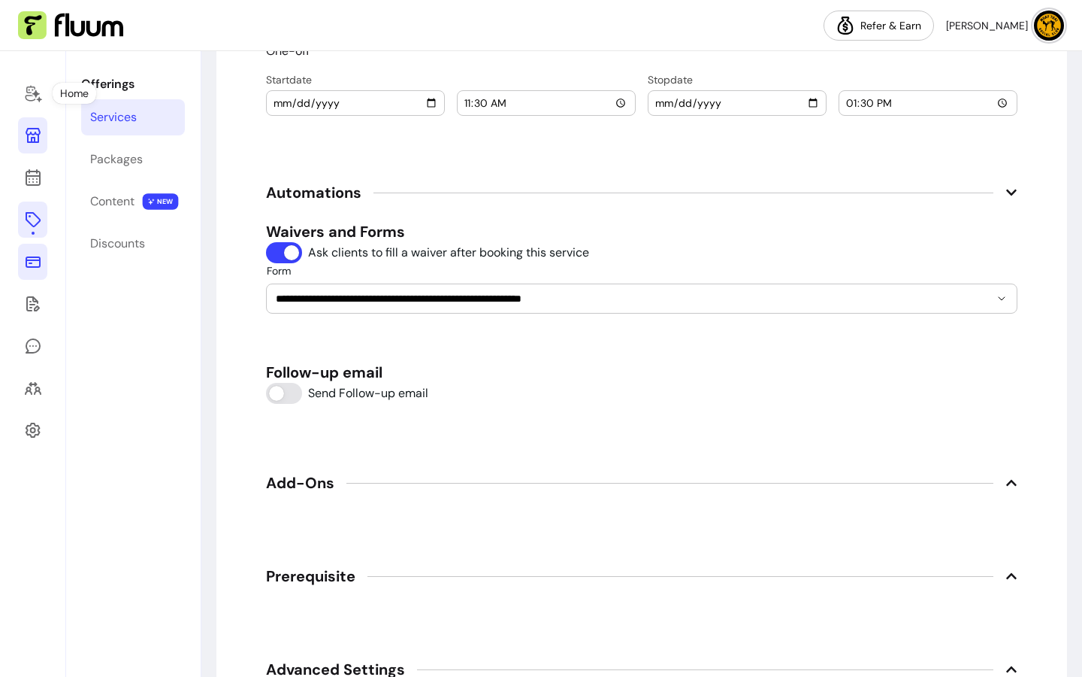
click at [38, 151] on link at bounding box center [32, 135] width 29 height 36
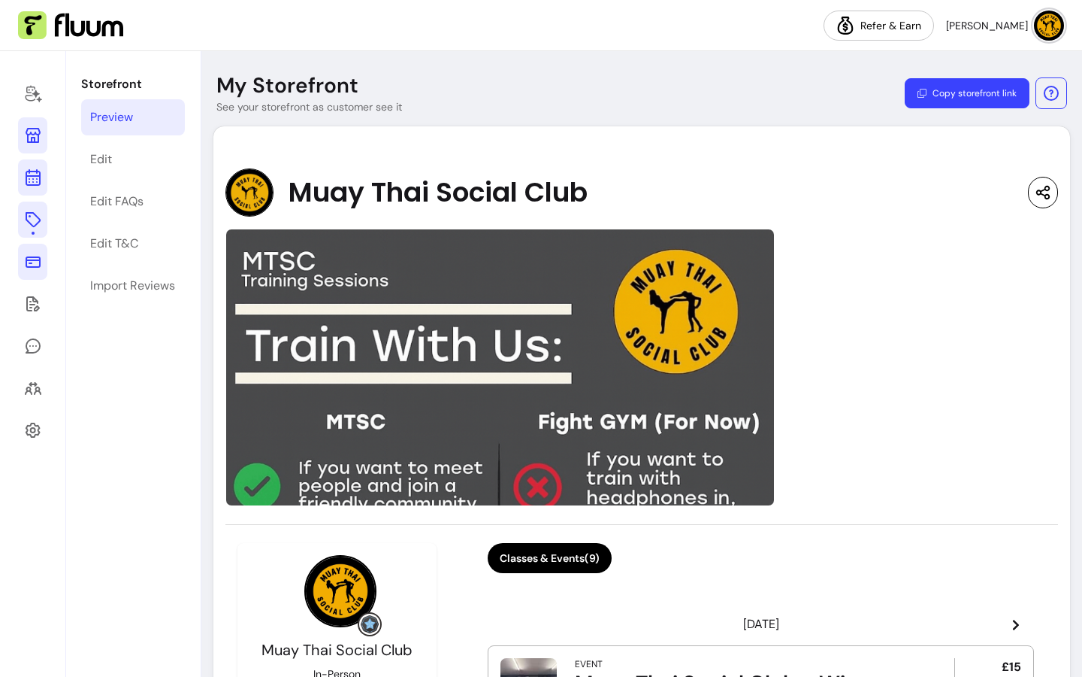
click at [44, 176] on link at bounding box center [32, 177] width 29 height 36
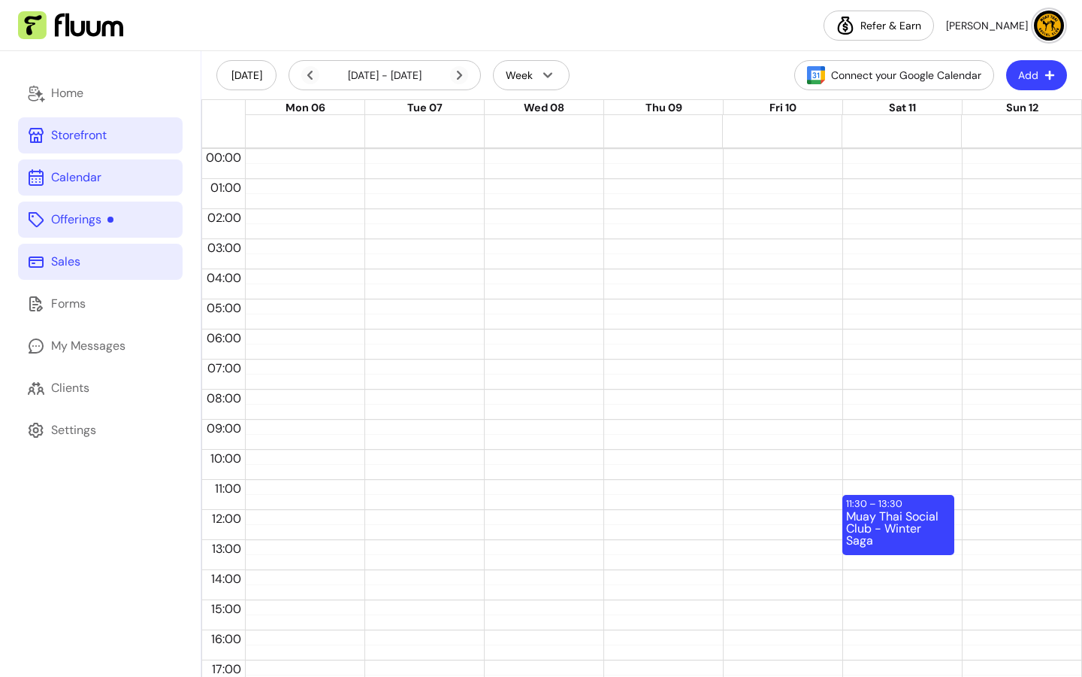
click at [51, 135] on div "Storefront" at bounding box center [79, 135] width 56 height 18
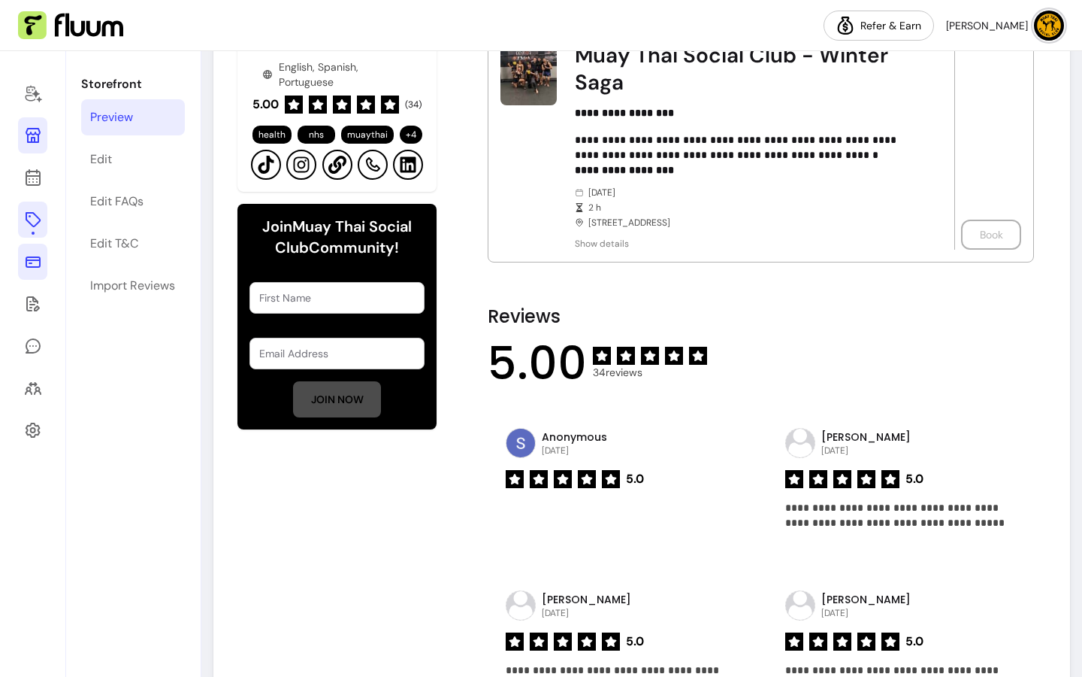
scroll to position [1264, 0]
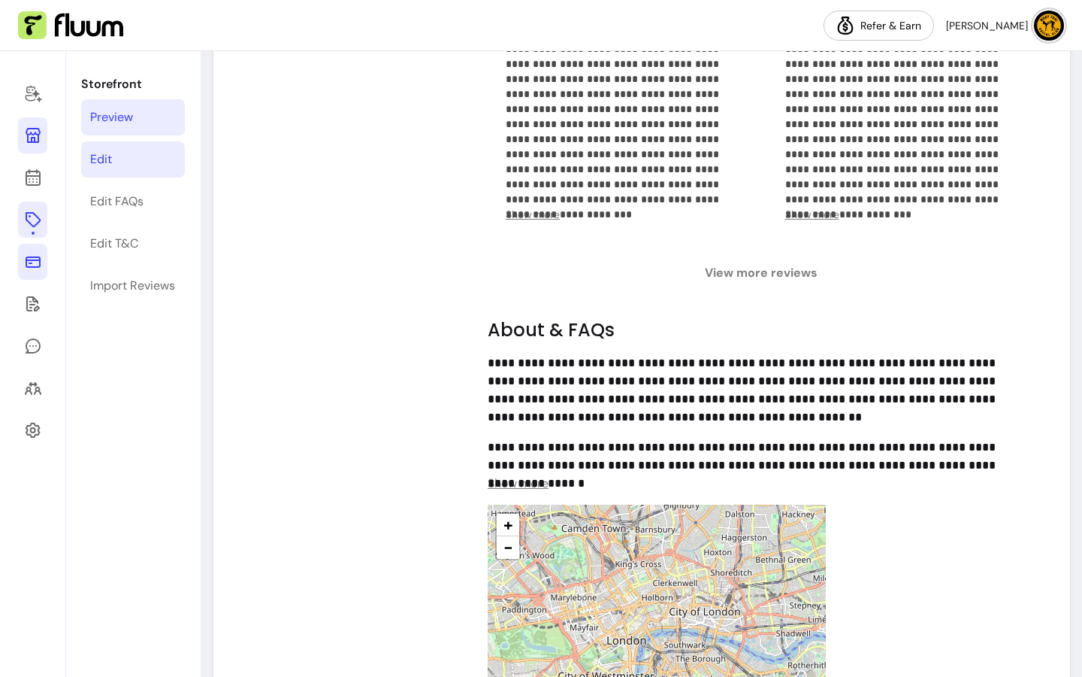
click at [111, 165] on div "Edit" at bounding box center [101, 159] width 22 height 18
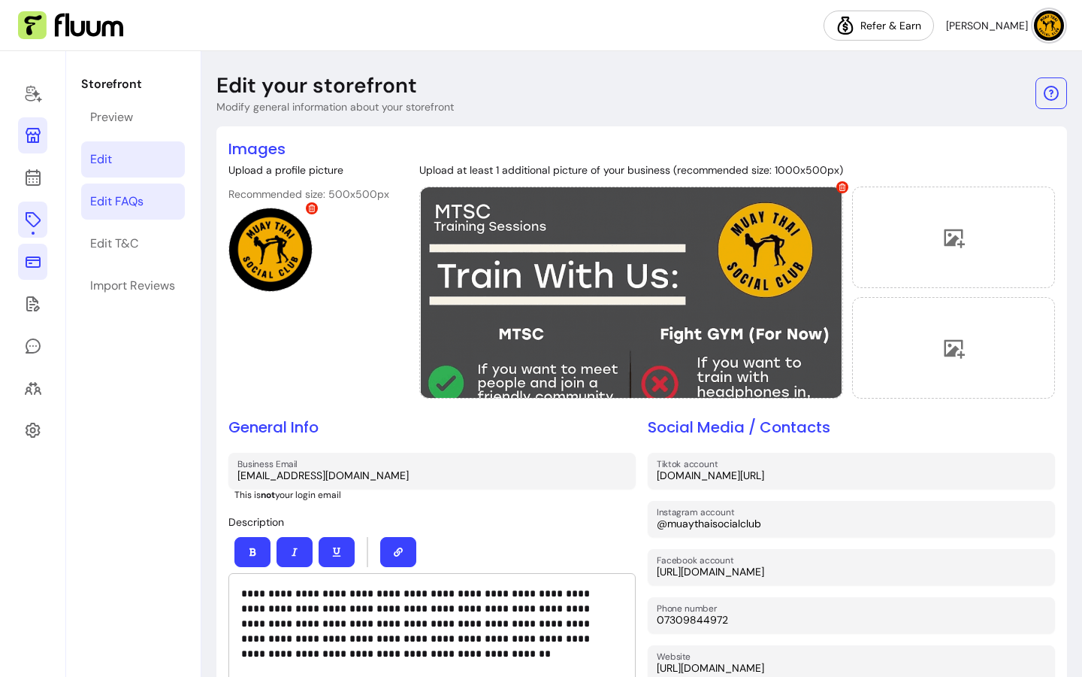
click at [120, 196] on div "Edit FAQs" at bounding box center [116, 201] width 53 height 18
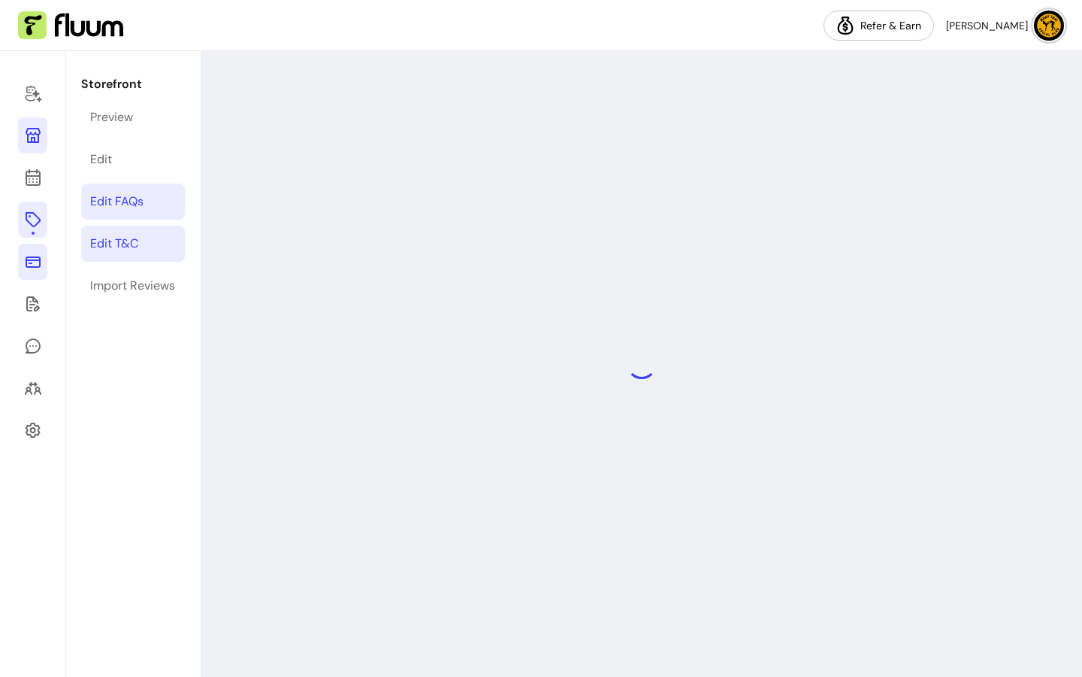
select select "*"
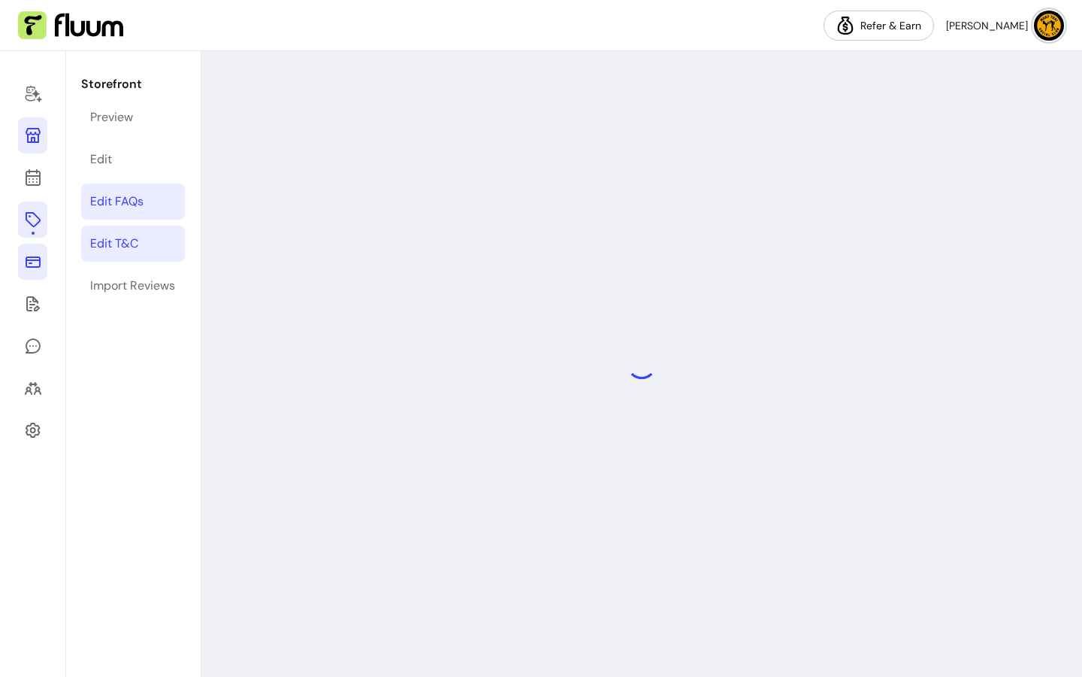
select select "*"
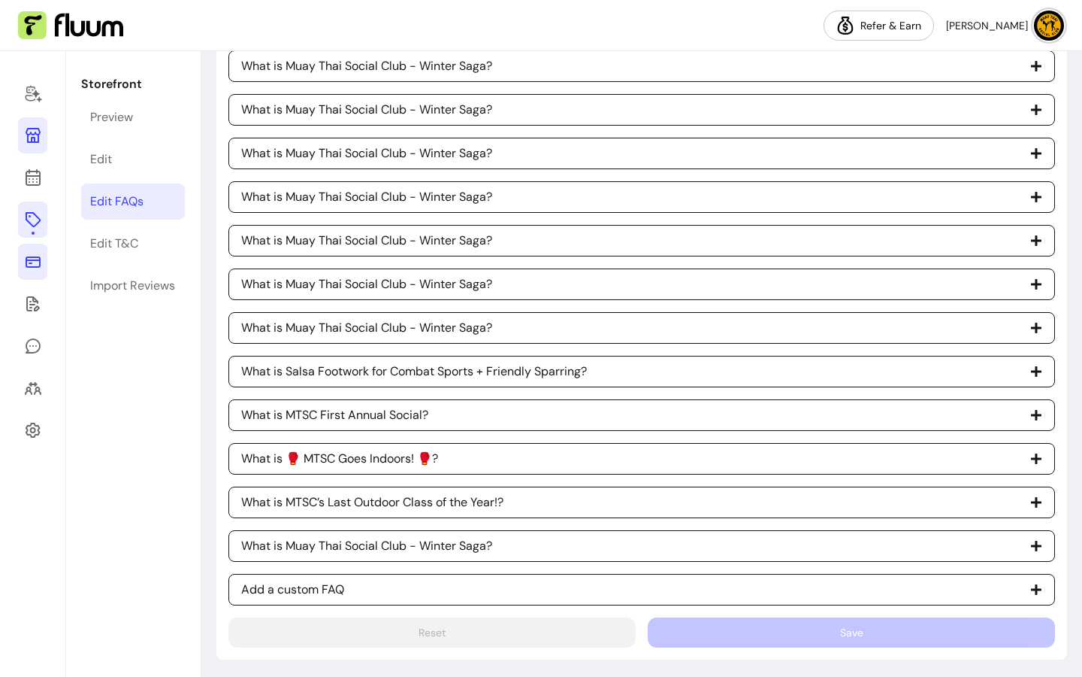
scroll to position [2684, 0]
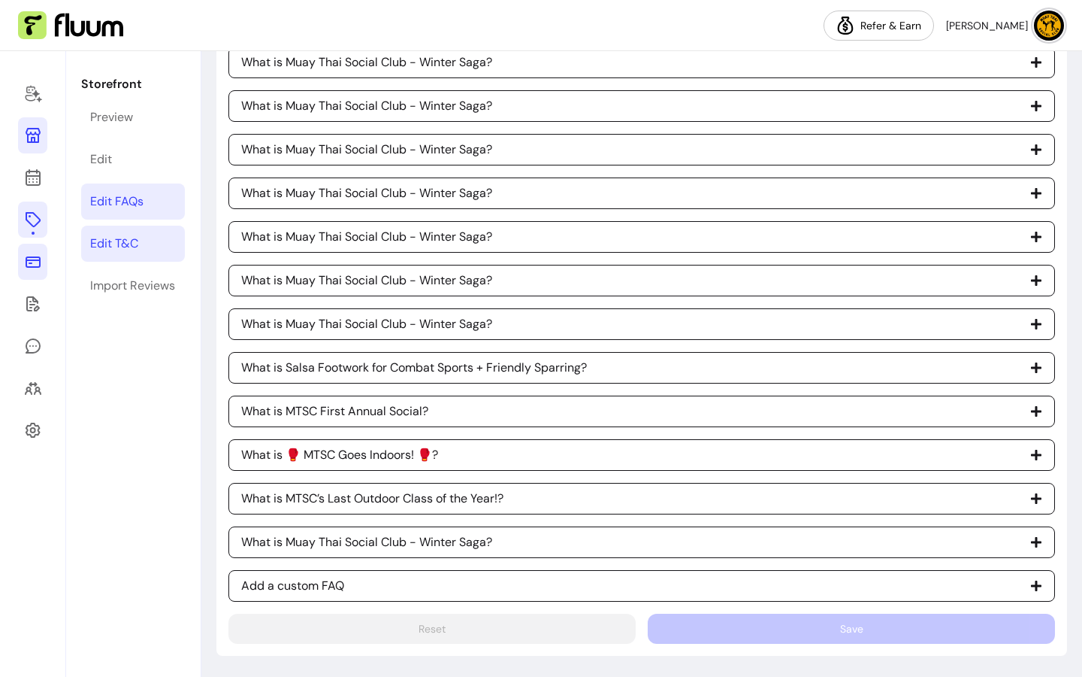
click at [119, 247] on div "Edit T&C" at bounding box center [114, 244] width 48 height 18
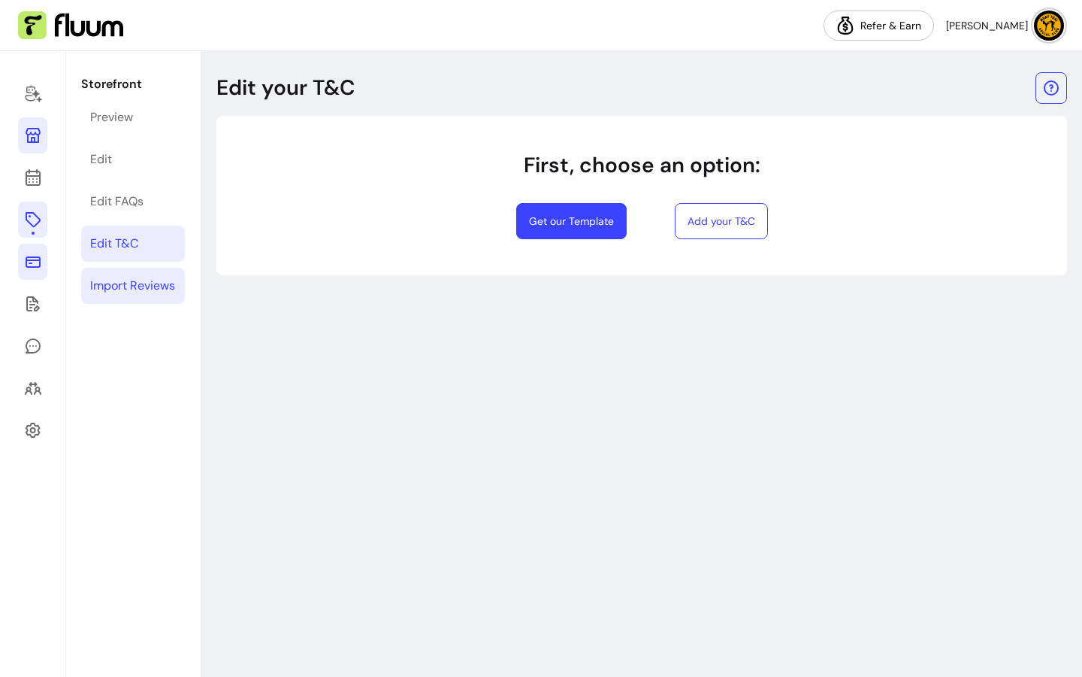
click at [130, 280] on div "Import Reviews" at bounding box center [132, 286] width 85 height 18
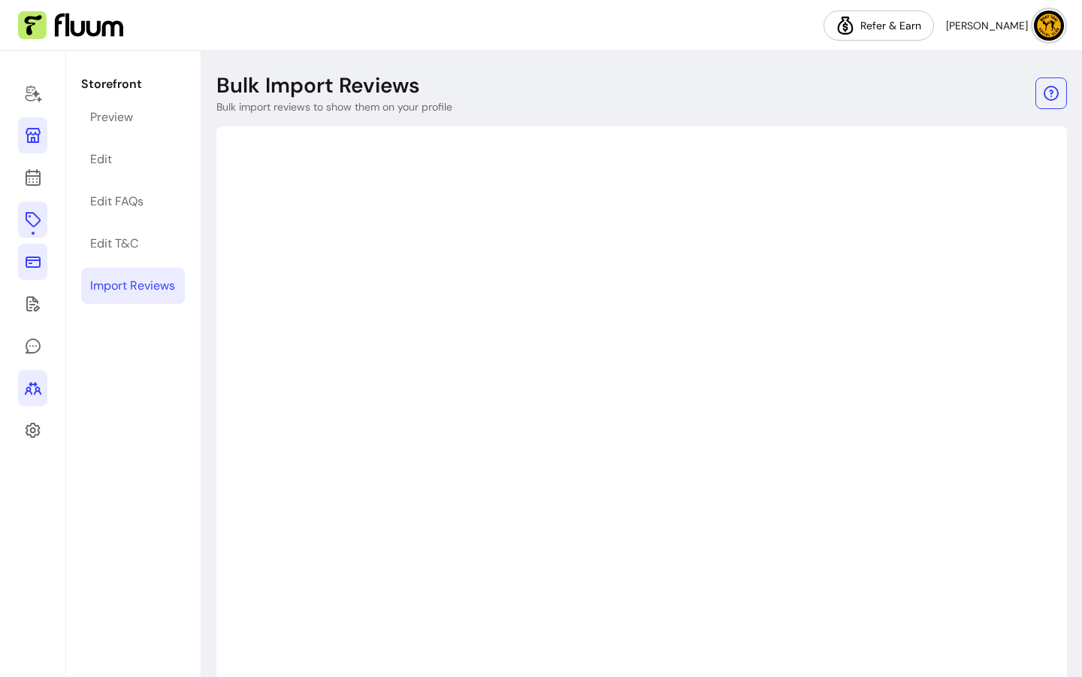
click at [41, 389] on icon at bounding box center [33, 388] width 18 height 18
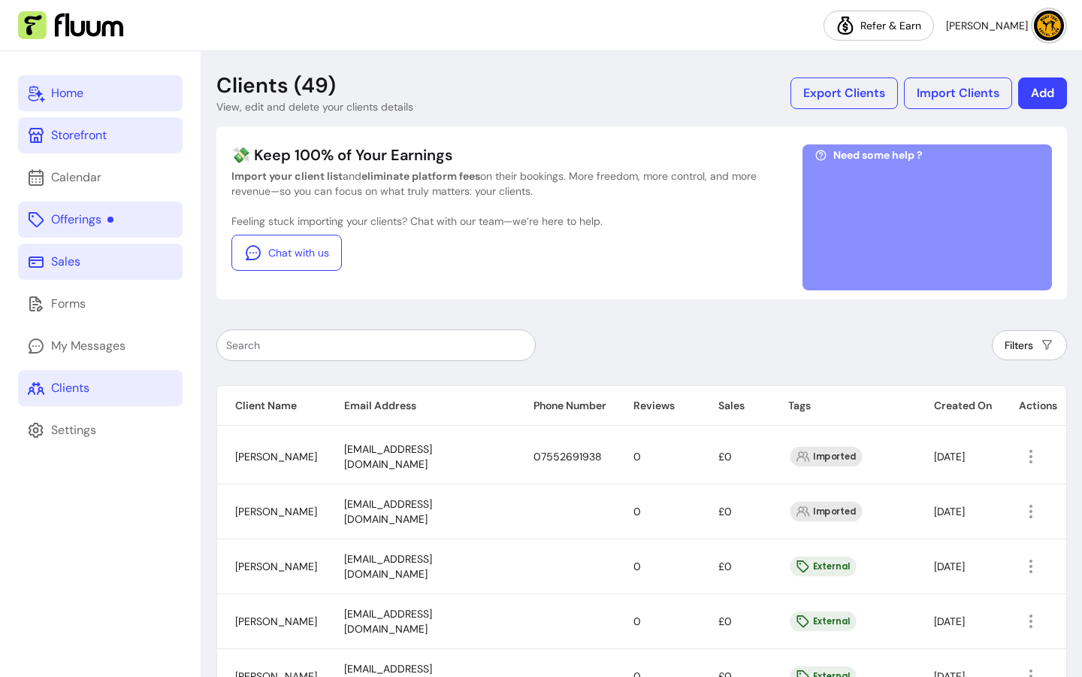
click at [76, 102] on link "Home" at bounding box center [100, 93] width 165 height 36
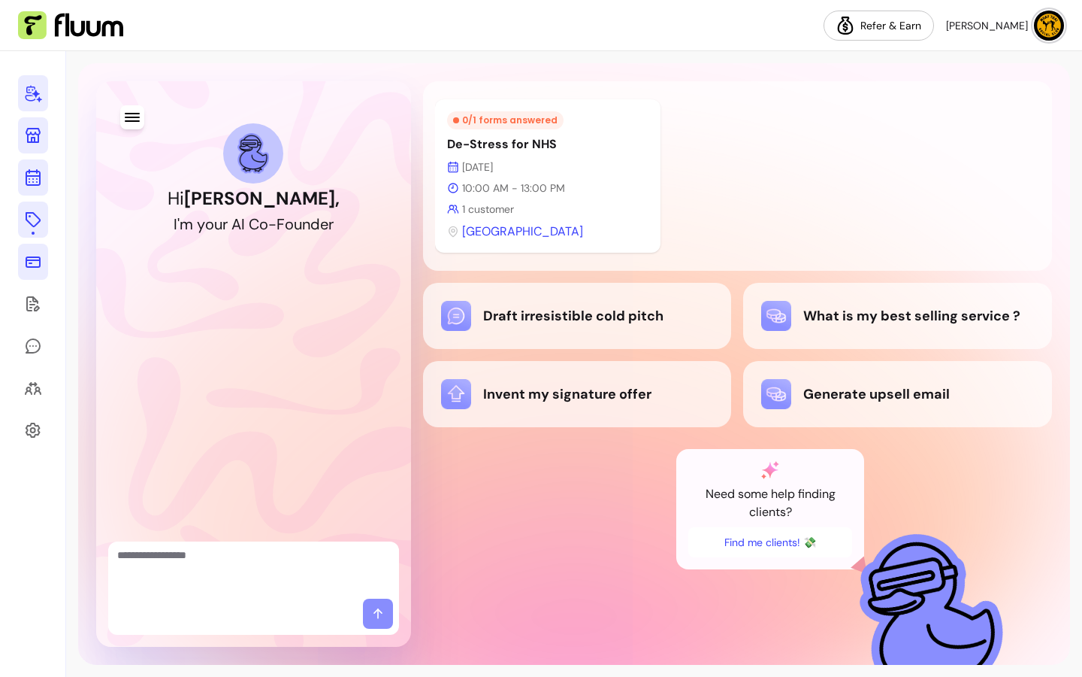
click at [35, 165] on link at bounding box center [33, 177] width 30 height 36
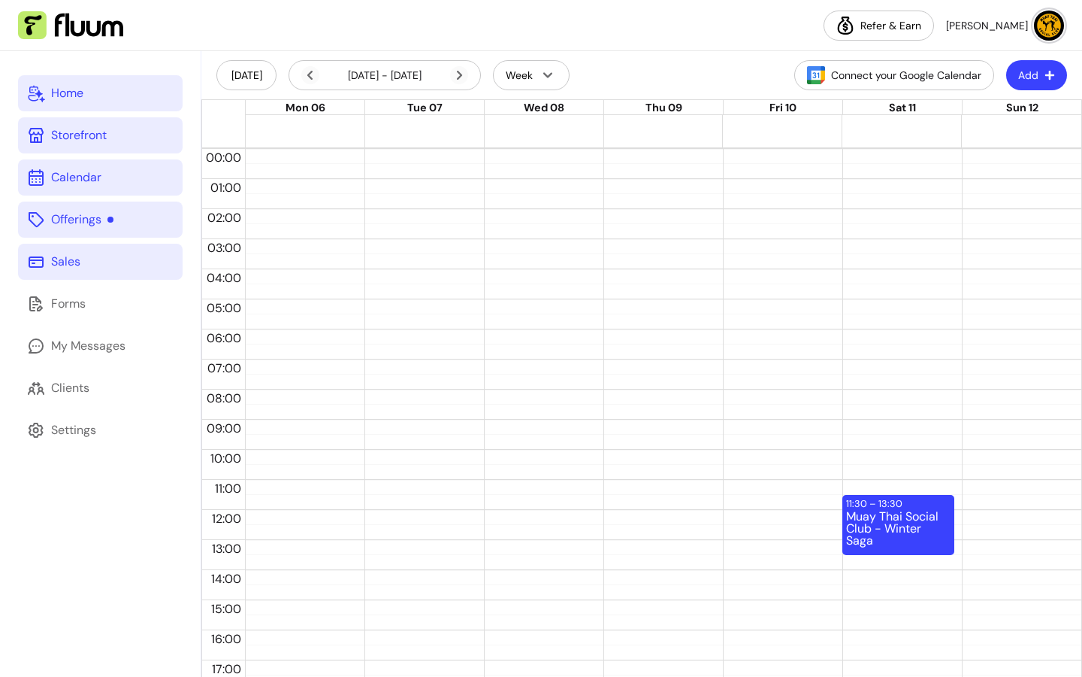
click at [70, 95] on div "Home" at bounding box center [67, 93] width 32 height 18
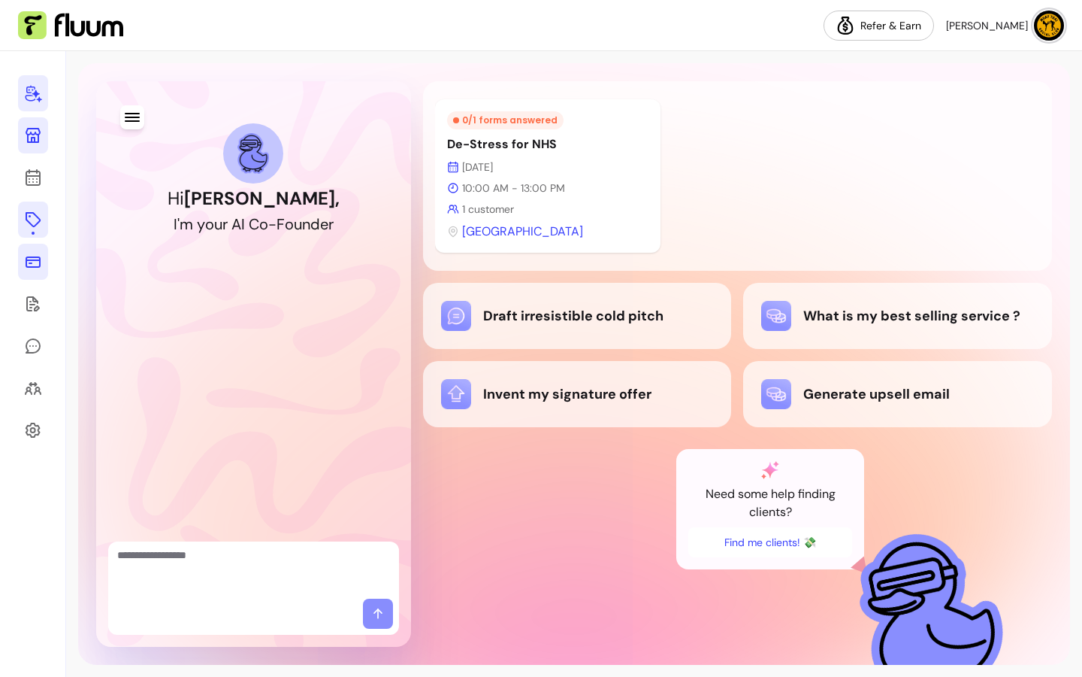
click at [515, 126] on div "0 / 1 forms answered" at bounding box center [505, 120] width 117 height 18
click at [462, 163] on p "[DATE]" at bounding box center [547, 166] width 201 height 15
click at [20, 123] on link at bounding box center [33, 135] width 30 height 36
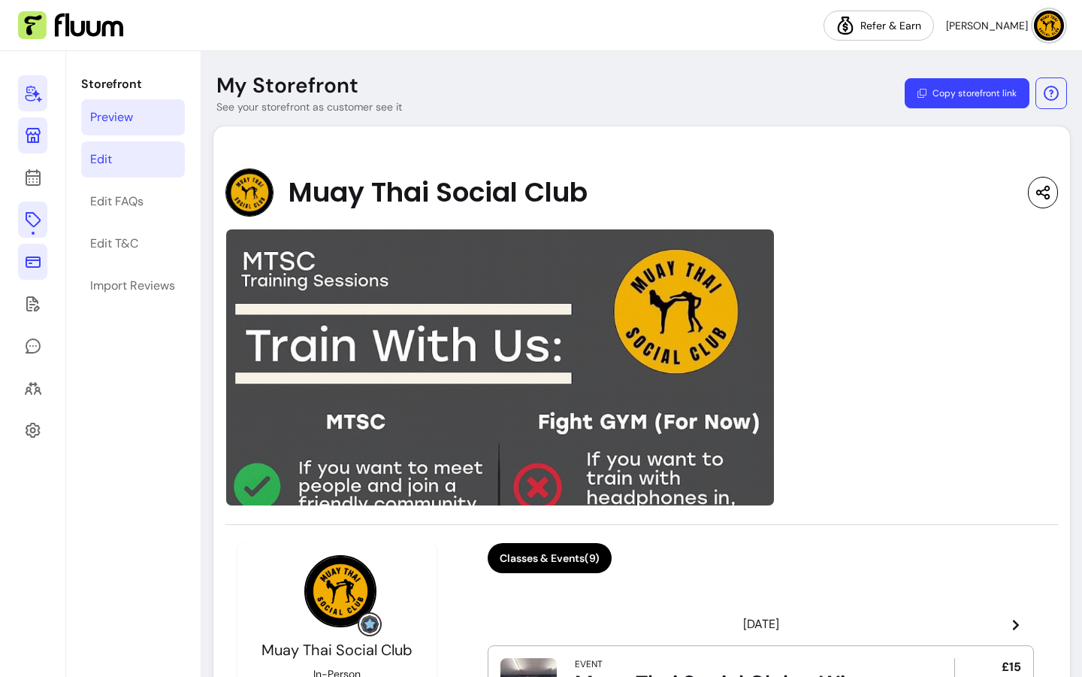
click at [117, 157] on link "Edit" at bounding box center [133, 159] width 104 height 36
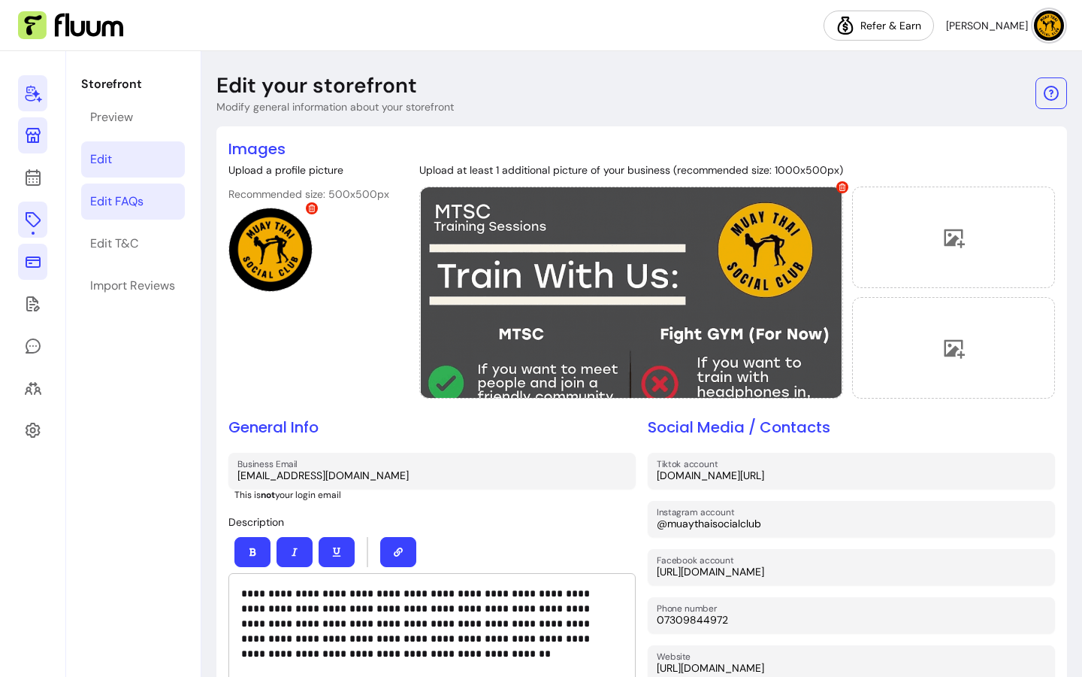
click at [130, 193] on div "Edit FAQs" at bounding box center [116, 201] width 53 height 18
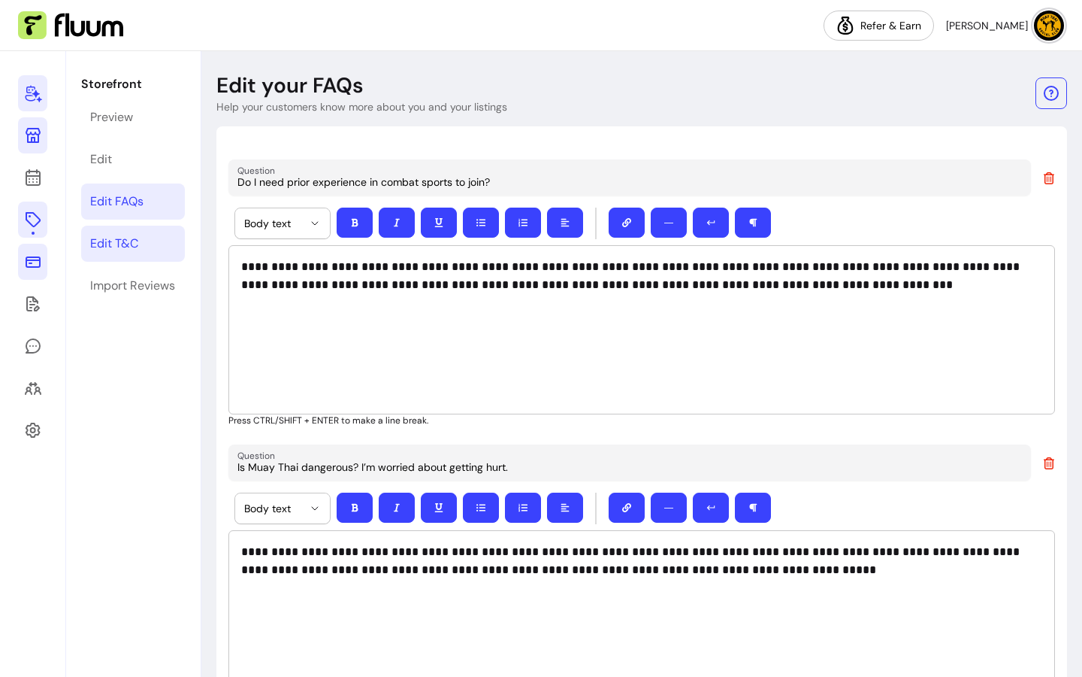
click at [115, 242] on div "Edit T&C" at bounding box center [114, 244] width 48 height 18
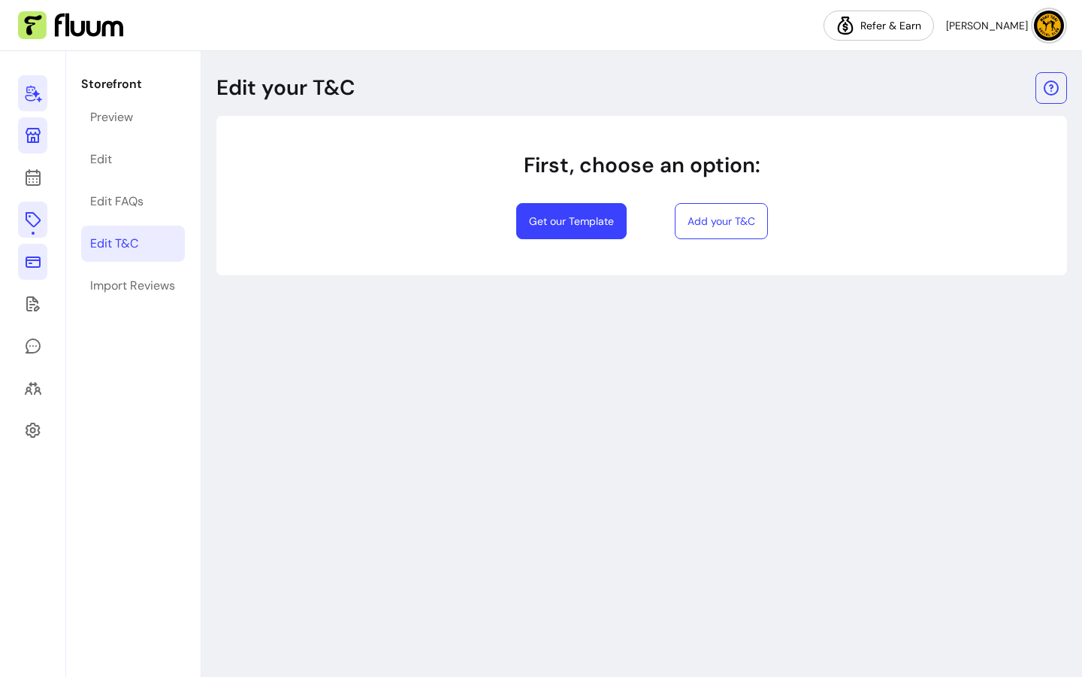
click at [44, 219] on link at bounding box center [32, 219] width 29 height 36
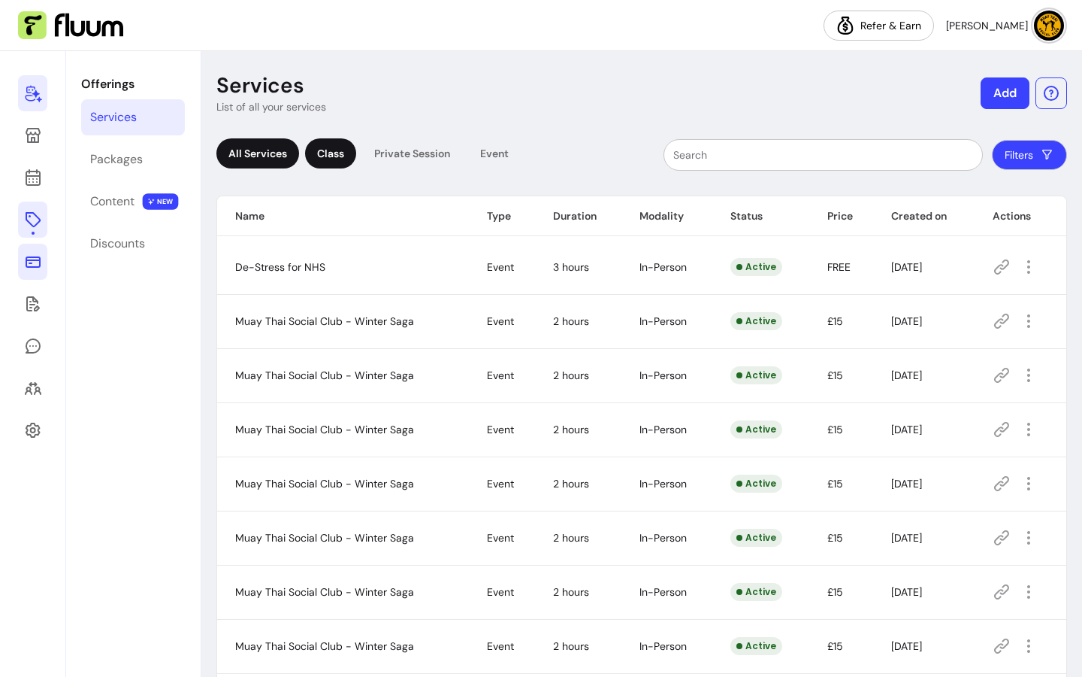
drag, startPoint x: 338, startPoint y: 147, endPoint x: 353, endPoint y: 149, distance: 15.9
click at [338, 147] on div "Class" at bounding box center [330, 153] width 51 height 30
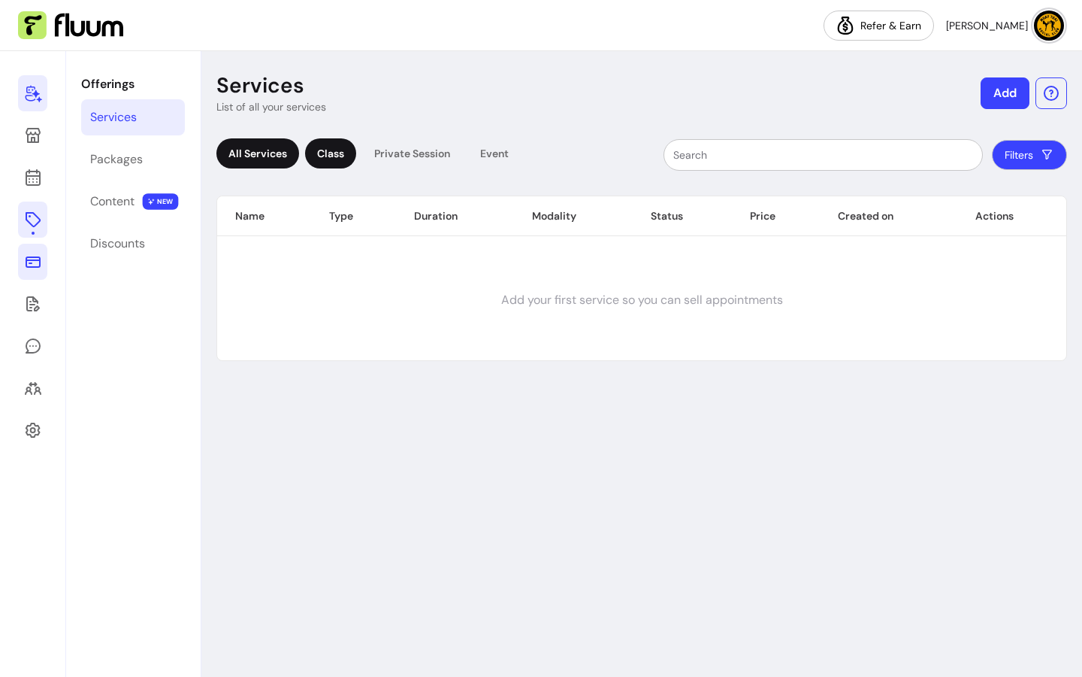
click at [275, 147] on div "All Services" at bounding box center [257, 153] width 83 height 30
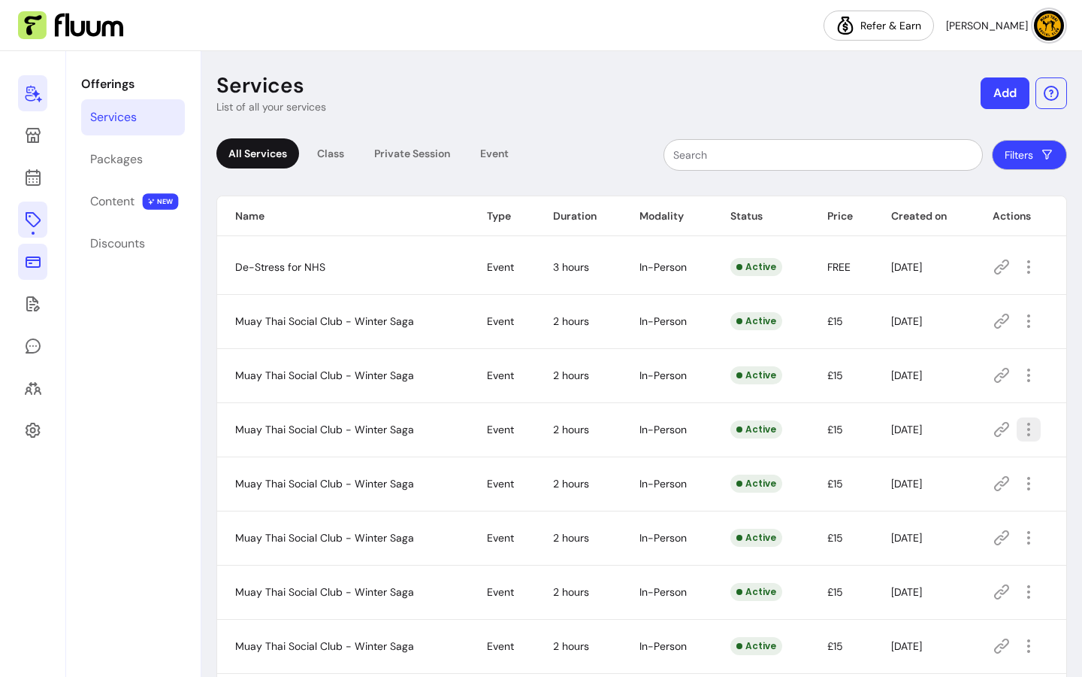
click at [1030, 434] on button "button" at bounding box center [1029, 429] width 24 height 24
click at [956, 474] on span "Amend" at bounding box center [965, 481] width 110 height 15
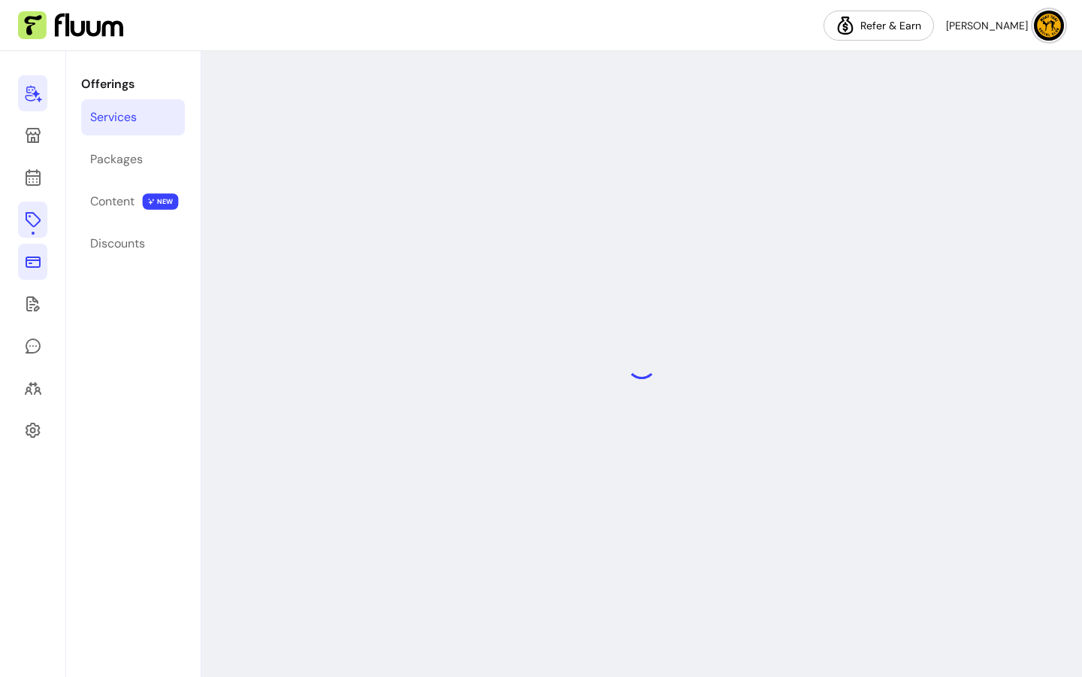
select select "***"
select select "**********"
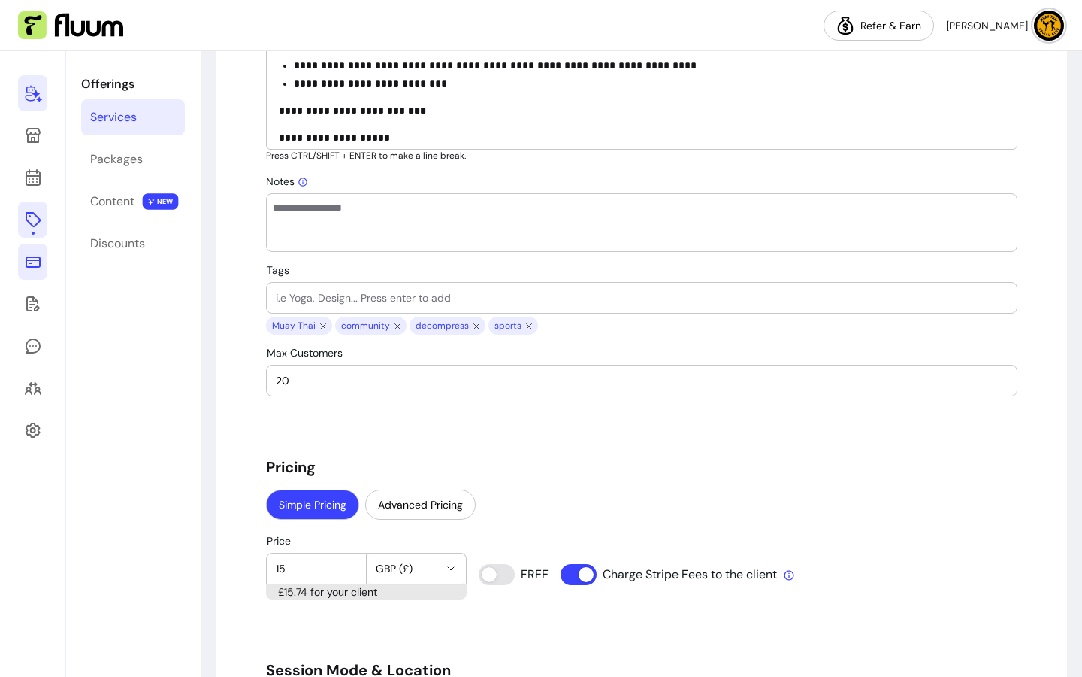
scroll to position [56, 0]
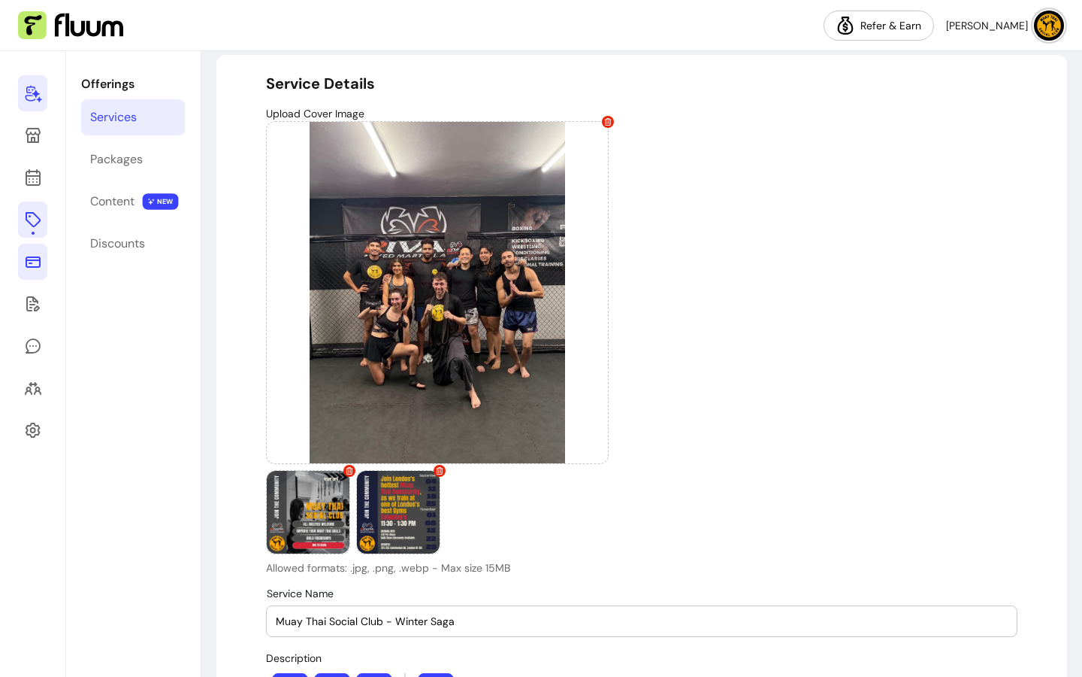
click at [14, 228] on div at bounding box center [33, 363] width 66 height 625
click at [43, 224] on link at bounding box center [32, 219] width 29 height 36
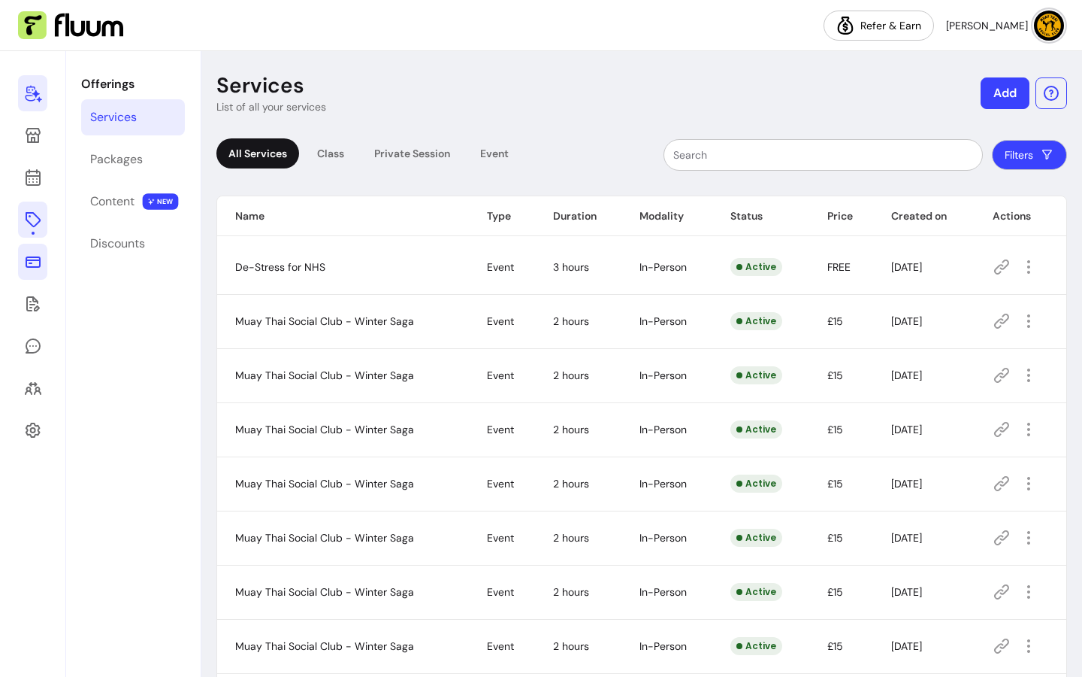
click at [1011, 159] on button "Filters" at bounding box center [1029, 155] width 75 height 30
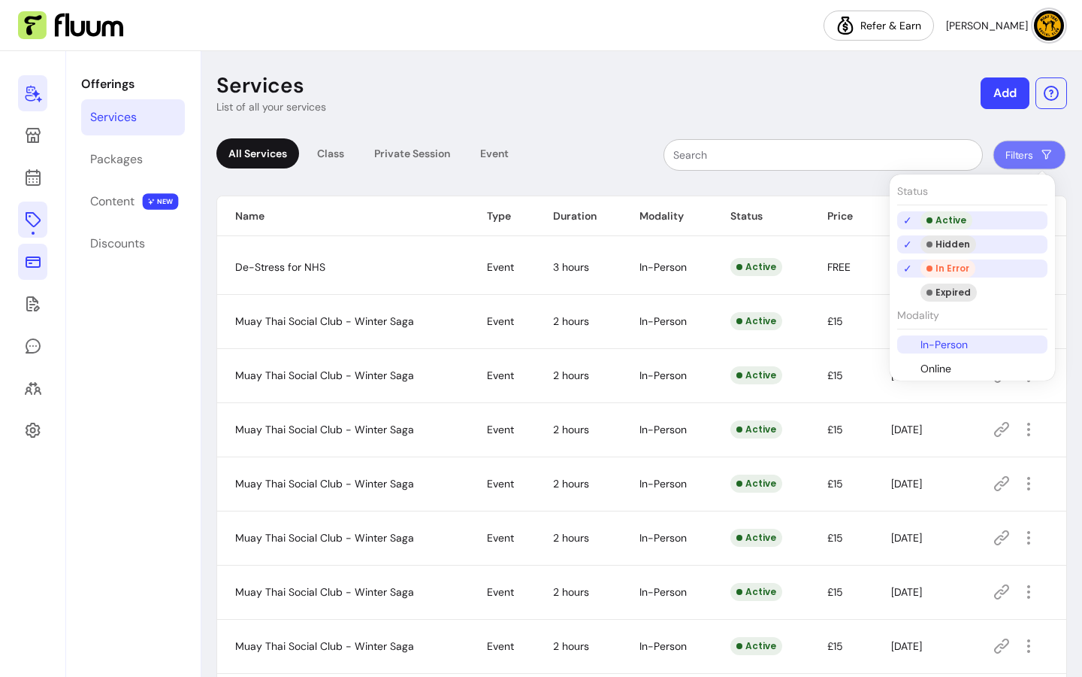
click at [951, 349] on li "In-Person" at bounding box center [973, 344] width 150 height 18
click at [912, 244] on li "Hidden" at bounding box center [973, 244] width 150 height 18
click at [954, 268] on div "In Error" at bounding box center [948, 268] width 55 height 18
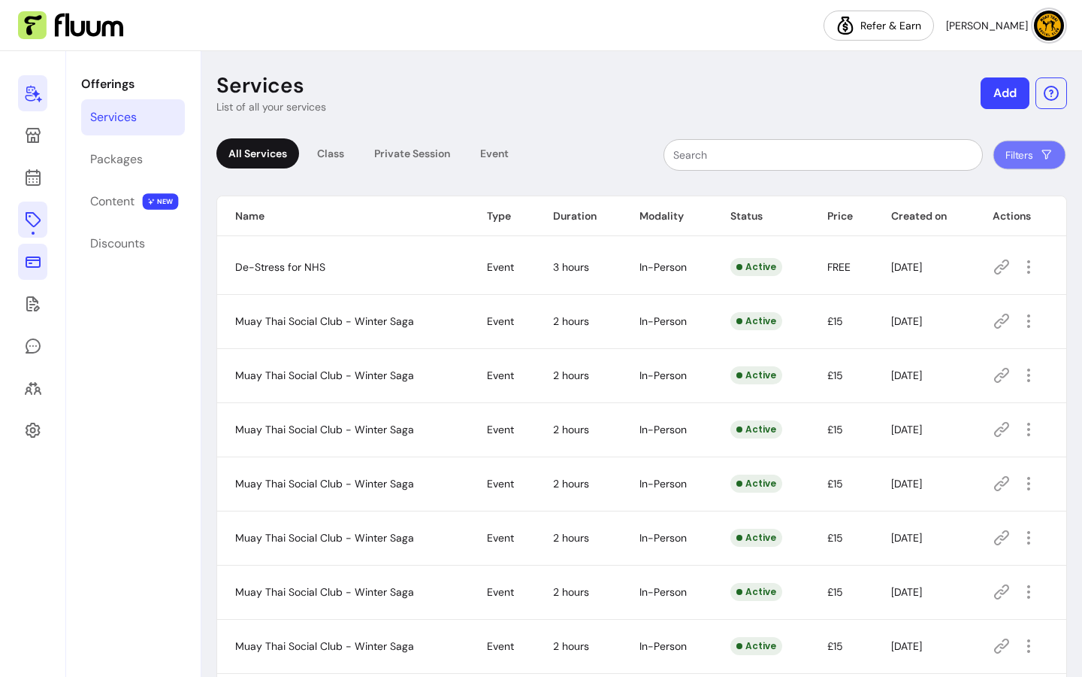
click at [643, 109] on header "Services List of all your services Add" at bounding box center [641, 93] width 851 height 42
click at [1025, 325] on icon "button" at bounding box center [1028, 320] width 17 height 17
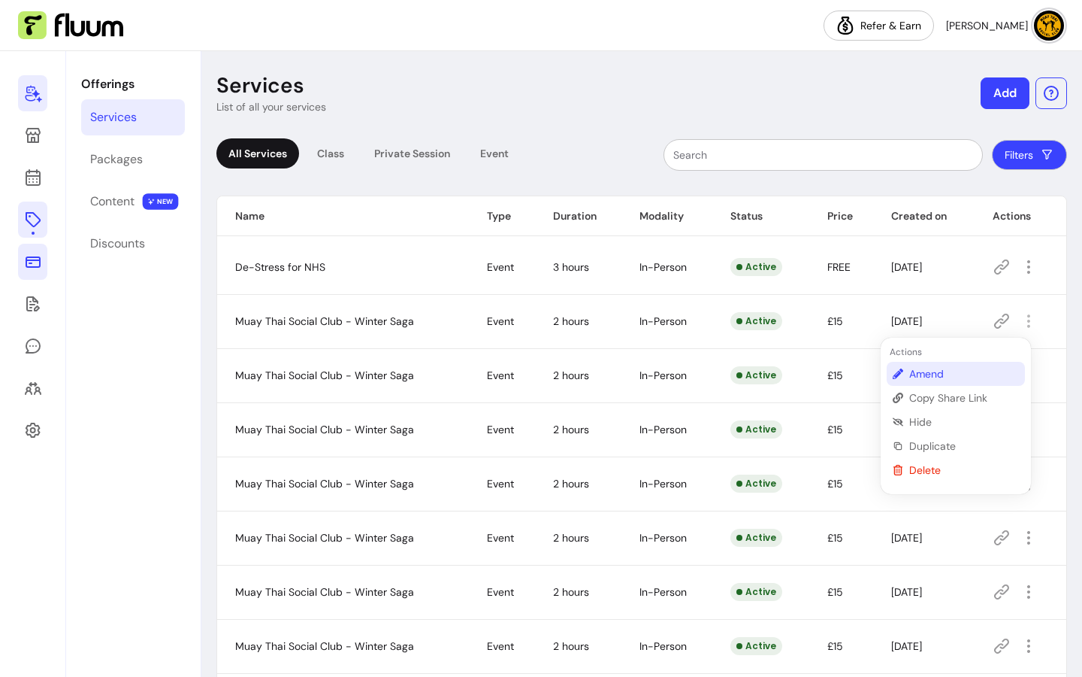
click at [968, 377] on span "Amend" at bounding box center [965, 373] width 110 height 15
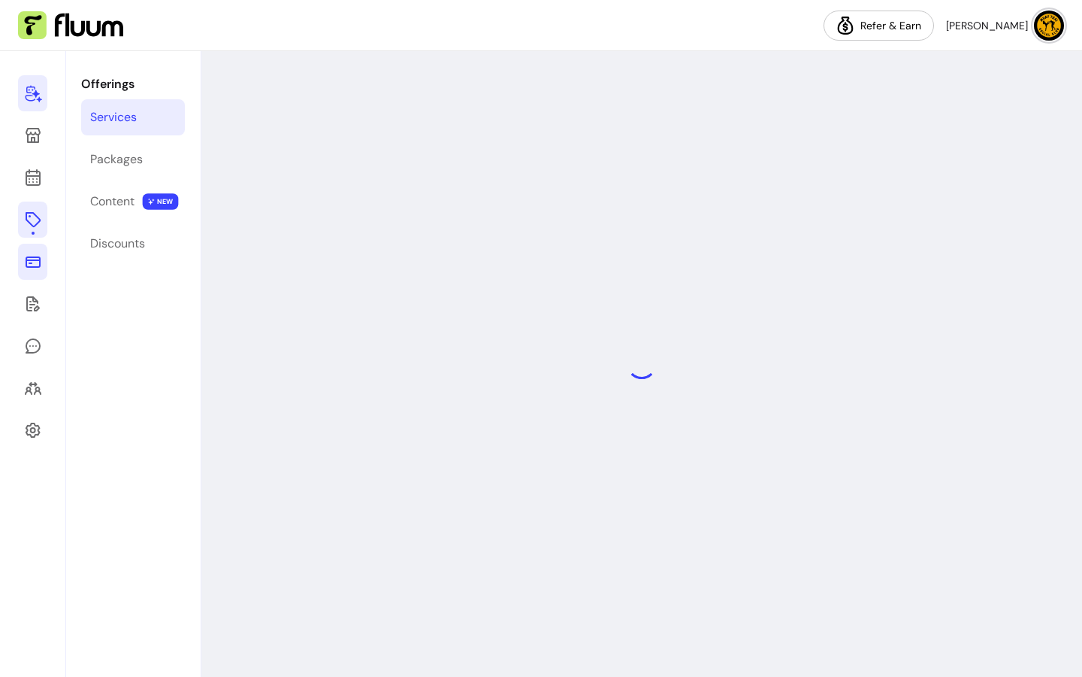
select select "***"
select select "**********"
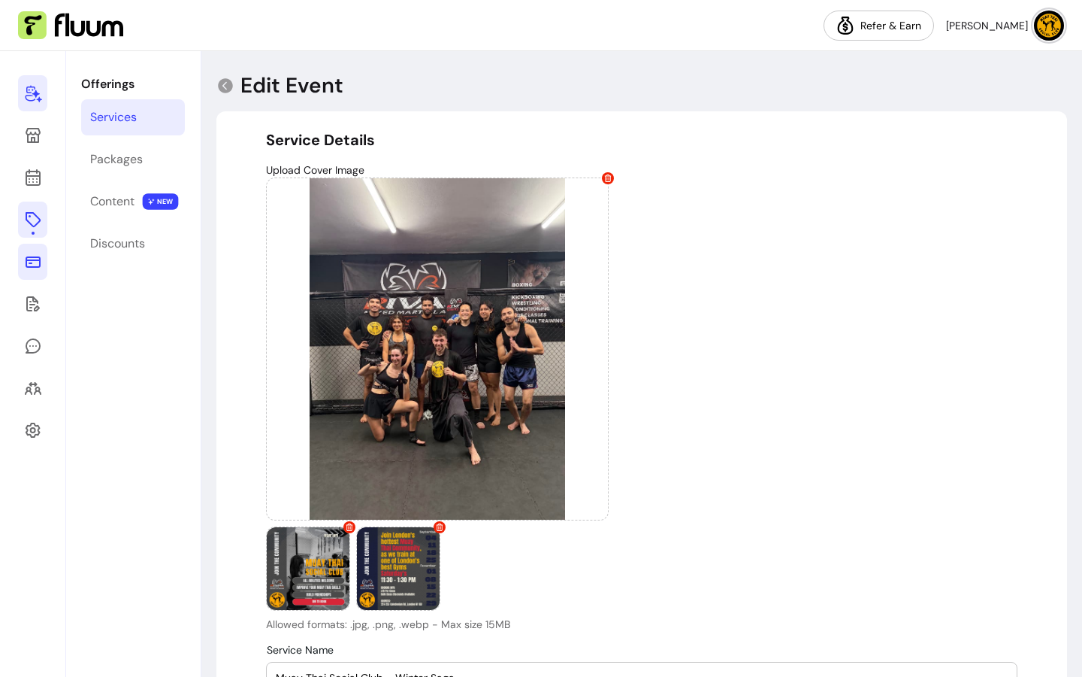
click at [219, 75] on div "Edit Event" at bounding box center [279, 85] width 127 height 27
click at [225, 80] on icon at bounding box center [225, 85] width 15 height 15
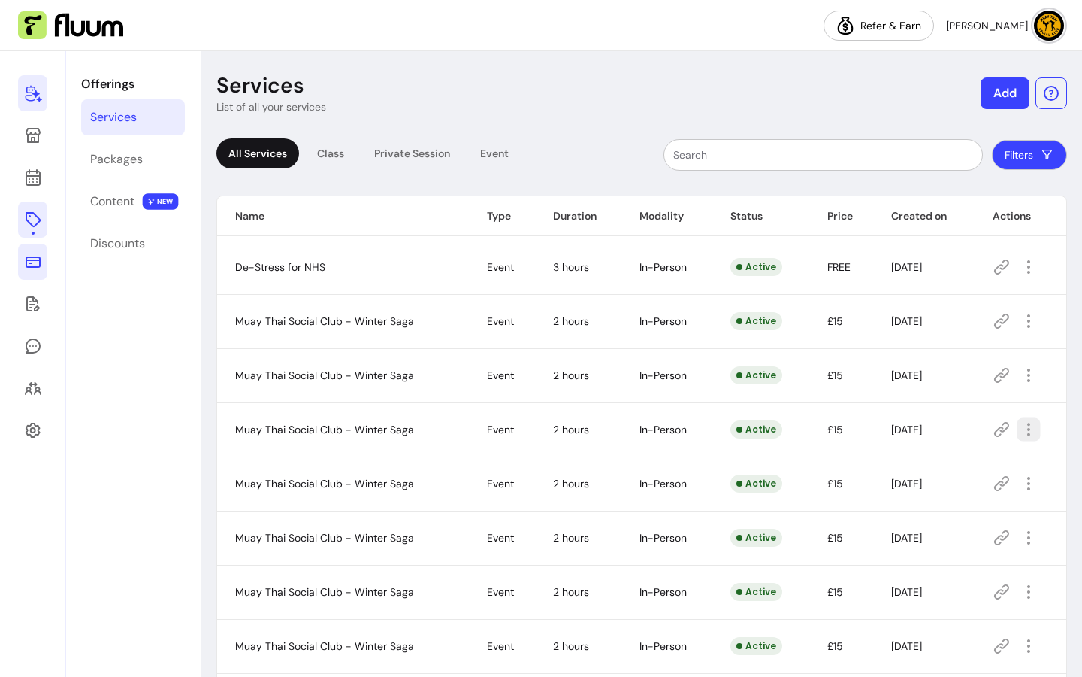
click at [1020, 427] on icon "button" at bounding box center [1028, 428] width 17 height 17
click at [934, 487] on span "Amend" at bounding box center [965, 481] width 110 height 15
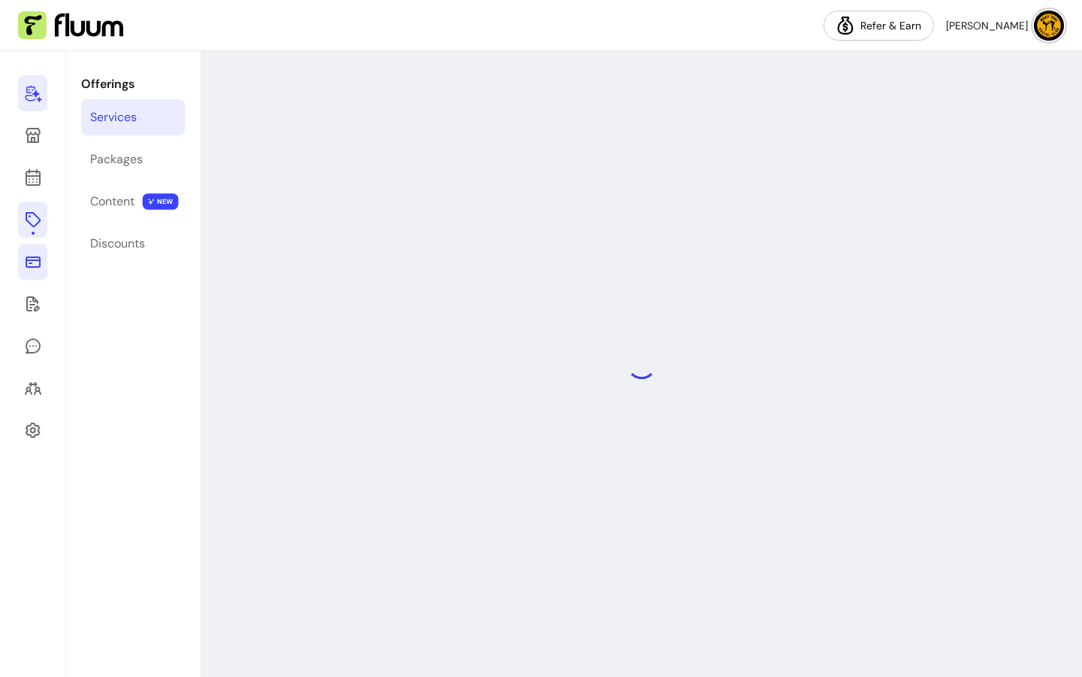
select select "***"
select select "**********"
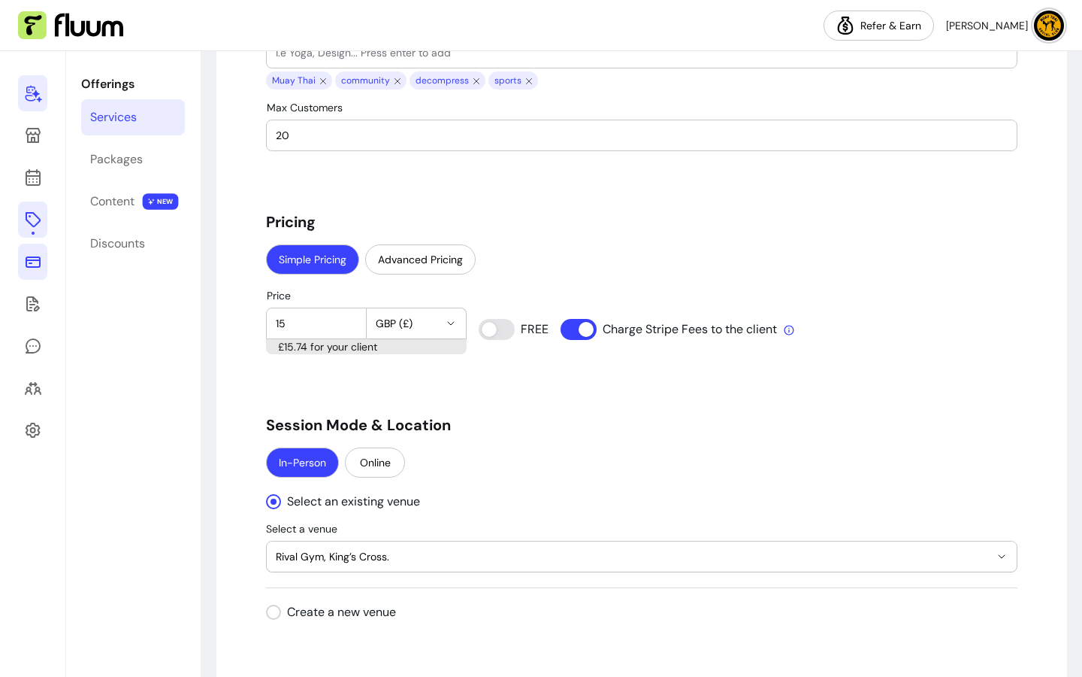
scroll to position [1500, 0]
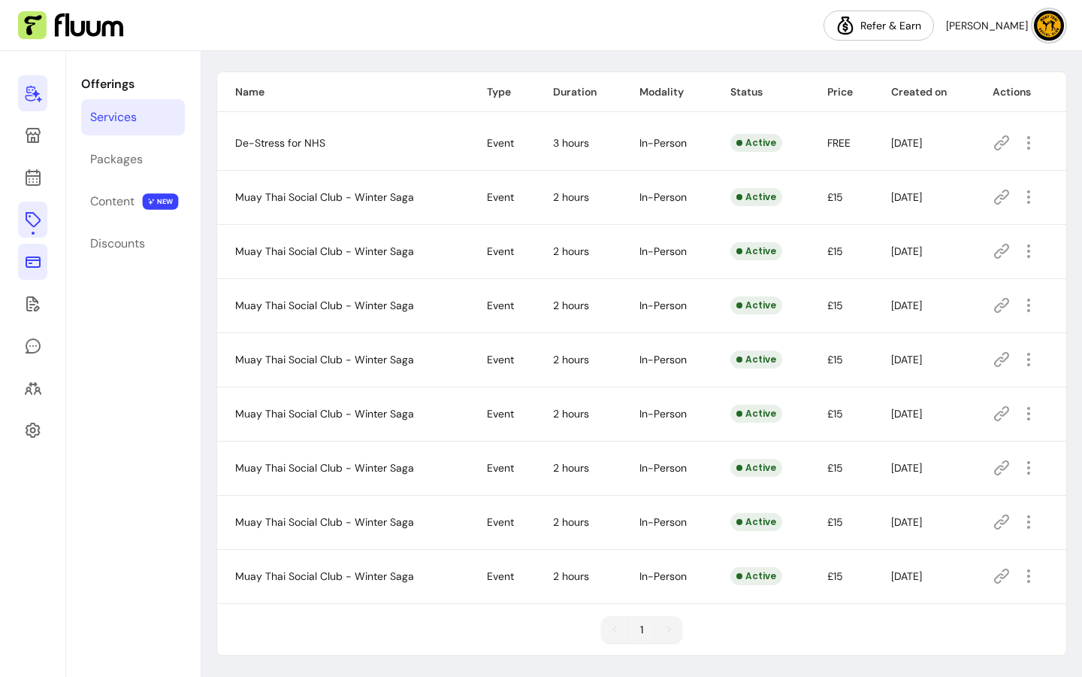
scroll to position [124, 0]
click at [1025, 584] on icon "button" at bounding box center [1029, 576] width 18 height 18
click at [968, 443] on span "Amend" at bounding box center [965, 438] width 110 height 15
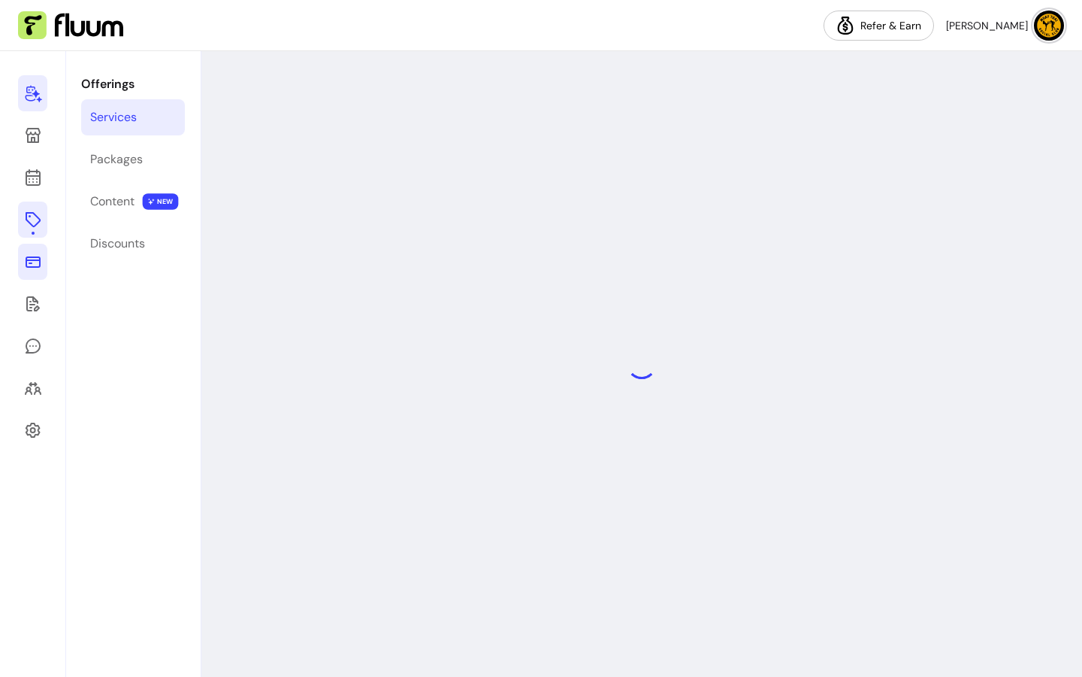
select select "***"
select select "**********"
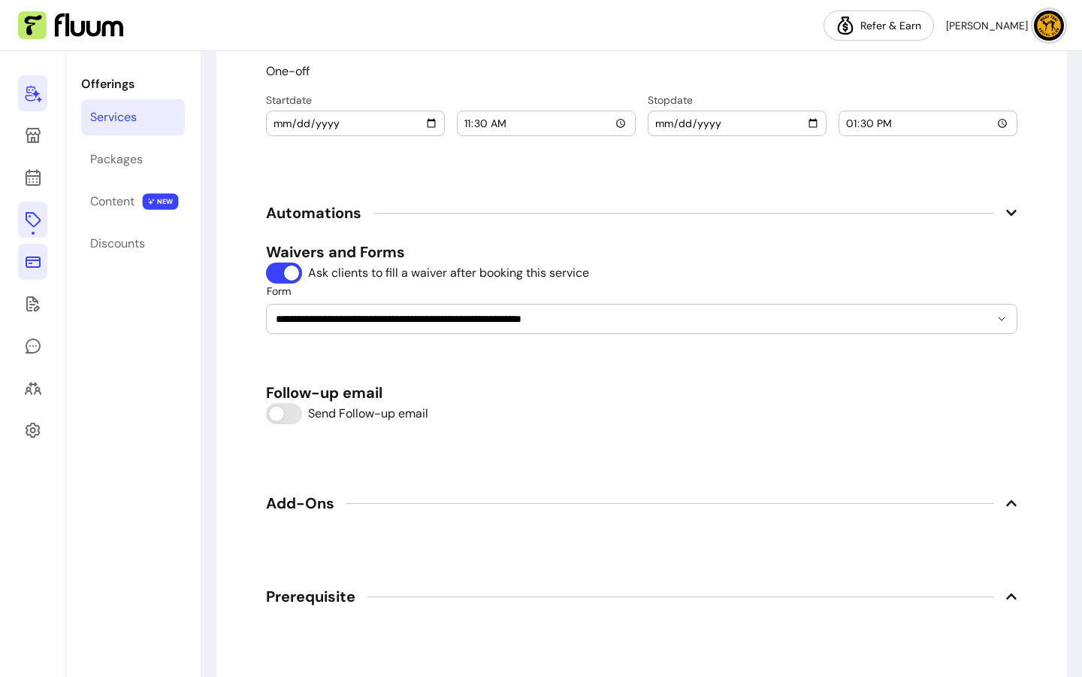
scroll to position [1887, 0]
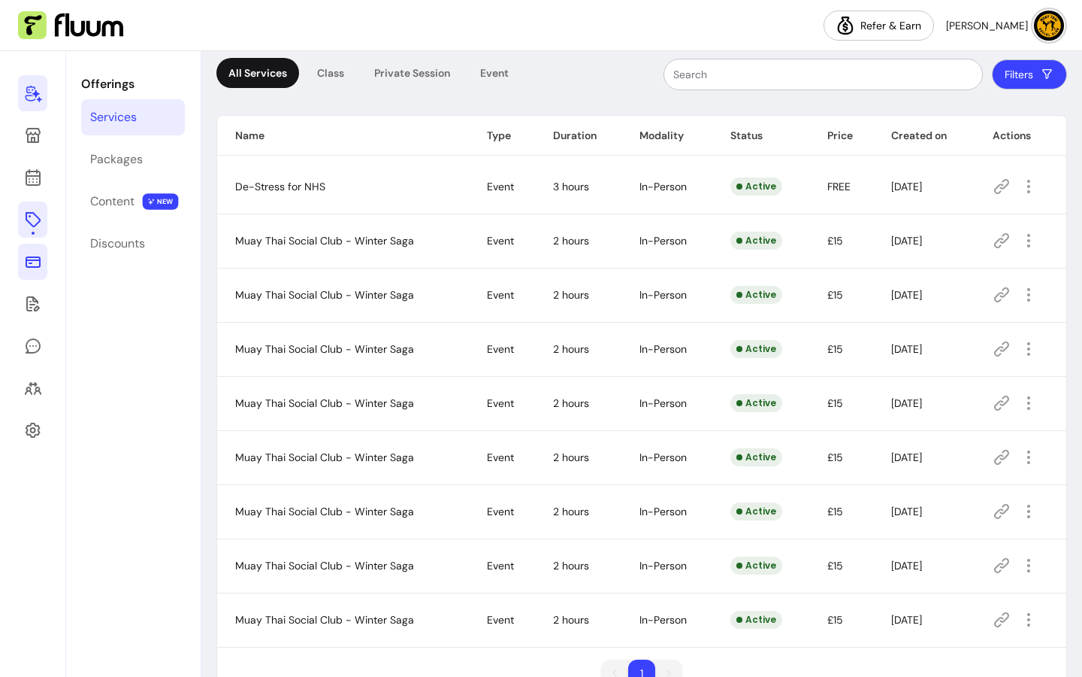
scroll to position [11, 0]
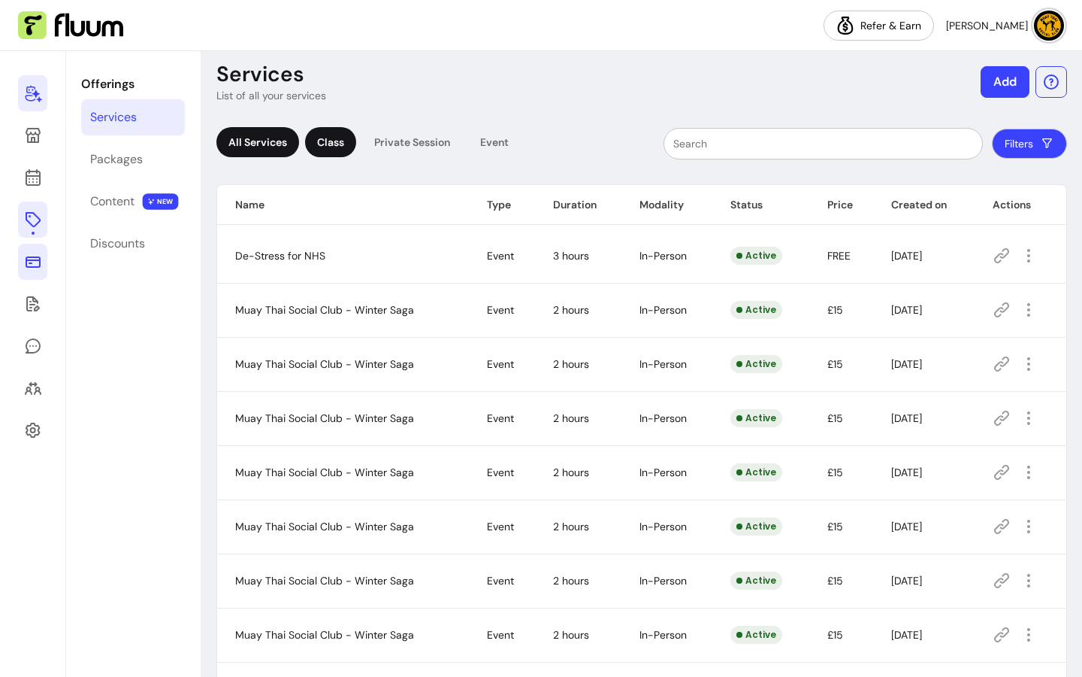
click at [341, 147] on div "Class" at bounding box center [330, 142] width 51 height 30
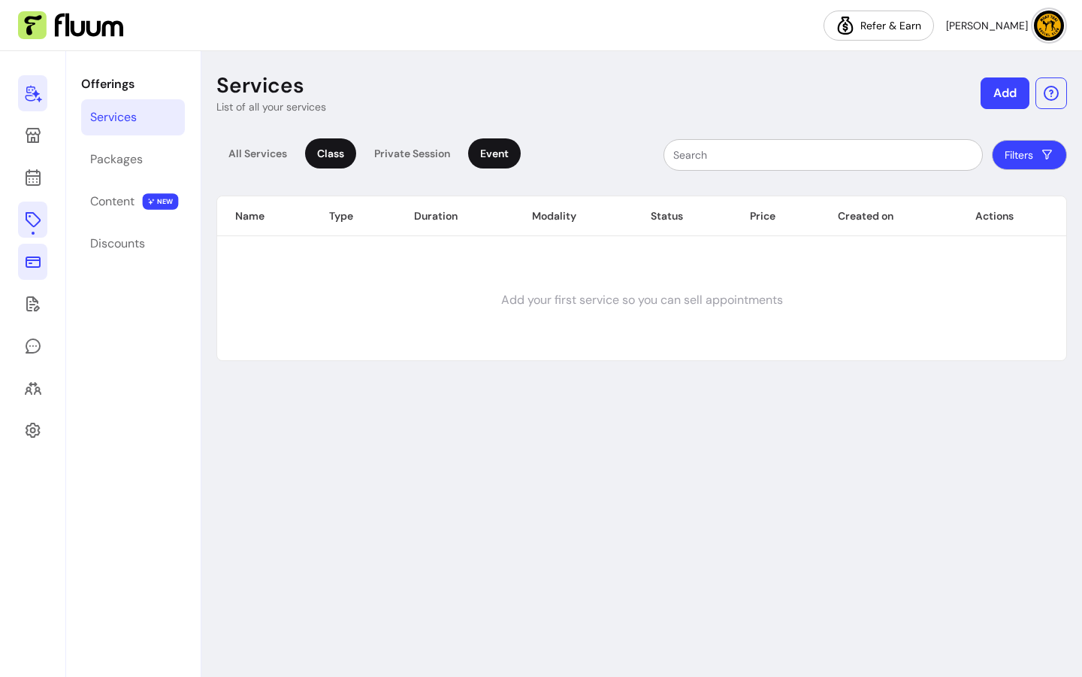
click at [512, 150] on div "Event" at bounding box center [494, 153] width 53 height 30
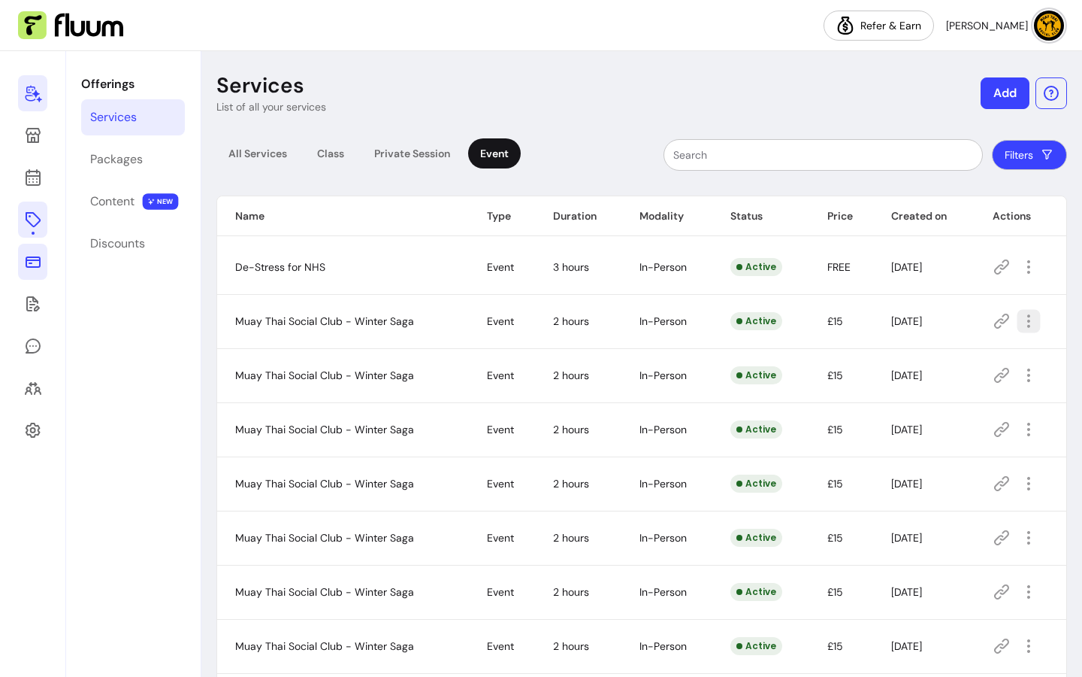
click at [1020, 328] on icon "button" at bounding box center [1028, 320] width 17 height 17
click at [949, 368] on span "Amend" at bounding box center [965, 373] width 110 height 15
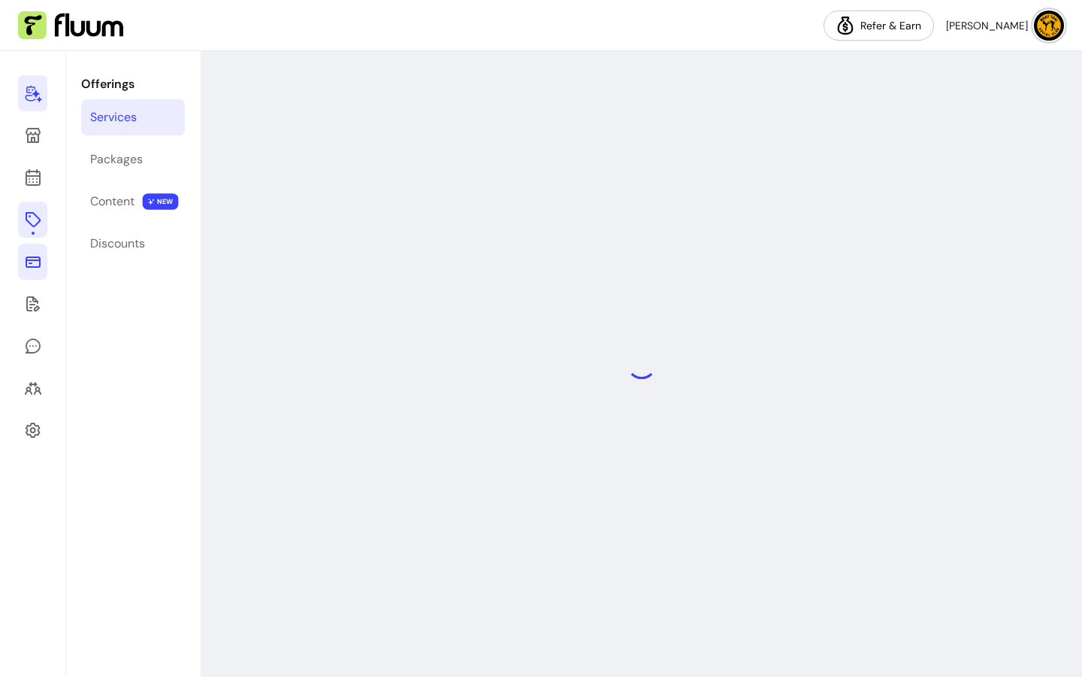
select select "***"
select select "**********"
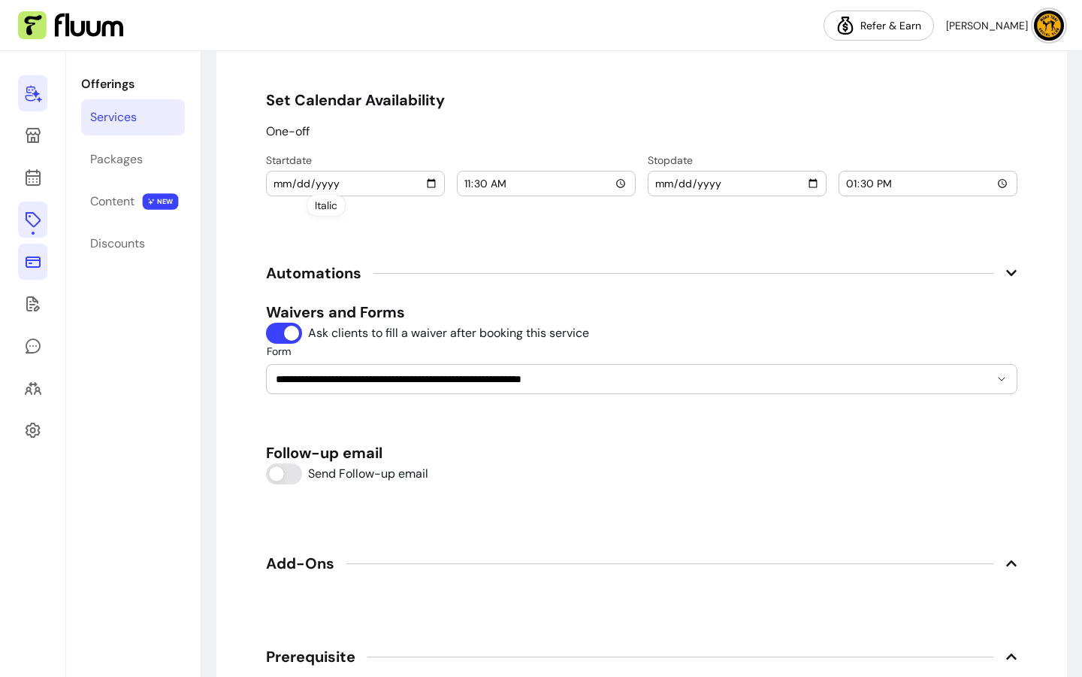
scroll to position [2313, 0]
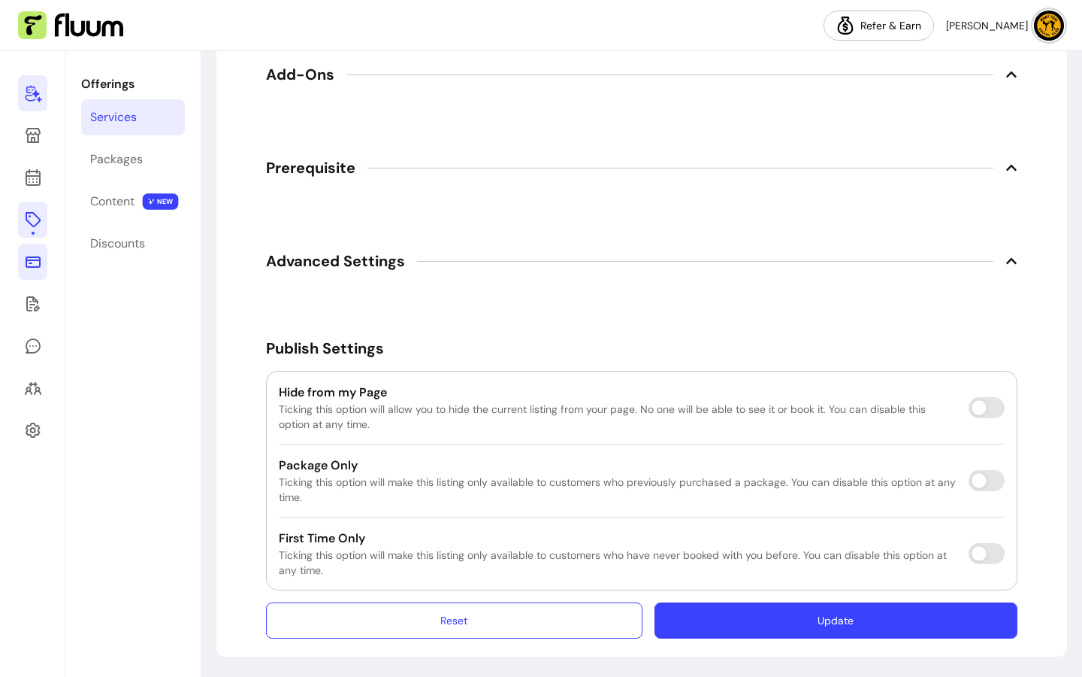
click at [760, 629] on button "Update" at bounding box center [836, 620] width 363 height 36
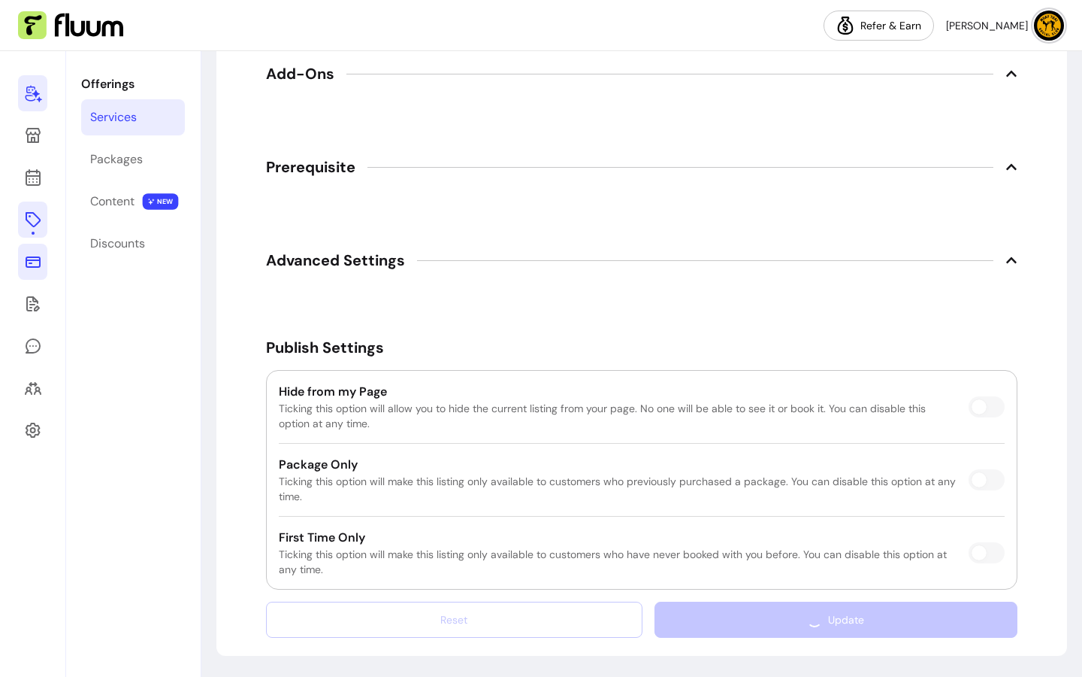
scroll to position [2271, 0]
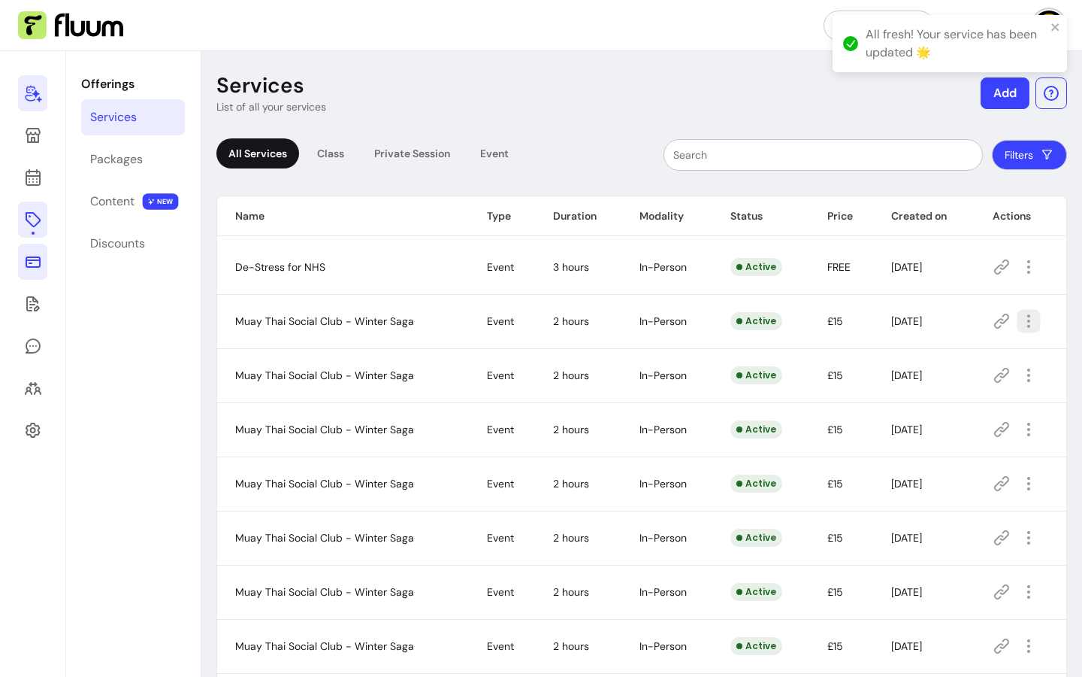
click at [1021, 316] on icon "button" at bounding box center [1028, 320] width 17 height 17
click at [964, 377] on span "Amend" at bounding box center [965, 373] width 110 height 15
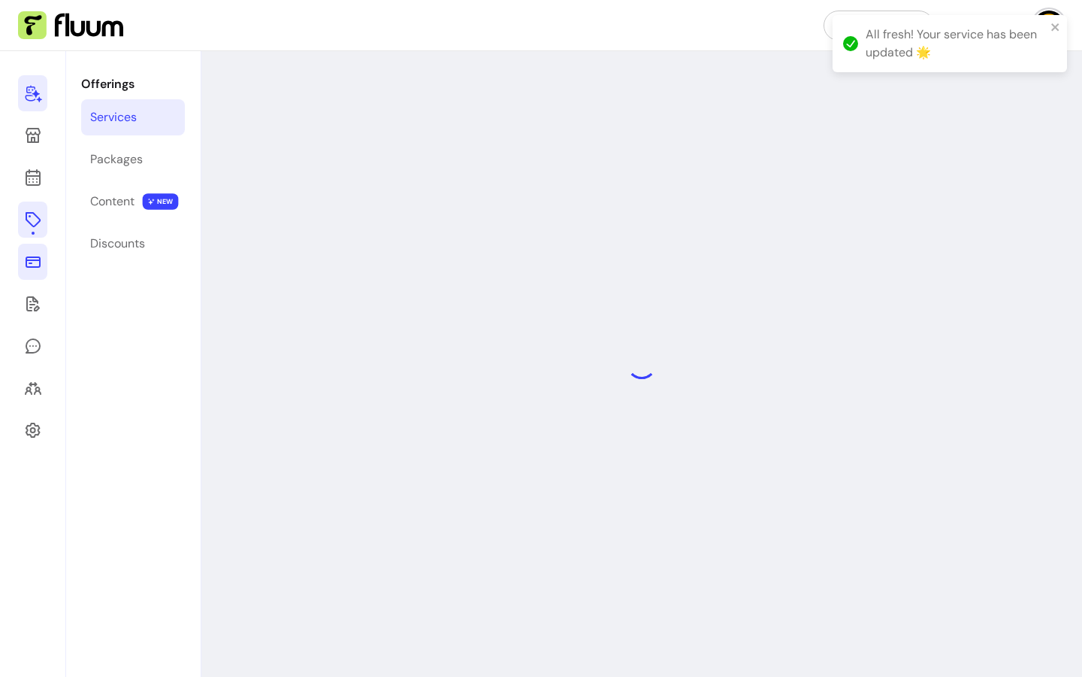
select select "***"
select select "**********"
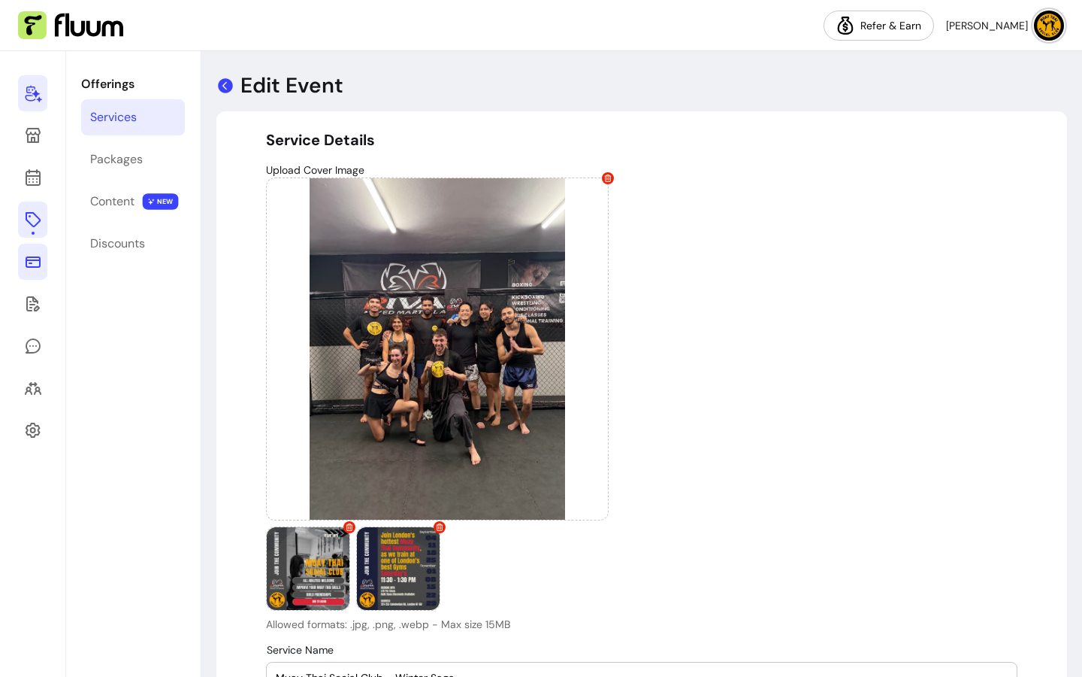
click at [220, 84] on icon at bounding box center [225, 85] width 15 height 15
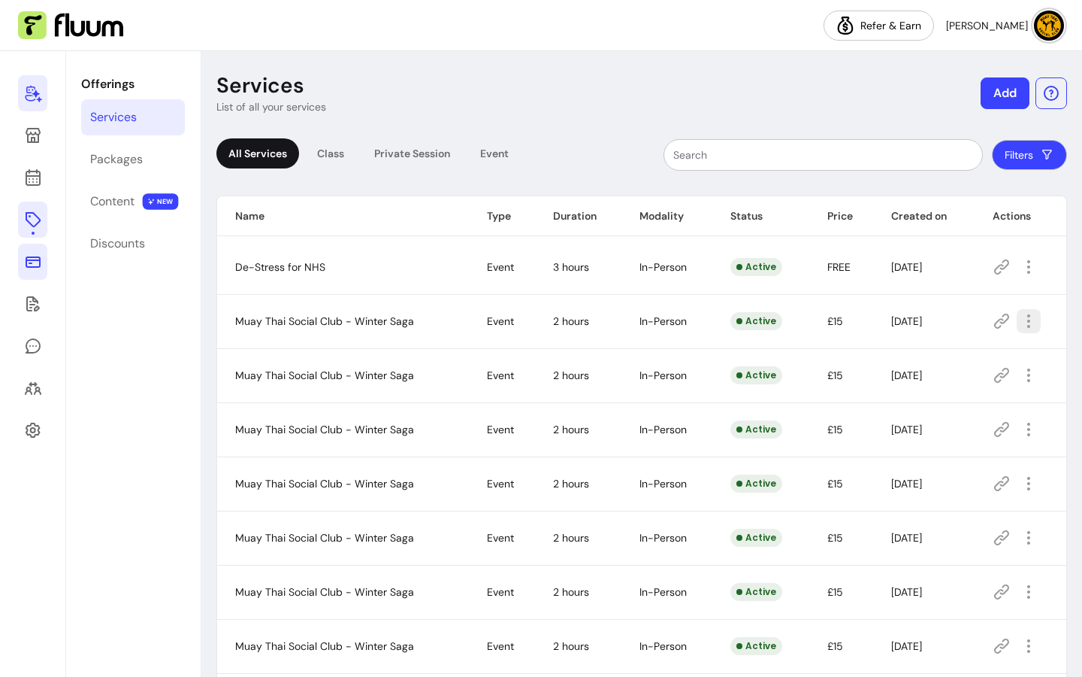
click at [1020, 322] on icon "button" at bounding box center [1029, 321] width 18 height 18
click at [943, 472] on span "Delete" at bounding box center [965, 469] width 110 height 15
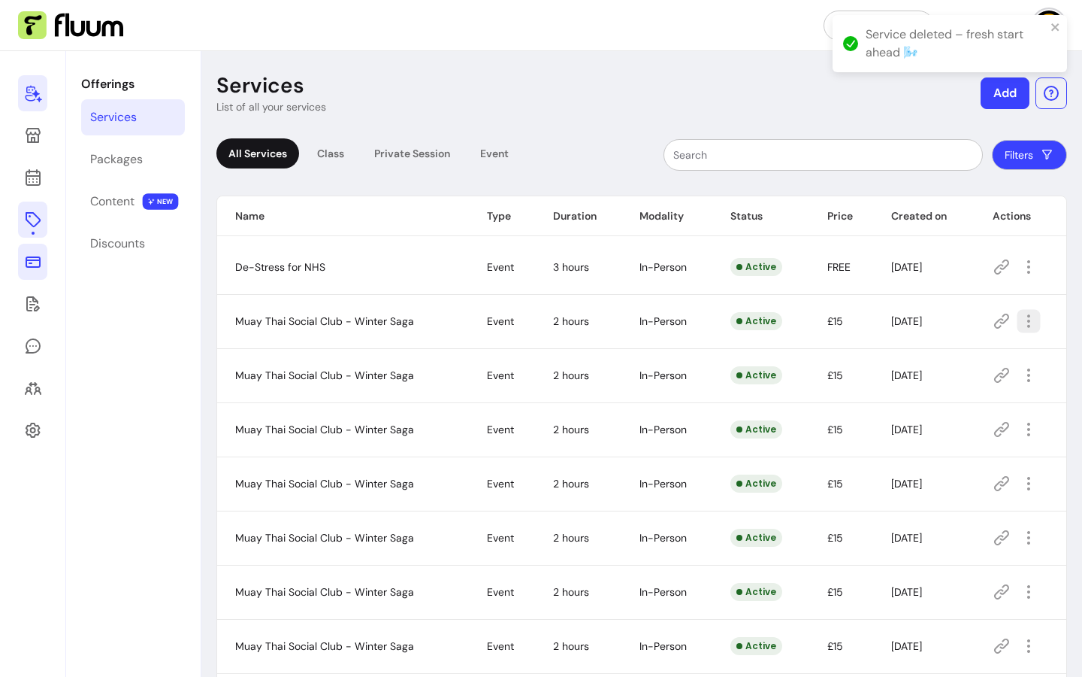
click at [1020, 317] on icon "button" at bounding box center [1028, 320] width 17 height 17
click at [928, 378] on span "Amend" at bounding box center [965, 373] width 110 height 15
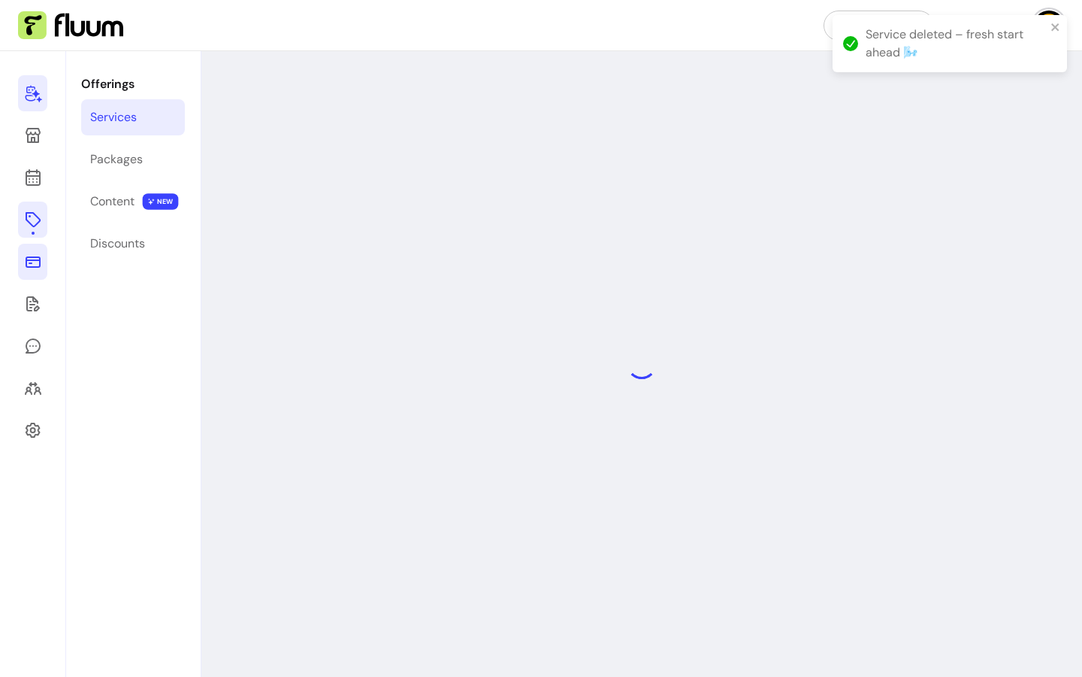
select select "***"
select select "**********"
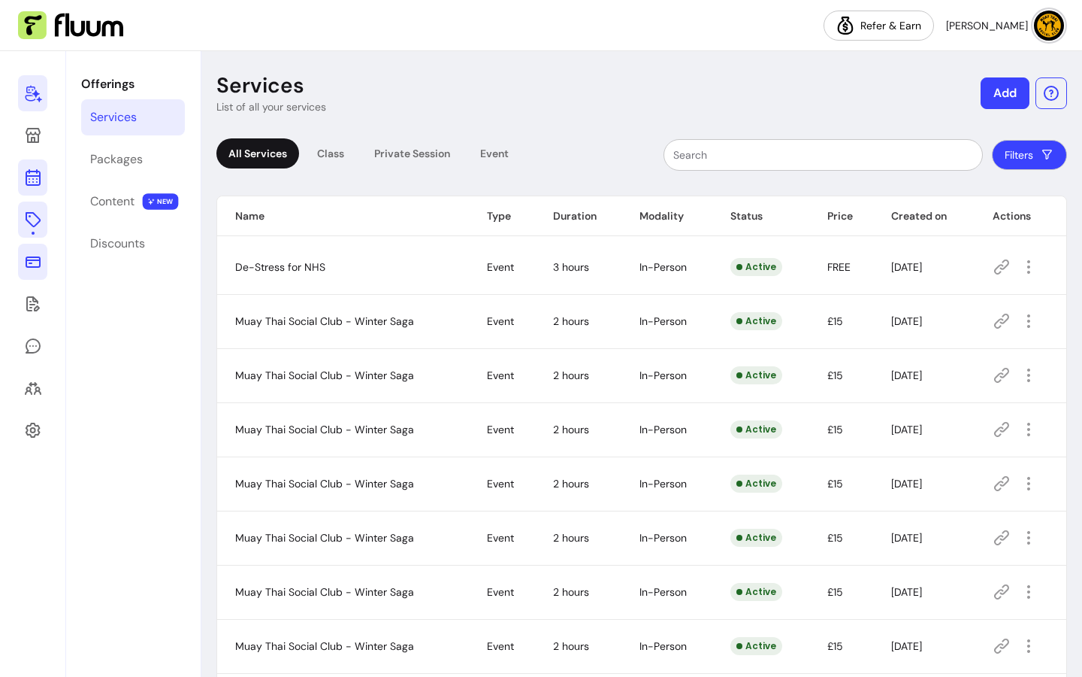
click at [39, 192] on link at bounding box center [32, 177] width 29 height 36
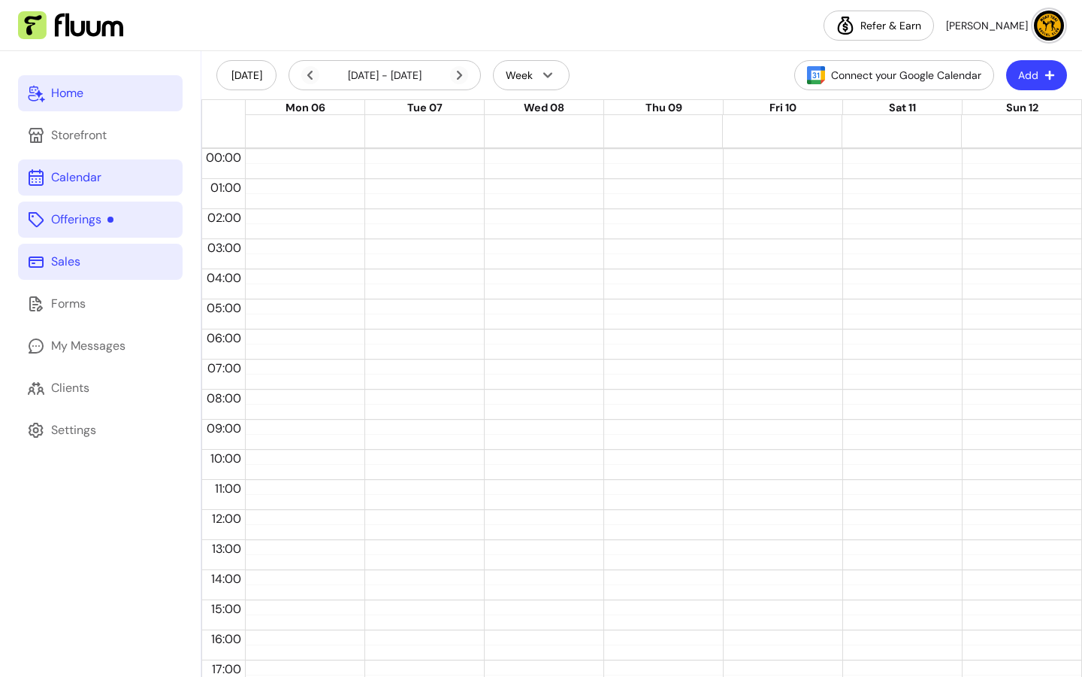
click at [117, 204] on link "Offerings" at bounding box center [100, 219] width 165 height 36
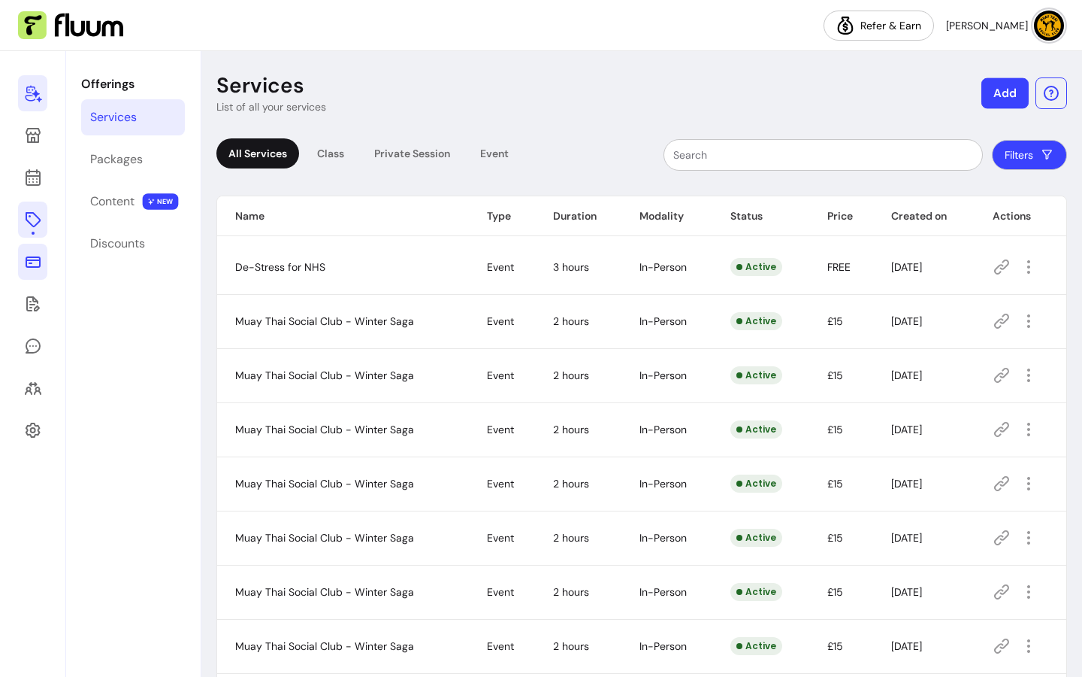
click at [987, 93] on button "Add" at bounding box center [1005, 93] width 47 height 31
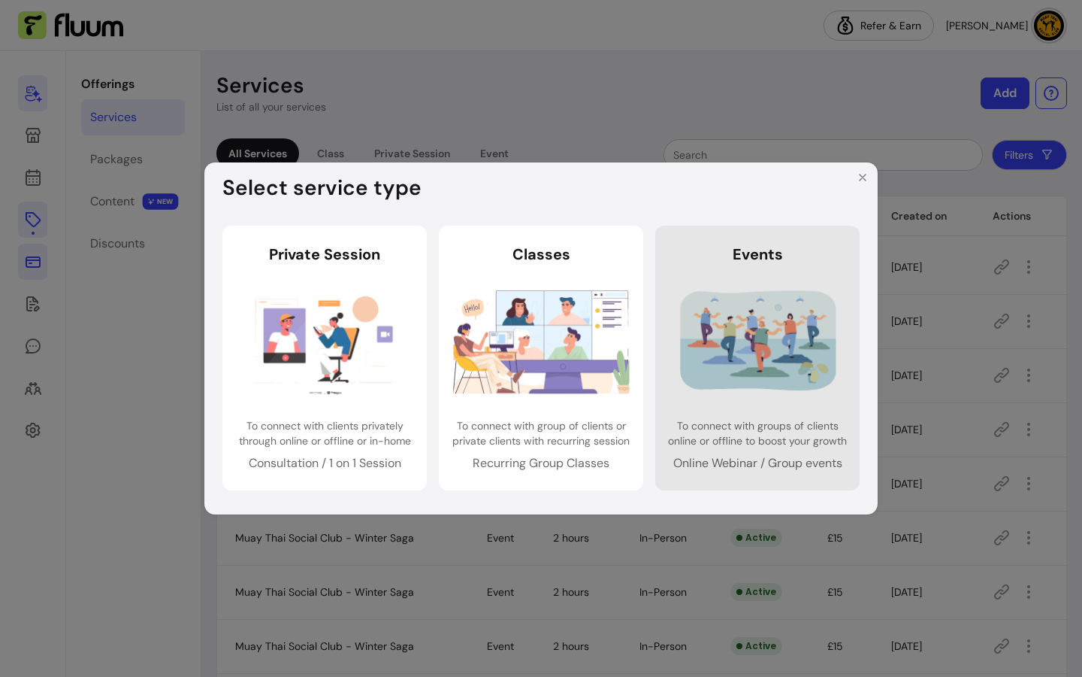
click at [825, 301] on img at bounding box center [758, 341] width 177 height 117
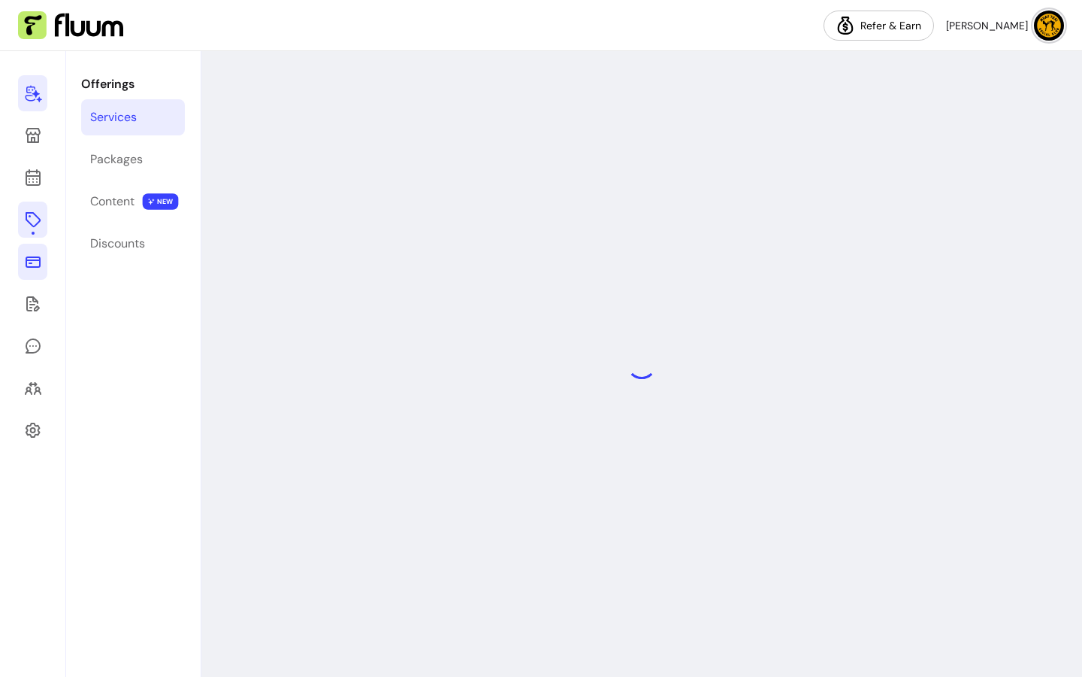
select select "***"
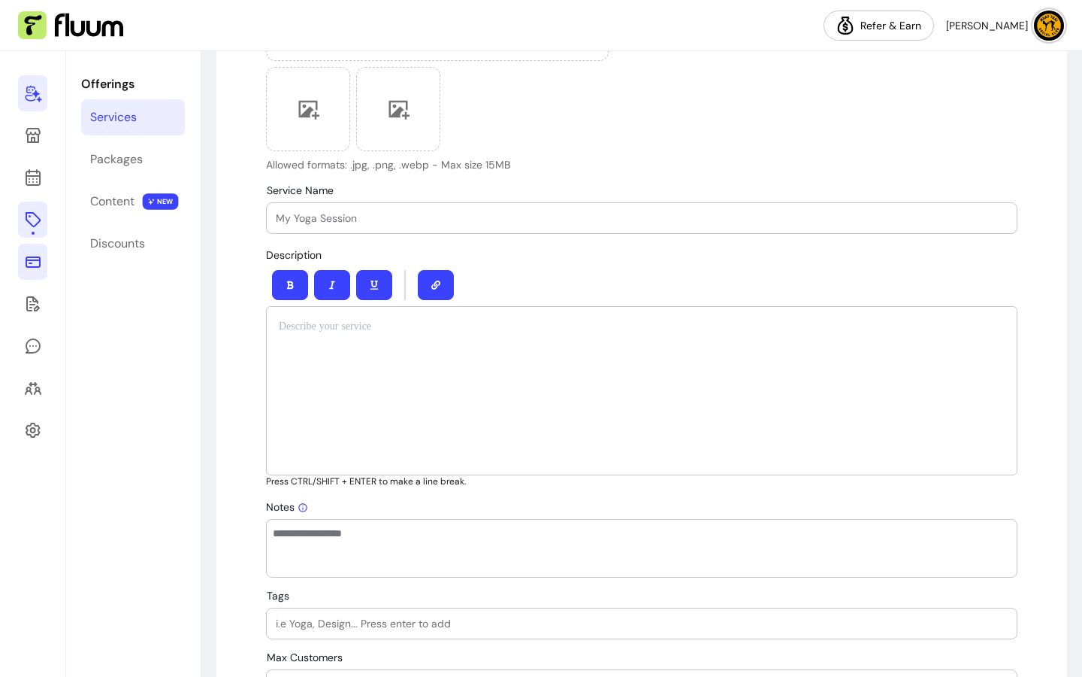
scroll to position [398, 0]
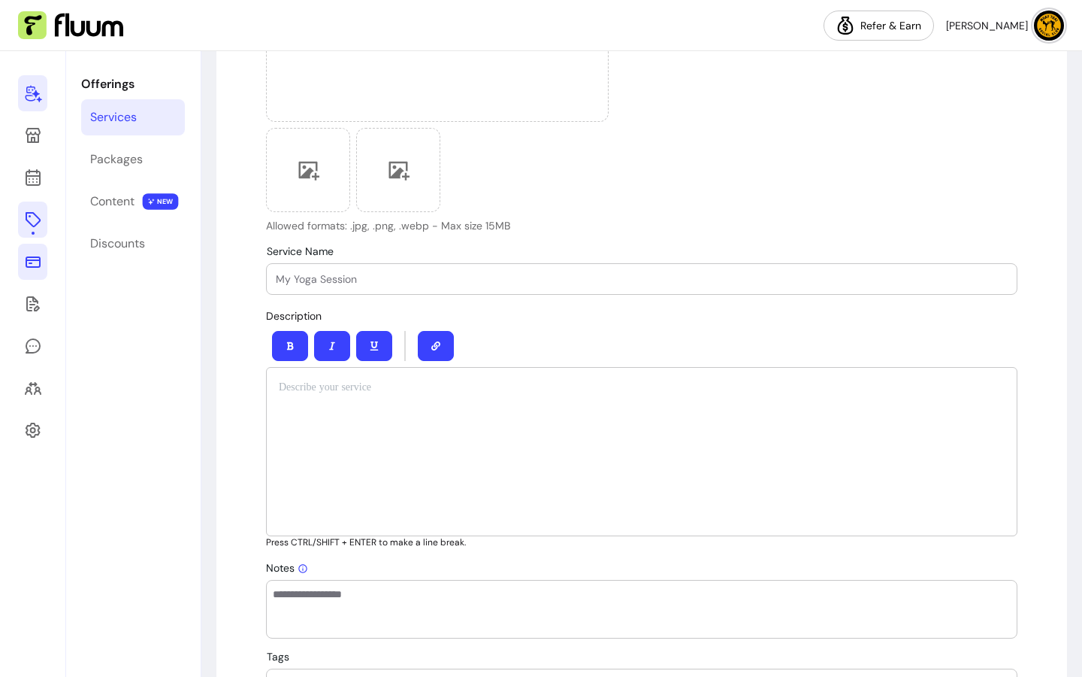
click at [434, 277] on input "Service Name" at bounding box center [642, 278] width 732 height 15
type input "Road Work"
click at [440, 391] on p at bounding box center [642, 387] width 726 height 15
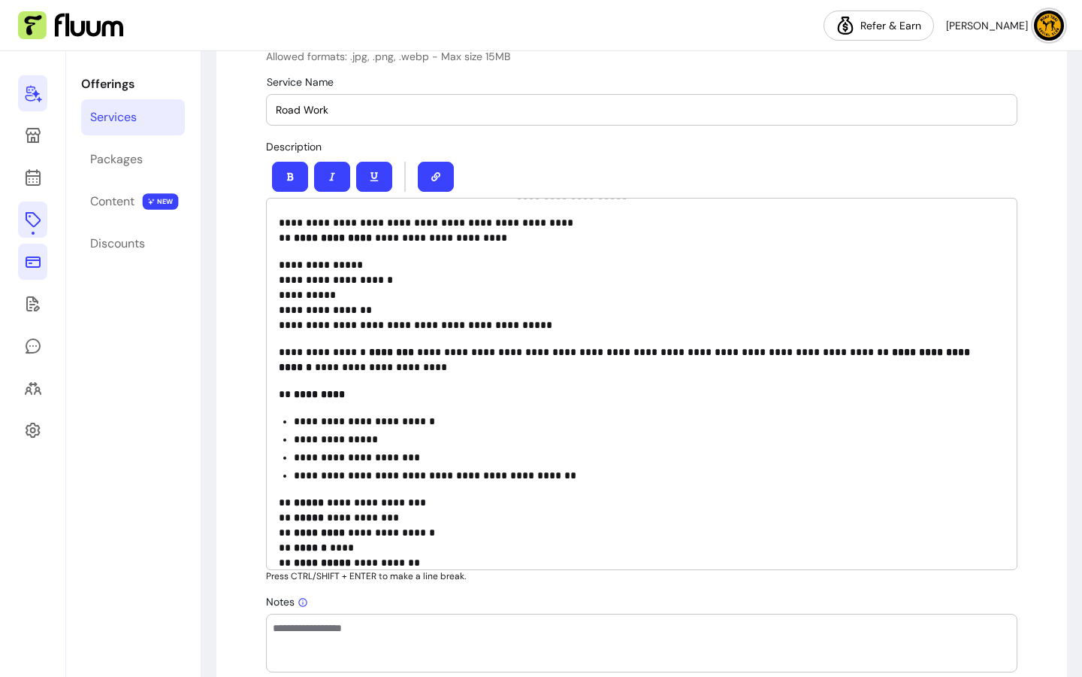
scroll to position [0, 0]
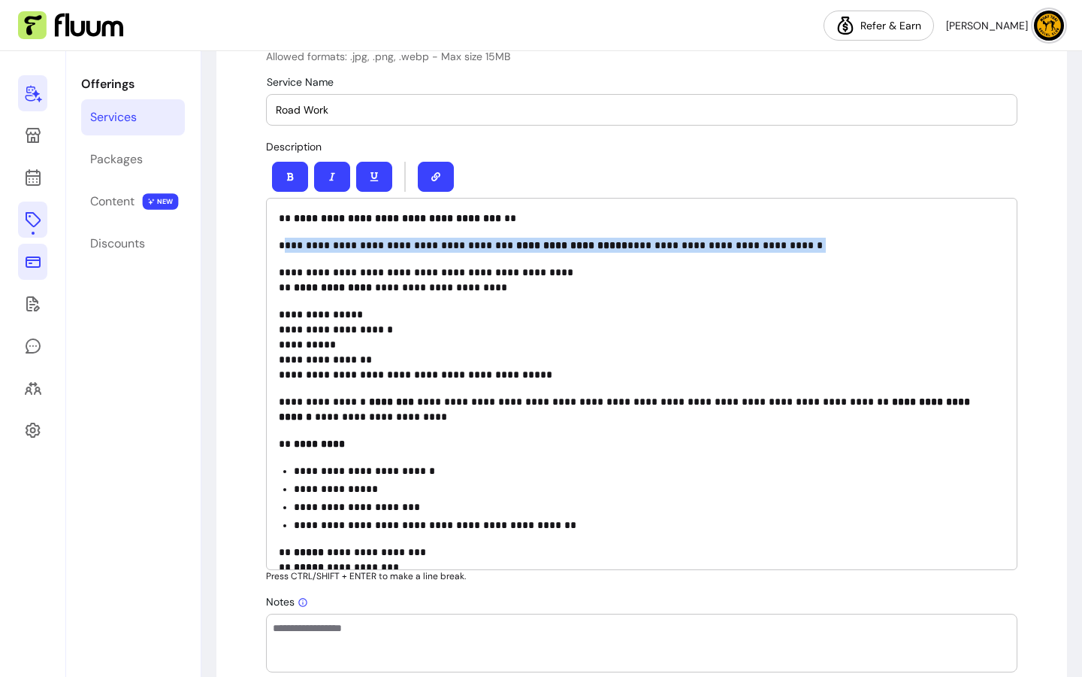
drag, startPoint x: 280, startPoint y: 250, endPoint x: 761, endPoint y: 258, distance: 481.9
click at [761, 258] on div "**********" at bounding box center [642, 384] width 752 height 372
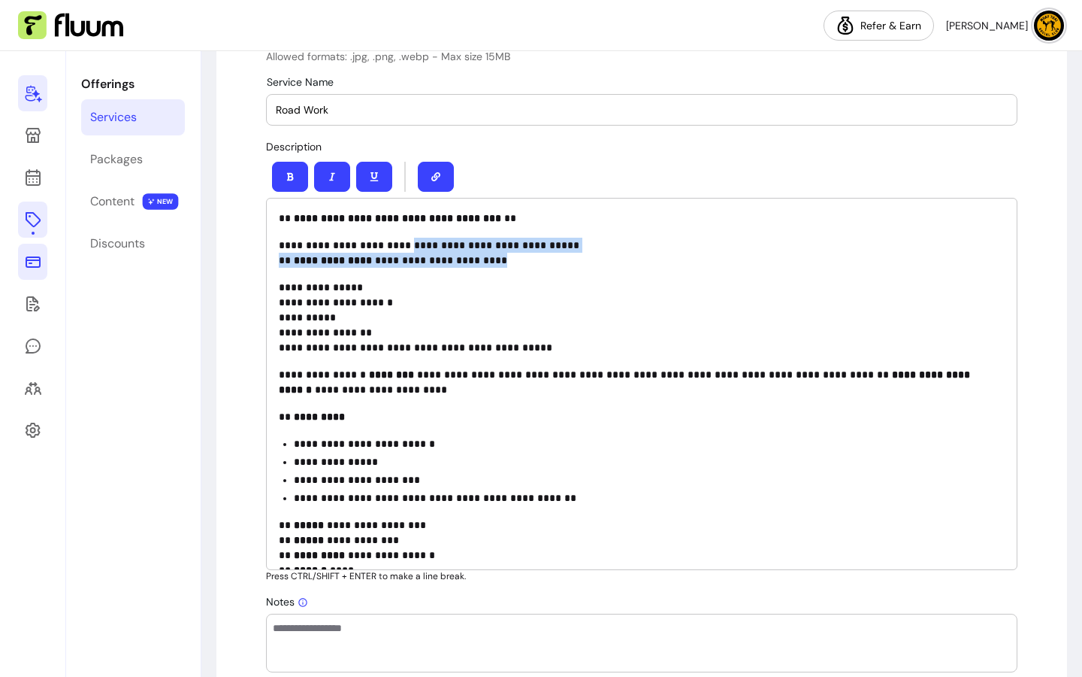
drag, startPoint x: 532, startPoint y: 256, endPoint x: 406, endPoint y: 238, distance: 127.5
click at [404, 239] on p "**********" at bounding box center [636, 253] width 715 height 30
click at [592, 253] on p "**********" at bounding box center [636, 253] width 715 height 30
drag, startPoint x: 488, startPoint y: 248, endPoint x: 277, endPoint y: 249, distance: 211.2
click at [279, 249] on p "**********" at bounding box center [636, 253] width 715 height 30
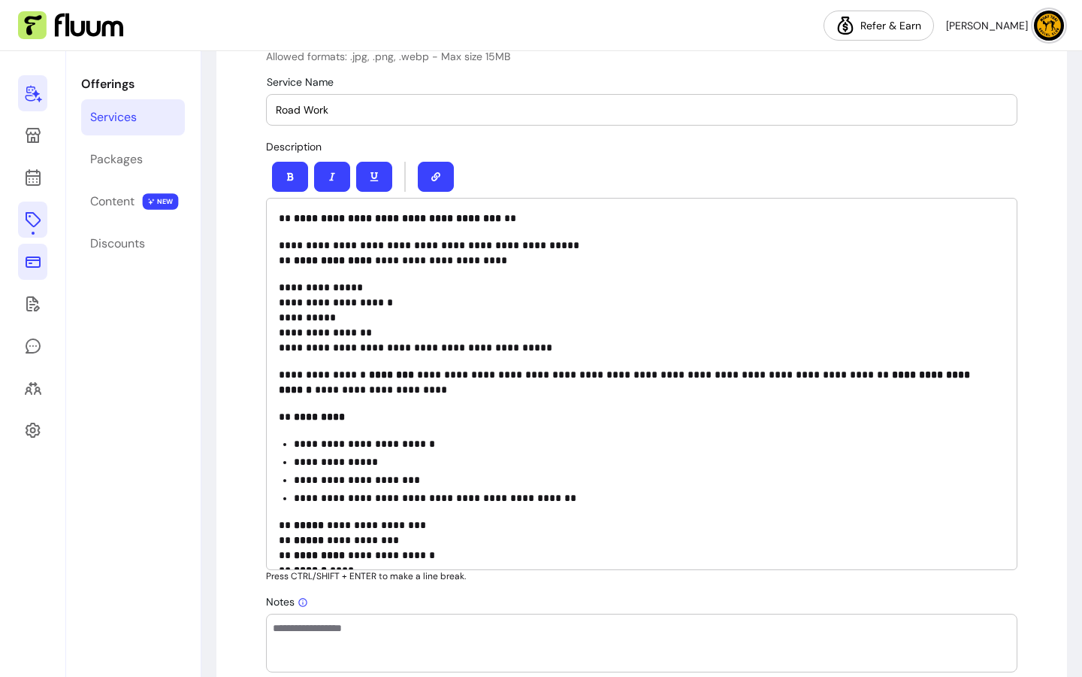
click at [279, 248] on p "**********" at bounding box center [636, 253] width 715 height 30
drag, startPoint x: 545, startPoint y: 245, endPoint x: 265, endPoint y: 235, distance: 279.8
click at [266, 235] on div "**********" at bounding box center [642, 384] width 752 height 372
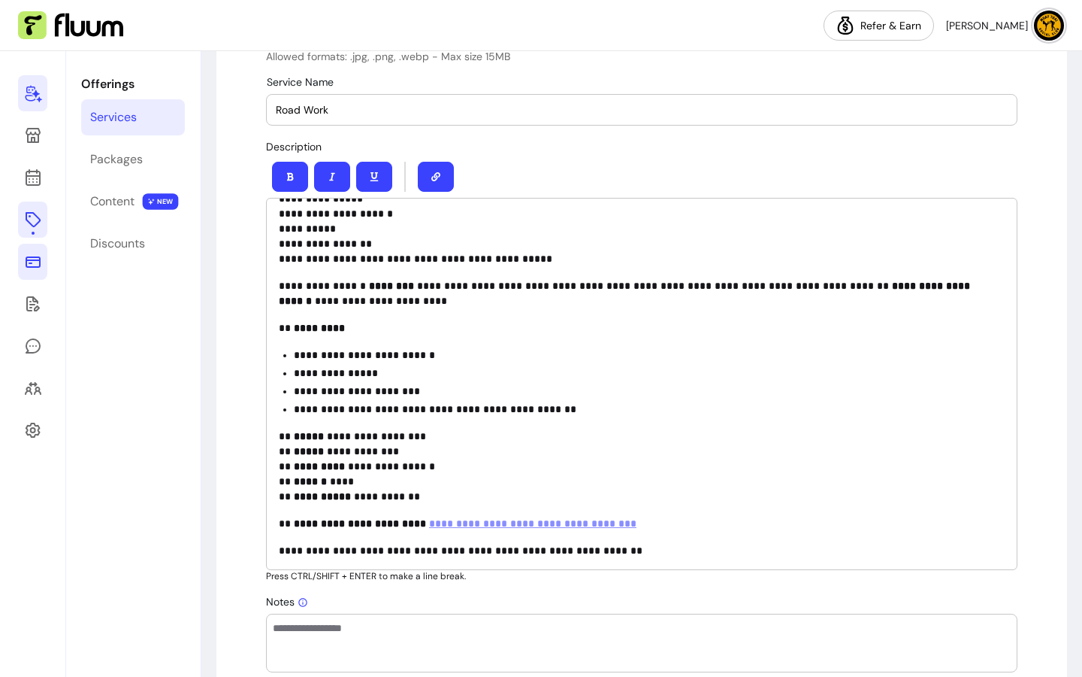
scroll to position [89, 0]
drag, startPoint x: 589, startPoint y: 527, endPoint x: 259, endPoint y: 524, distance: 329.3
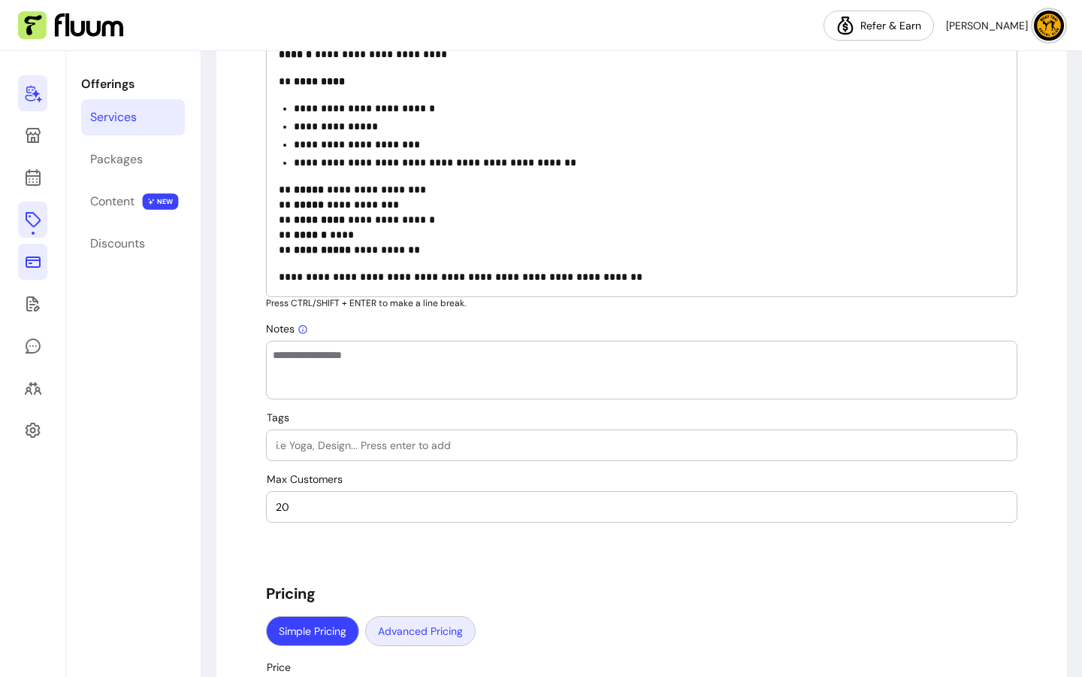
scroll to position [1020, 0]
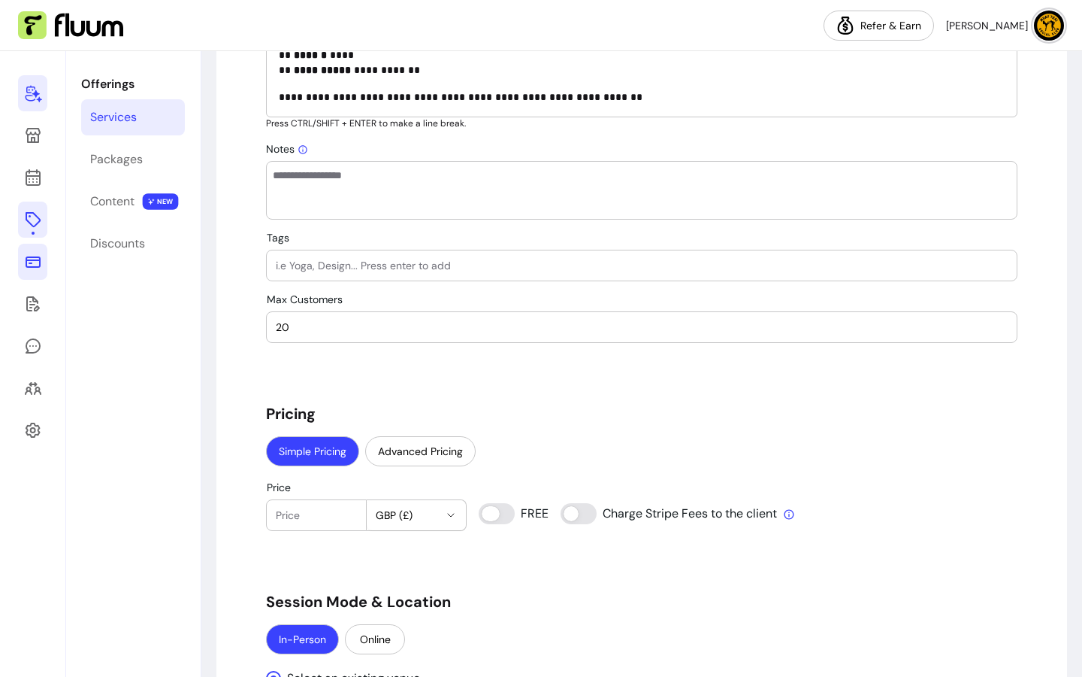
type input "0"
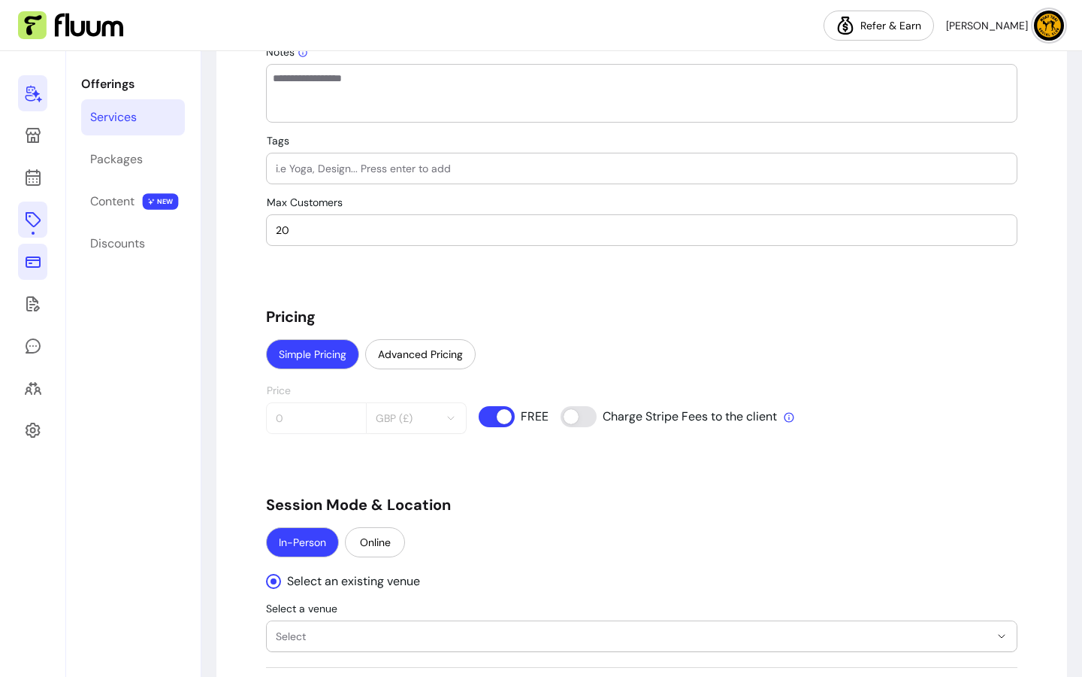
scroll to position [1270, 0]
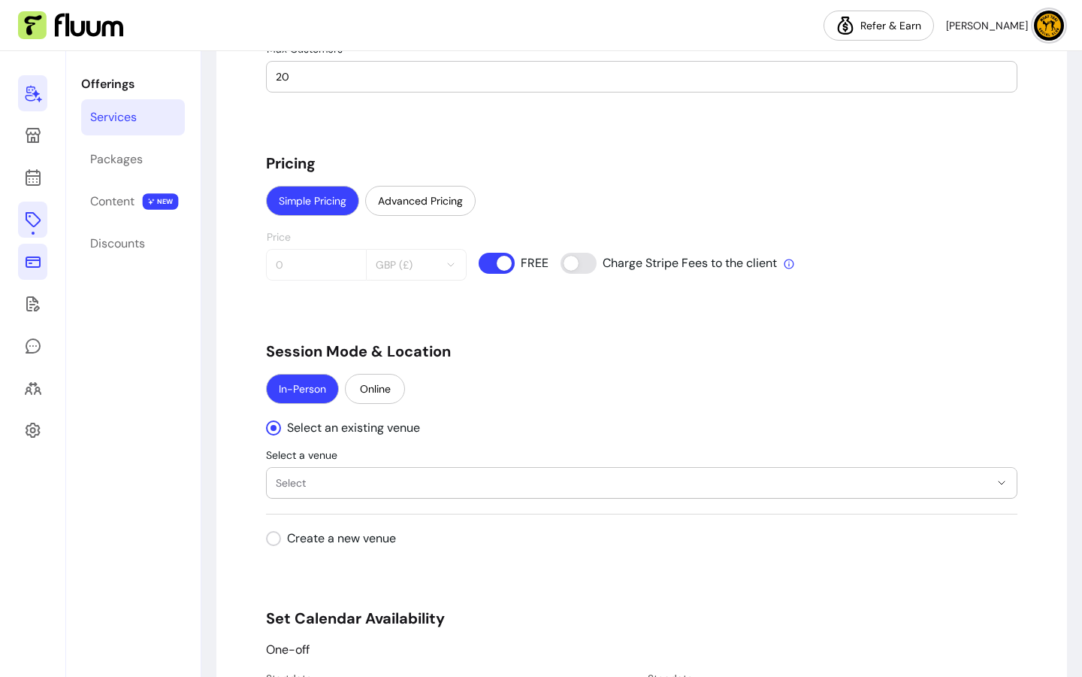
click at [348, 483] on span "Select" at bounding box center [633, 482] width 714 height 15
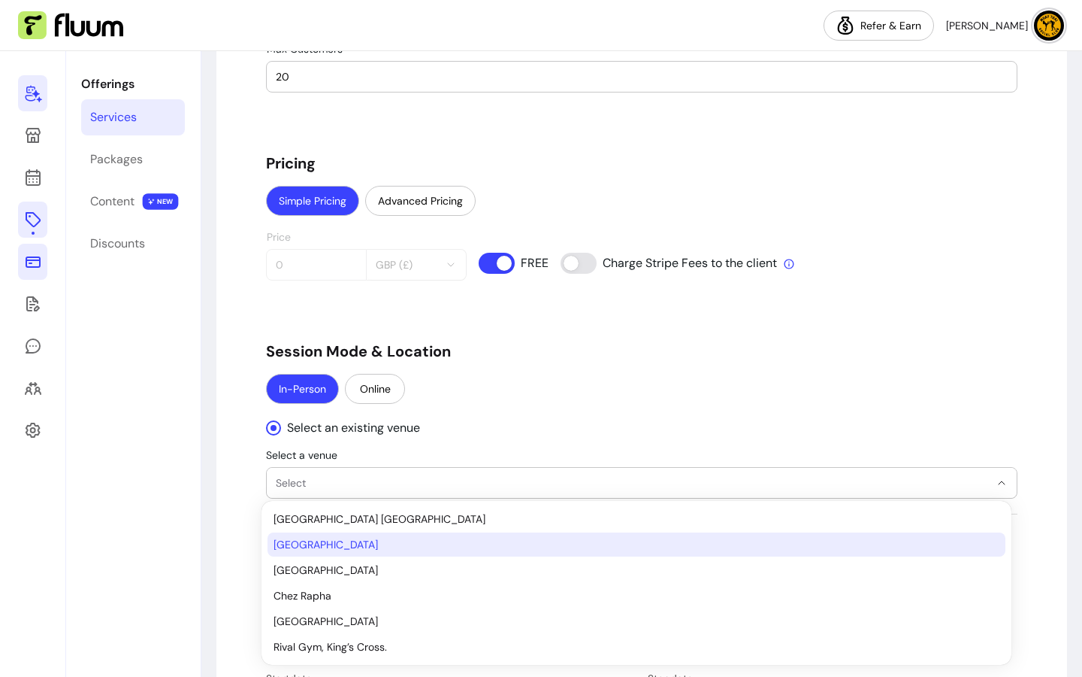
click at [351, 552] on li "[GEOGRAPHIC_DATA]" at bounding box center [637, 544] width 738 height 24
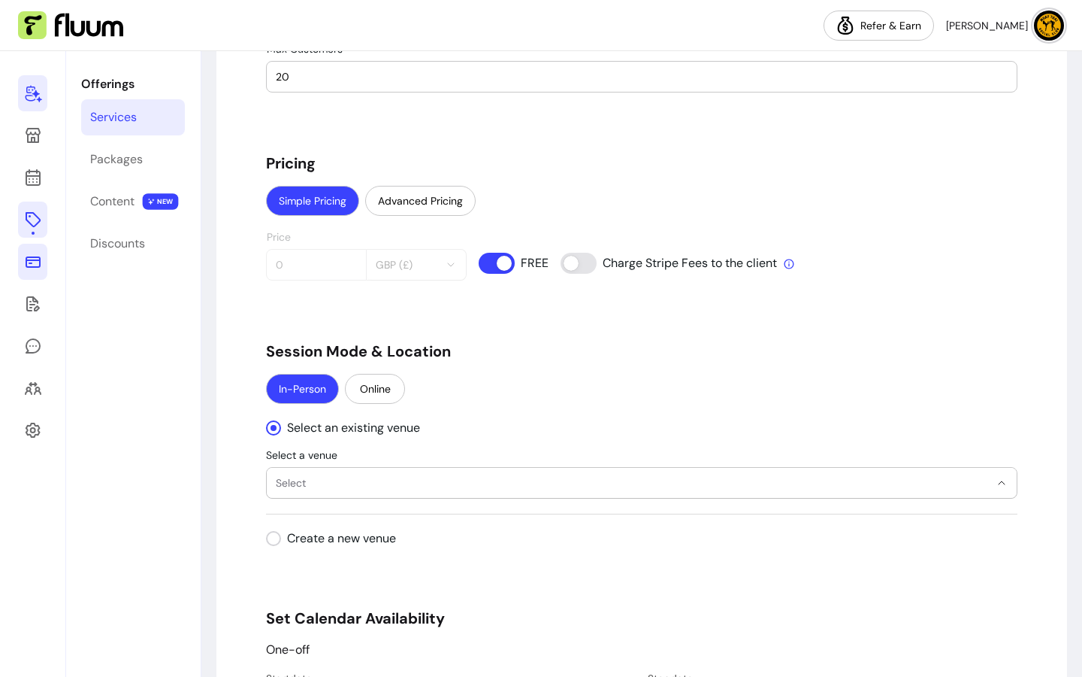
select select "**********"
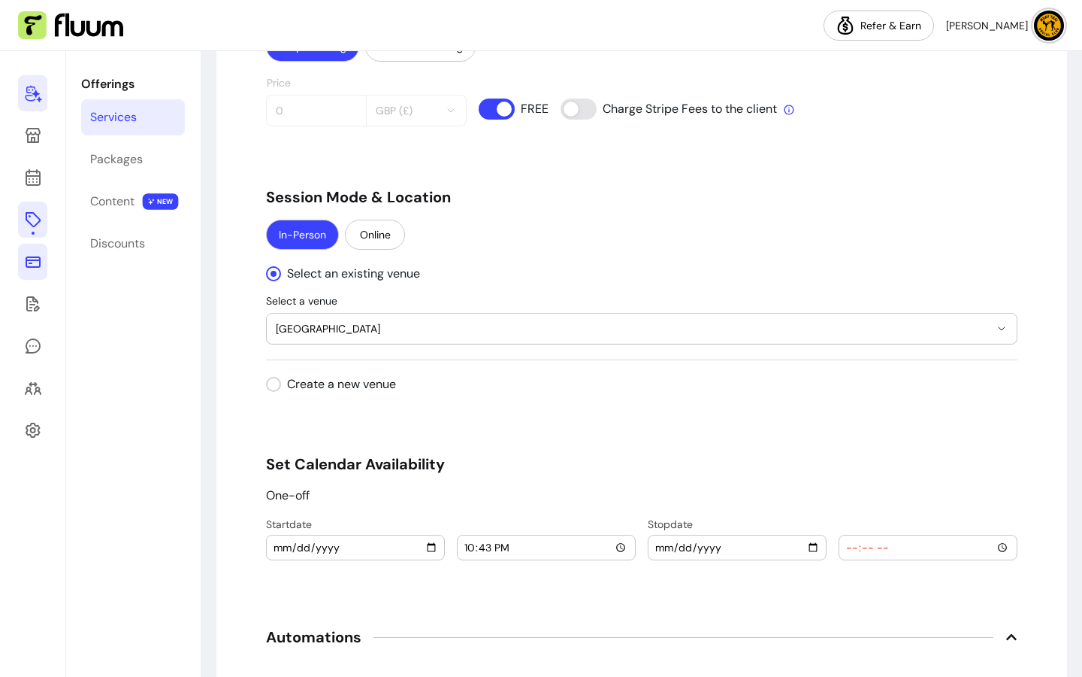
scroll to position [1439, 0]
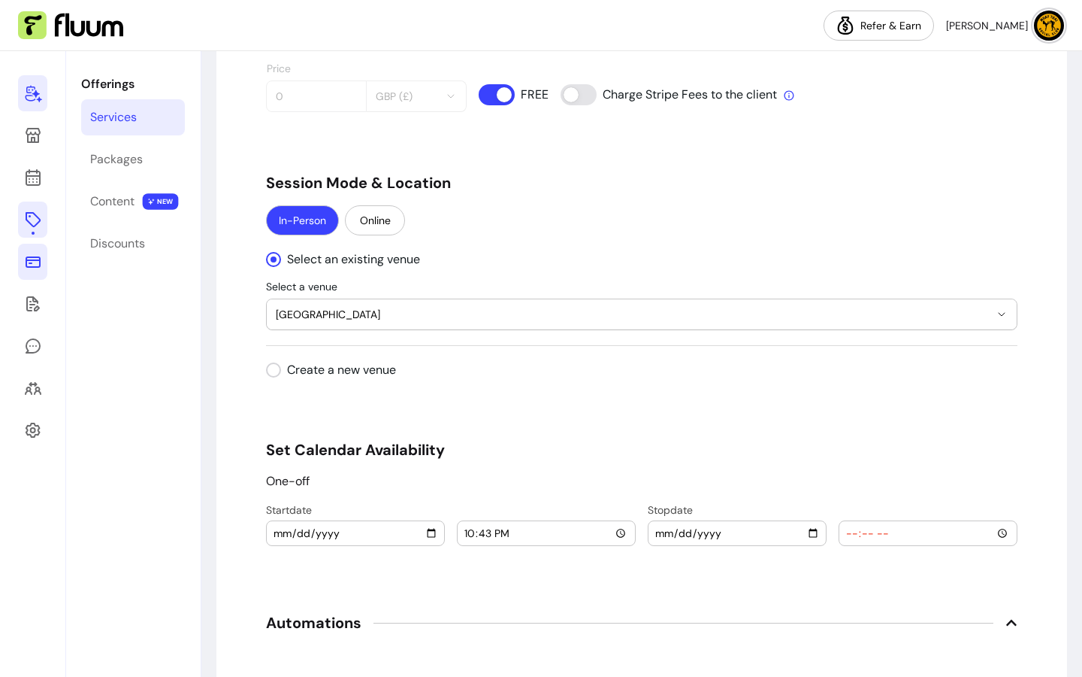
click at [408, 534] on input "[DATE]" at bounding box center [355, 533] width 165 height 17
click at [426, 537] on input "[DATE]" at bounding box center [355, 533] width 165 height 17
type input "[DATE]"
click at [621, 538] on input "22:43" at bounding box center [546, 533] width 165 height 17
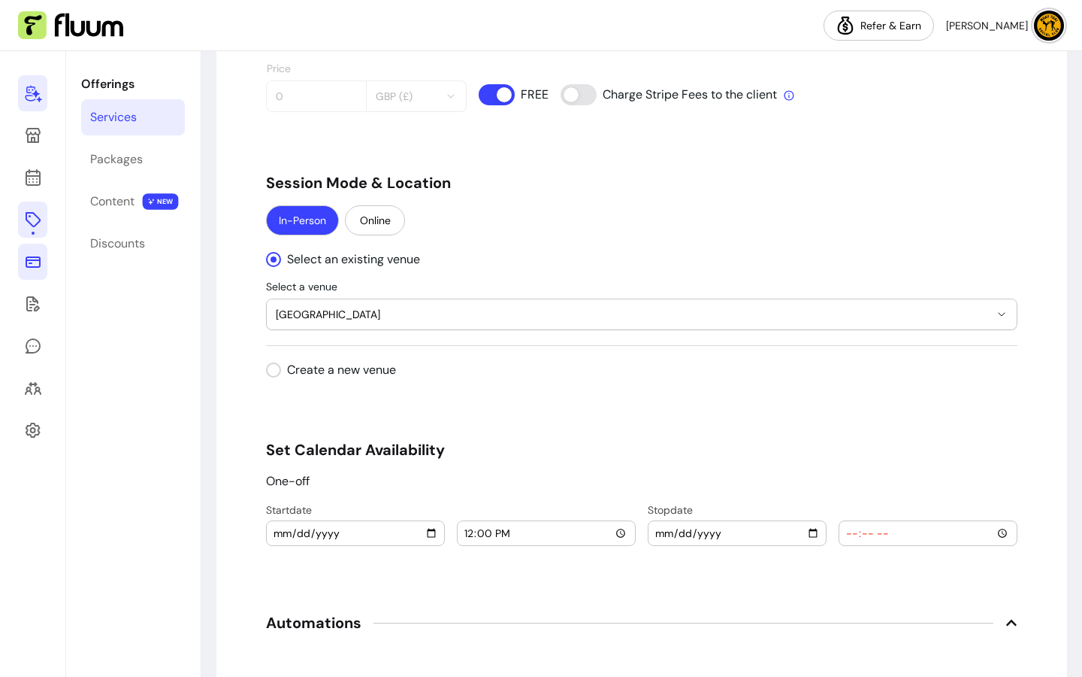
type input "12:00"
drag, startPoint x: 773, startPoint y: 569, endPoint x: 784, endPoint y: 558, distance: 15.9
click at [807, 537] on input "date" at bounding box center [737, 533] width 165 height 17
type input "[DATE]"
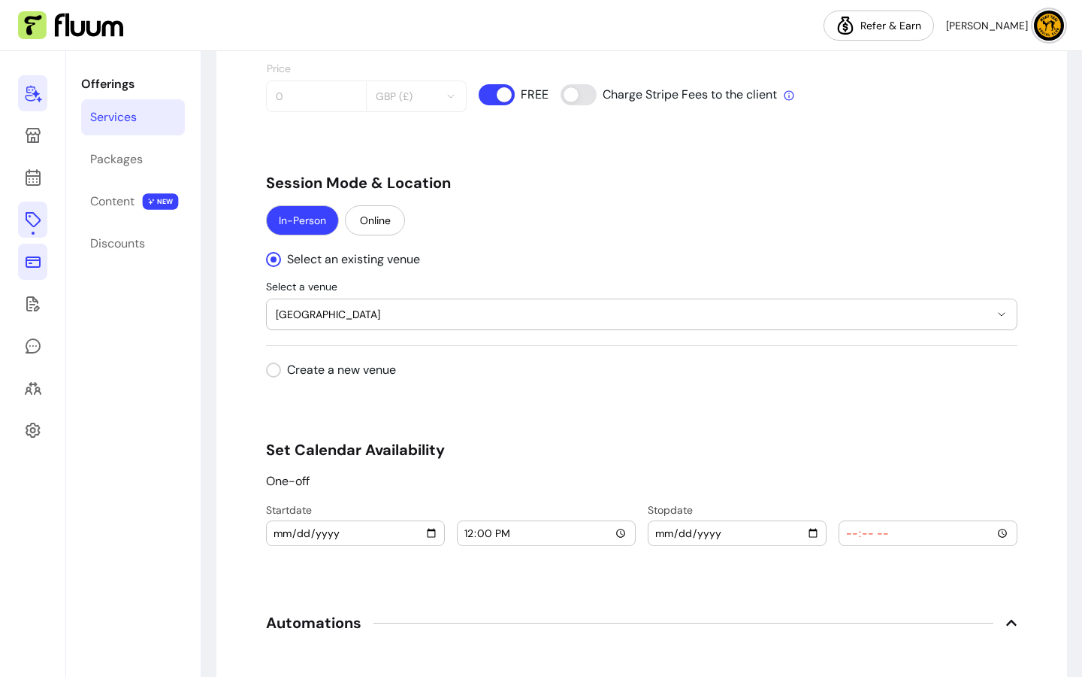
click at [931, 536] on input "time" at bounding box center [928, 533] width 165 height 17
click at [992, 532] on input "time" at bounding box center [928, 533] width 165 height 17
type input "13:00"
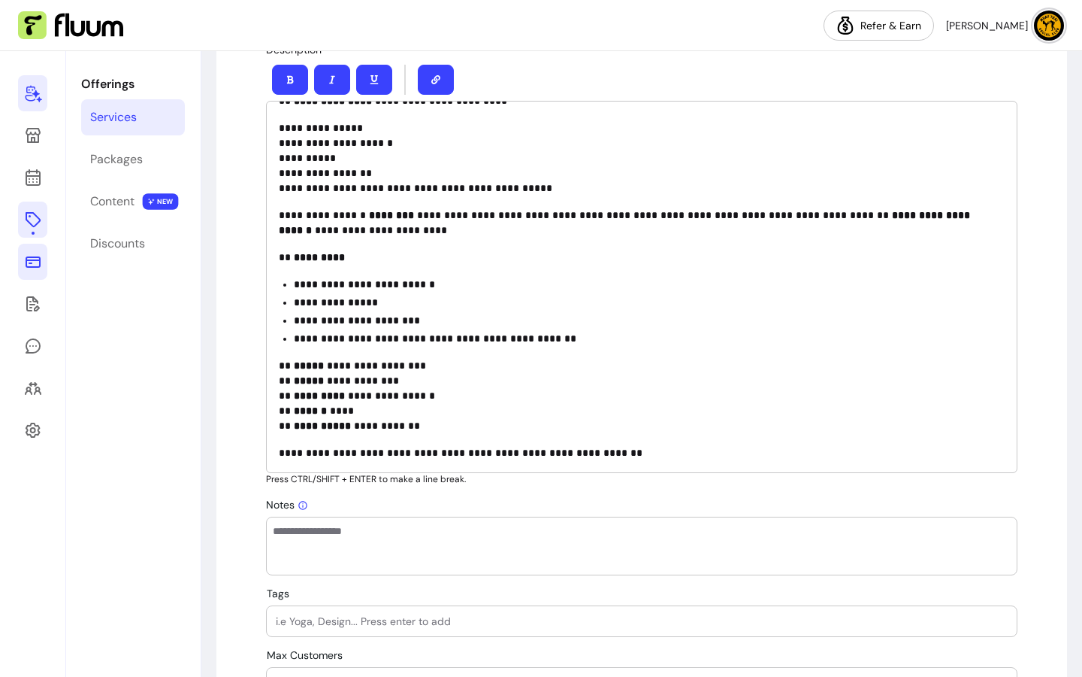
scroll to position [950, 0]
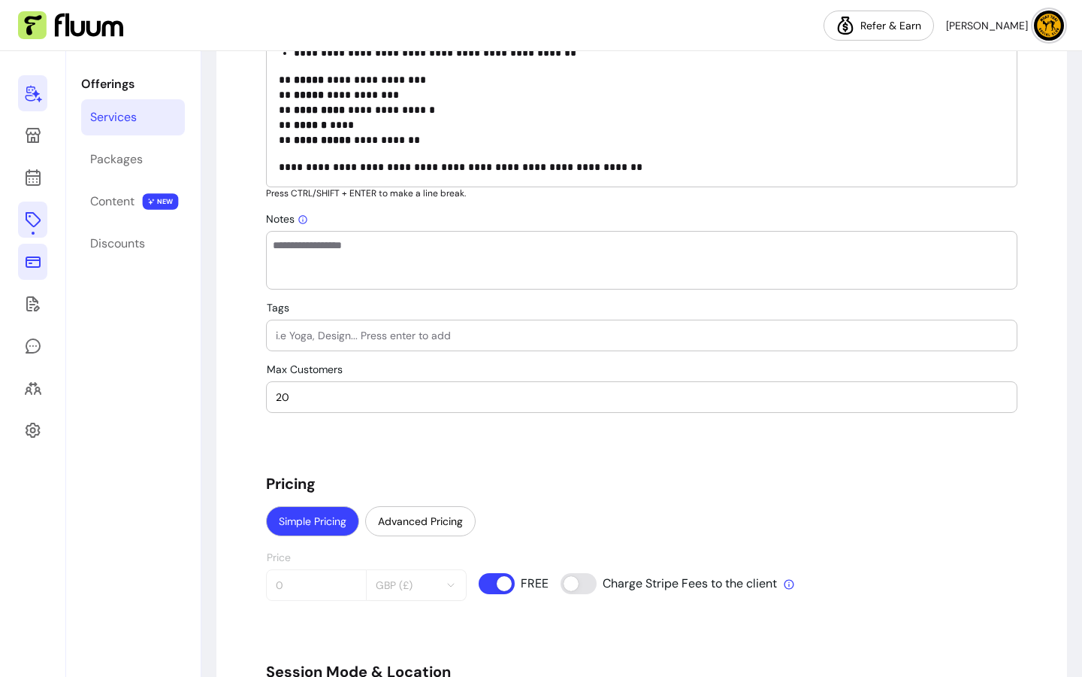
click at [334, 330] on input "Tags" at bounding box center [642, 335] width 732 height 15
type input "y"
type input "run"
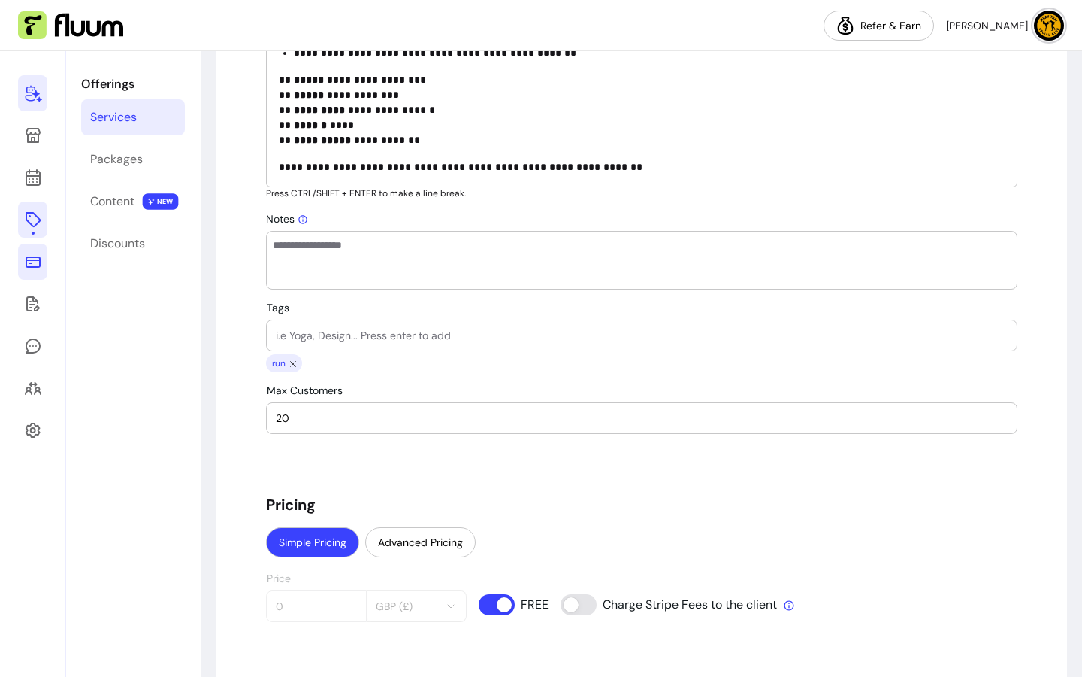
click at [353, 330] on input "Tags" at bounding box center [642, 335] width 732 height 15
type input "muay thai"
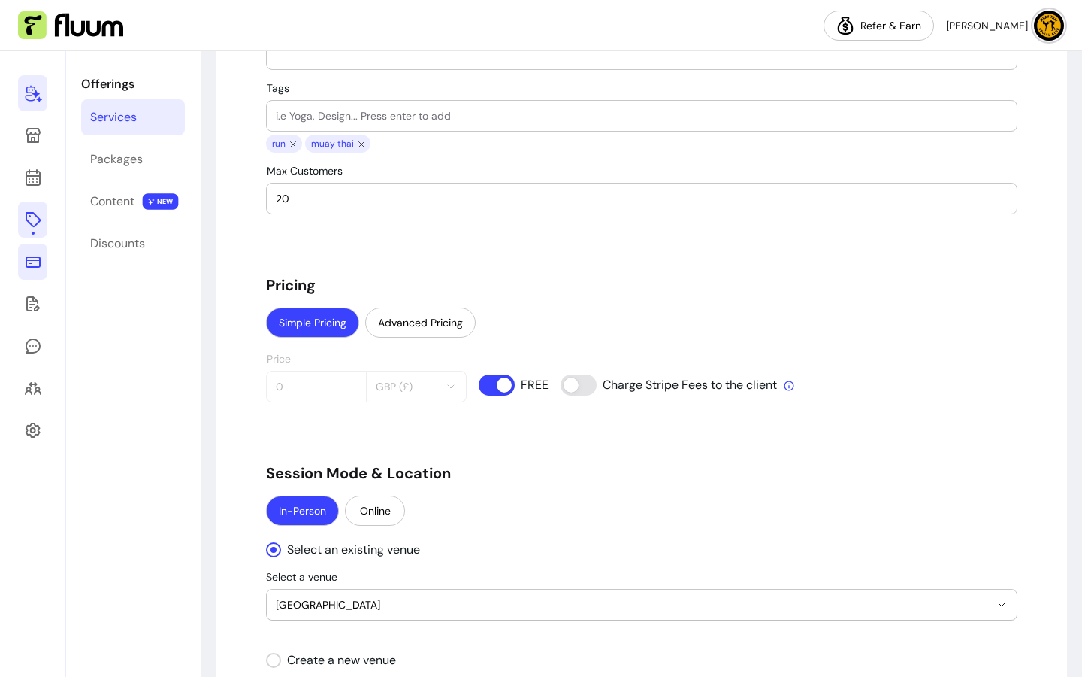
scroll to position [850, 0]
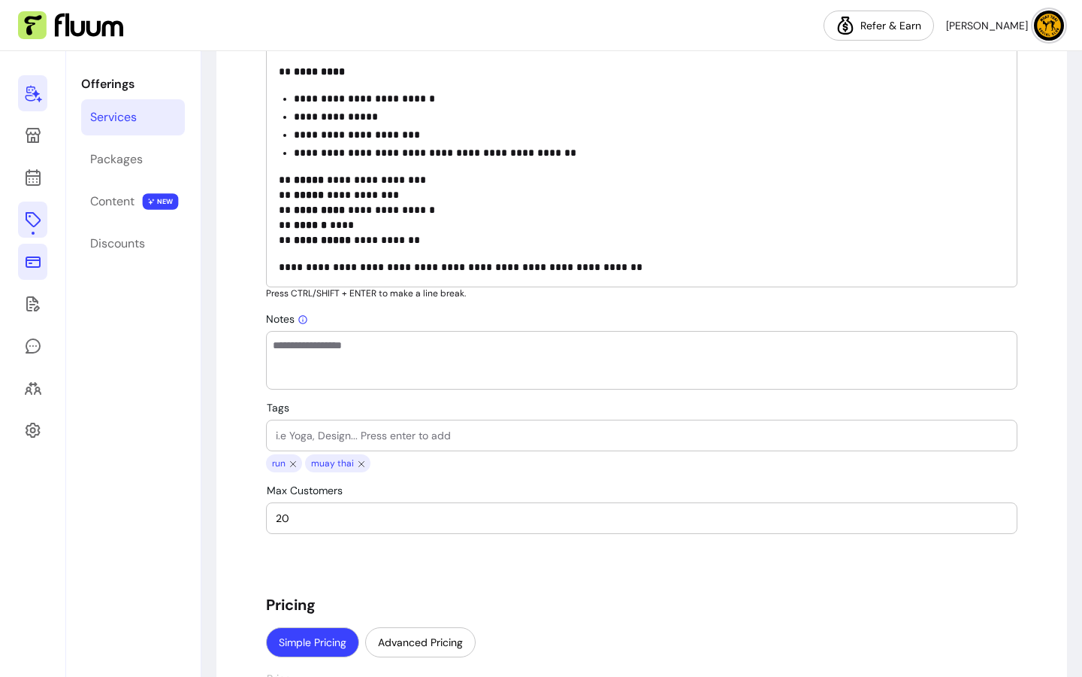
click at [546, 431] on input "Tags" at bounding box center [642, 435] width 732 height 15
type input "martial arts"
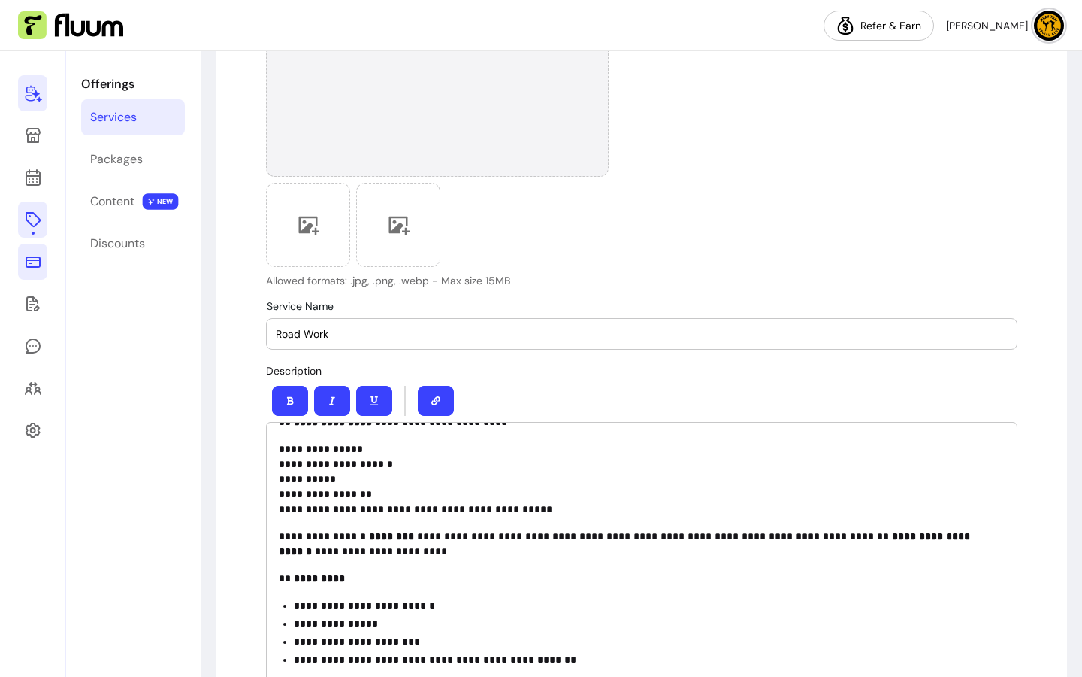
scroll to position [0, 0]
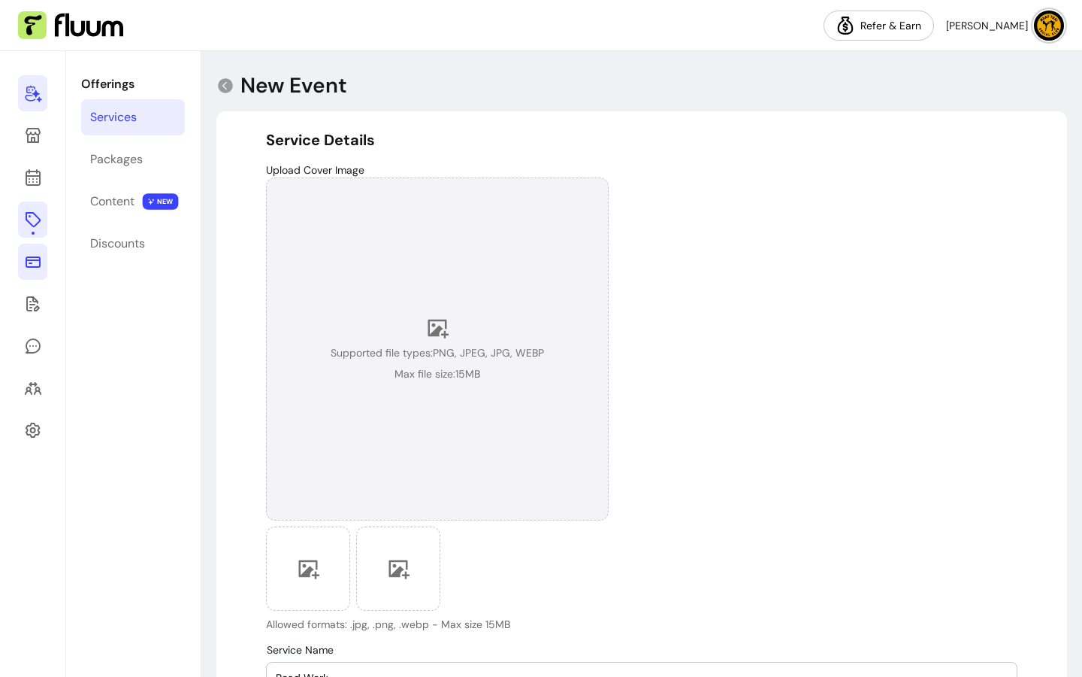
click at [422, 307] on div "Supported file types: PNG, JPEG, JPG, WEBP Max file size: 15 MB" at bounding box center [437, 348] width 343 height 343
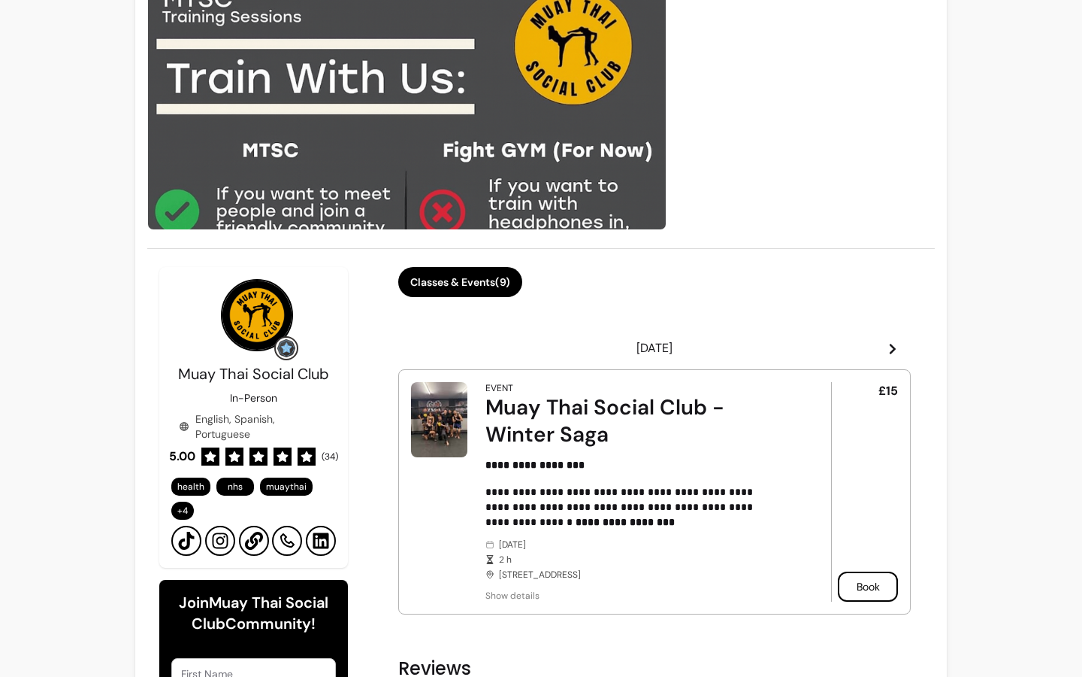
scroll to position [179, 0]
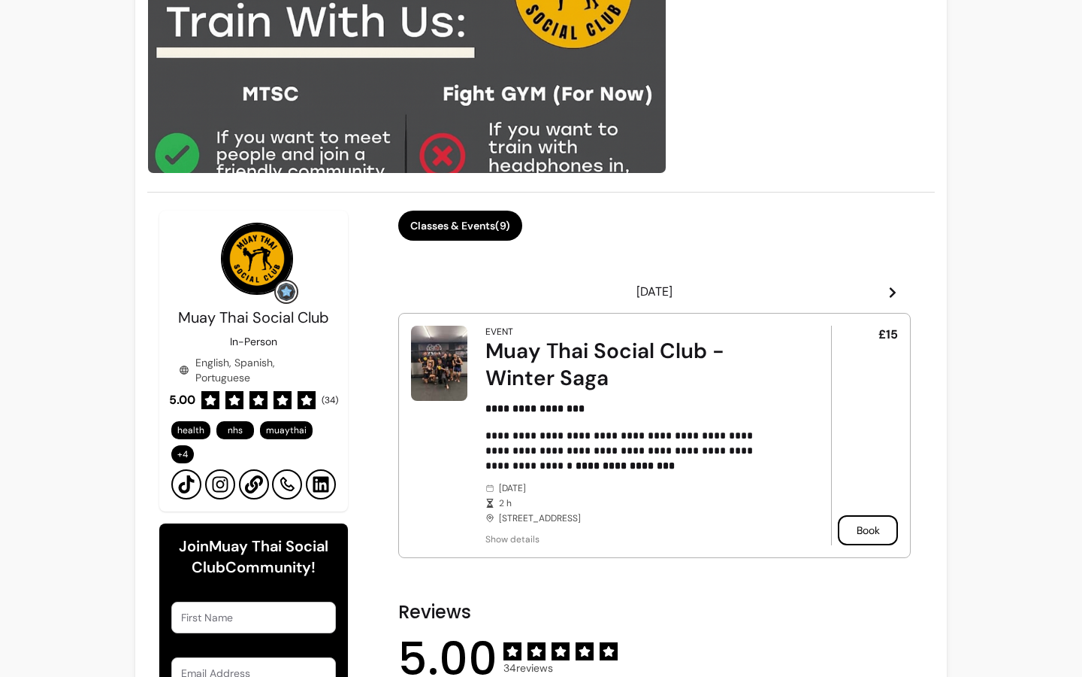
click at [619, 498] on span "2 h" at bounding box center [644, 503] width 290 height 12
click at [625, 350] on div "Muay Thai Social Club - Winter Saga" at bounding box center [638, 365] width 304 height 54
click at [437, 347] on img at bounding box center [439, 362] width 56 height 75
click at [498, 352] on div "Muay Thai Social Club - Winter Saga" at bounding box center [638, 365] width 304 height 54
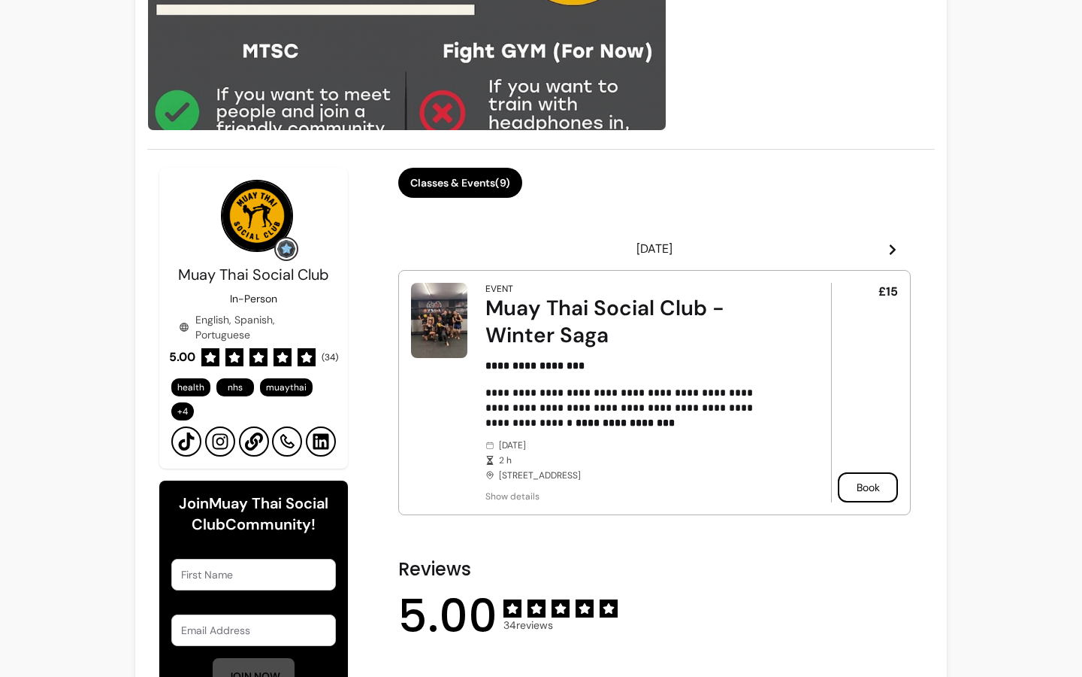
scroll to position [483, 0]
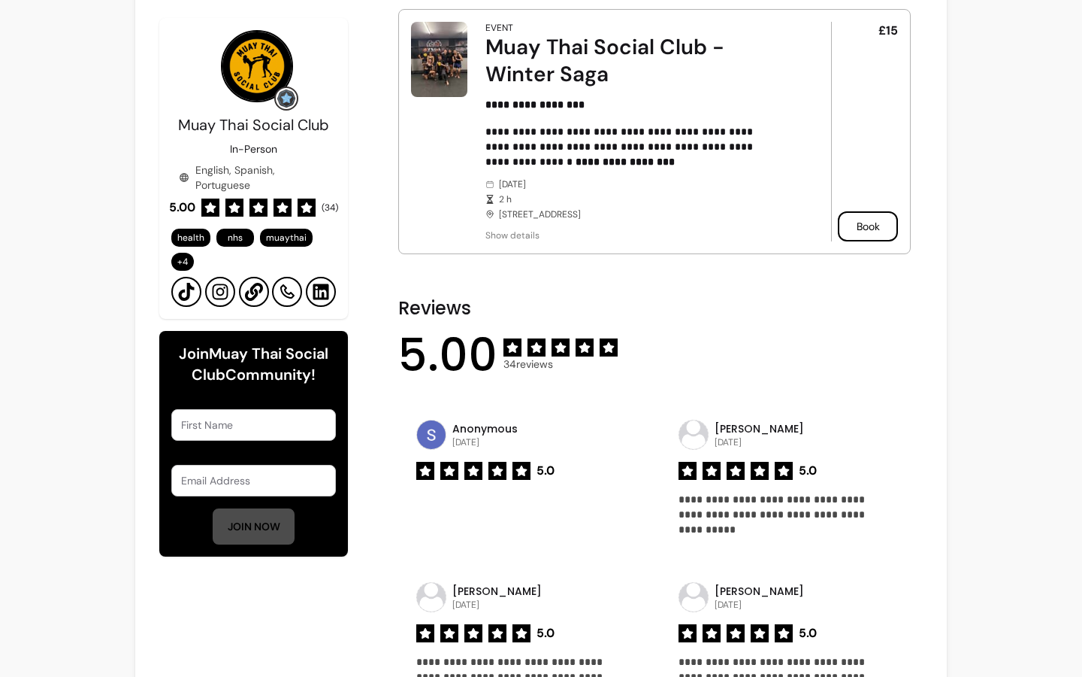
click at [594, 212] on div "Saturday October 11, 2025 2 h 251-253 Caledonian Rd, London N1 1ED, UK" at bounding box center [638, 199] width 304 height 42
click at [559, 150] on p "**********" at bounding box center [635, 146] width 298 height 45
click at [521, 59] on div "Muay Thai Social Club - Winter Saga" at bounding box center [638, 61] width 304 height 54
click at [434, 59] on img at bounding box center [439, 59] width 56 height 75
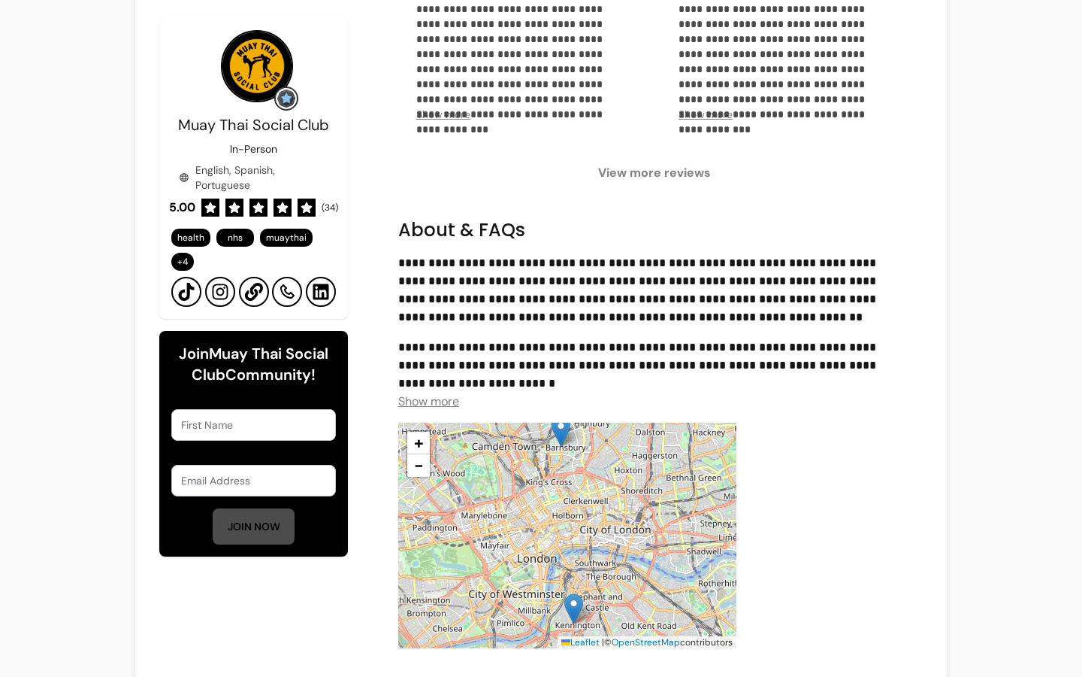
scroll to position [0, 0]
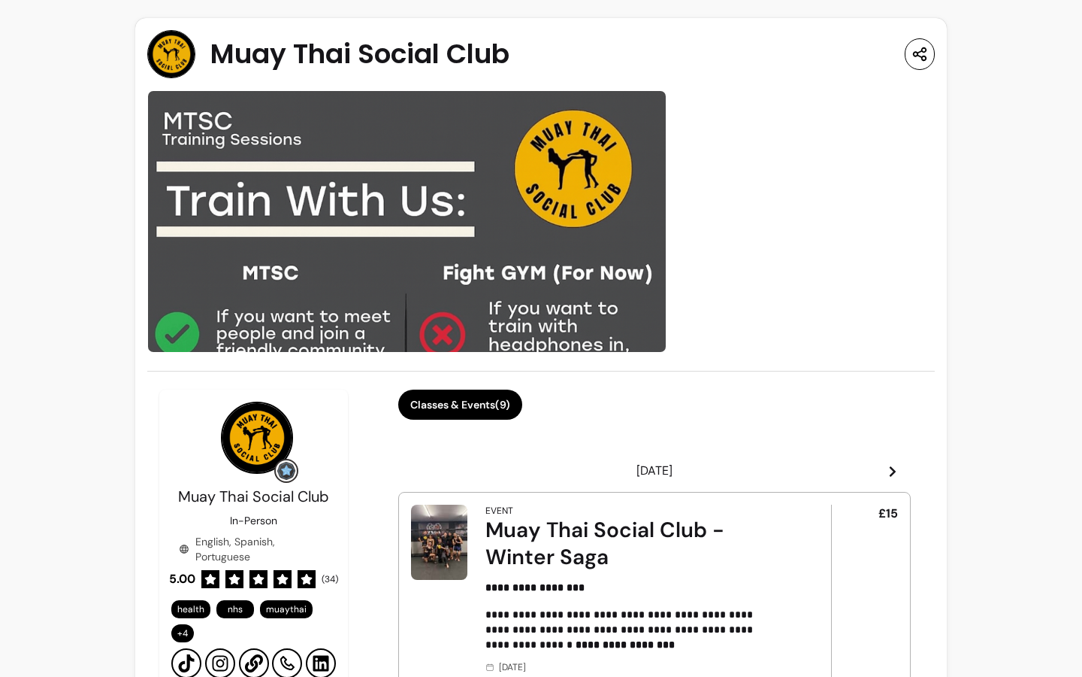
click at [546, 530] on div "Muay Thai Social Club - Winter Saga" at bounding box center [638, 543] width 304 height 54
